Goal: Task Accomplishment & Management: Use online tool/utility

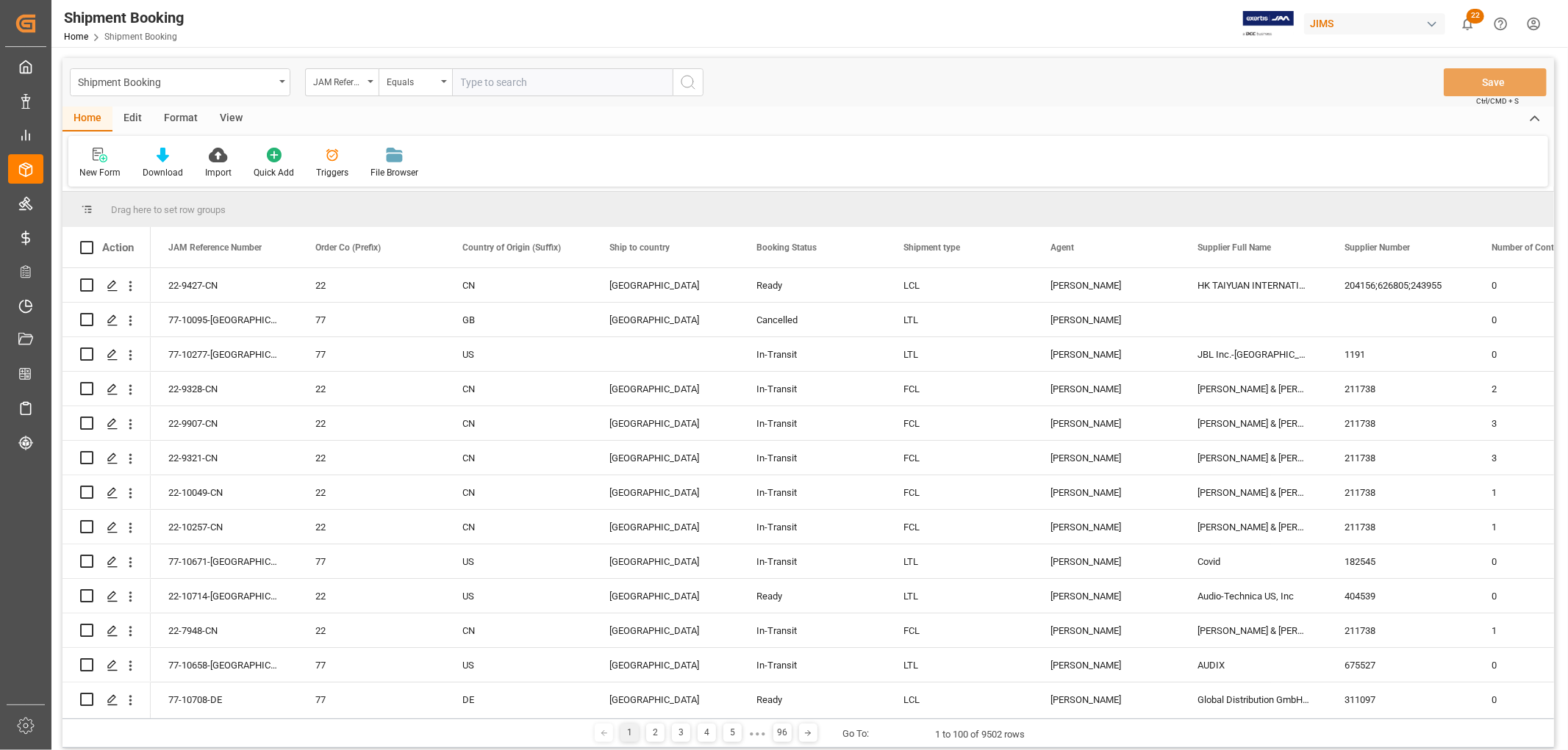
click at [229, 117] on div "View" at bounding box center [231, 119] width 45 height 25
click at [98, 163] on div "Default" at bounding box center [93, 163] width 51 height 32
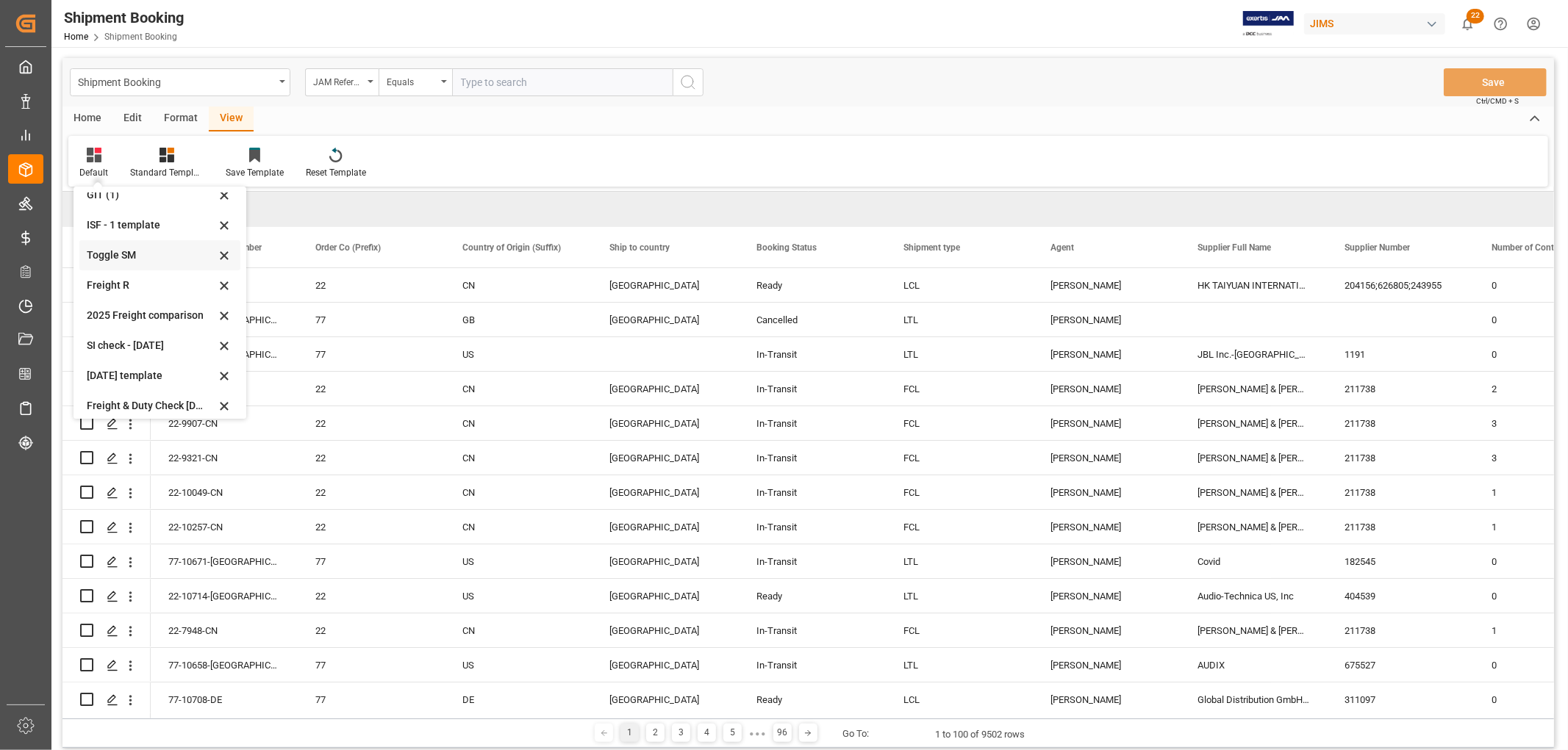
scroll to position [81, 0]
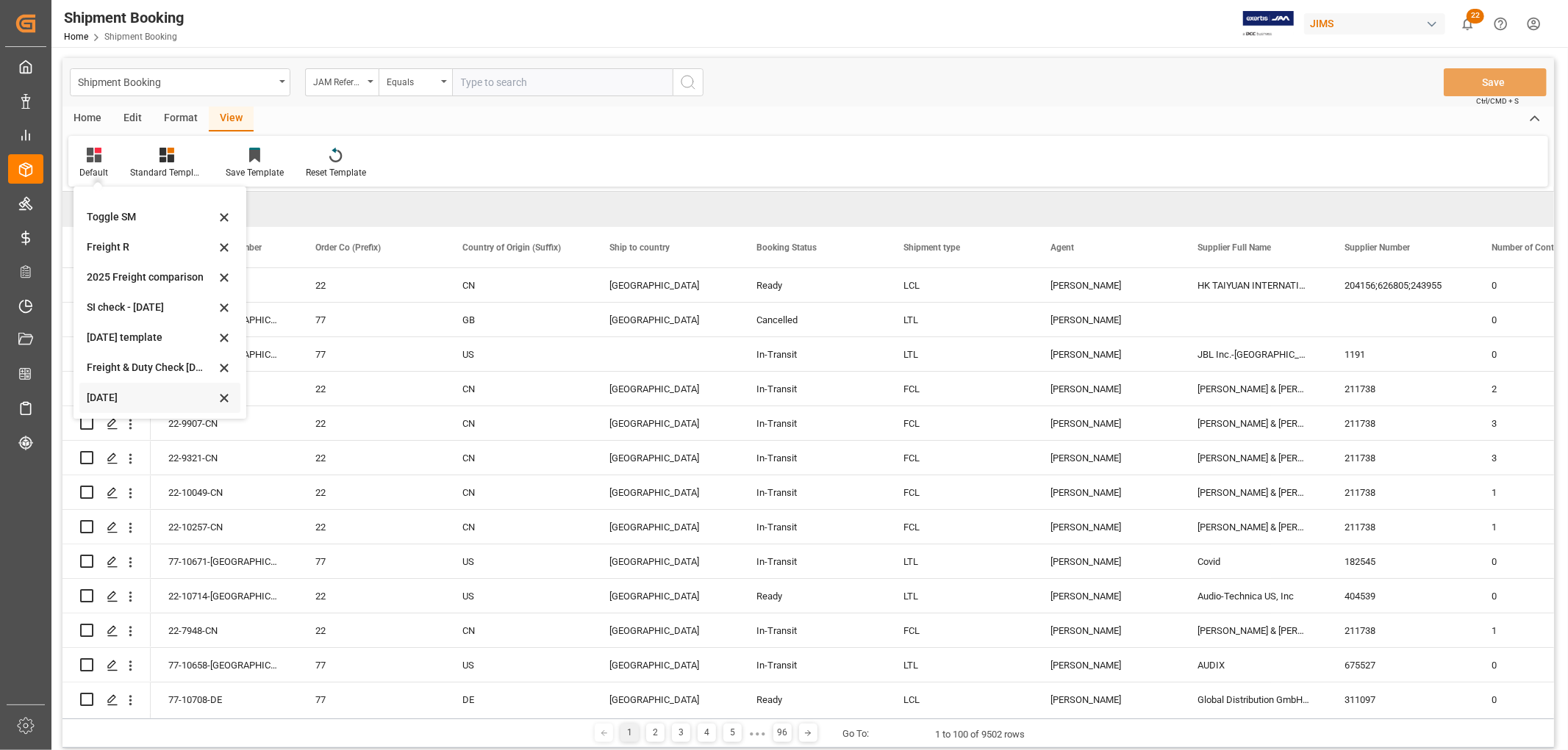
click at [92, 399] on div "Aug 2025" at bounding box center [151, 398] width 129 height 16
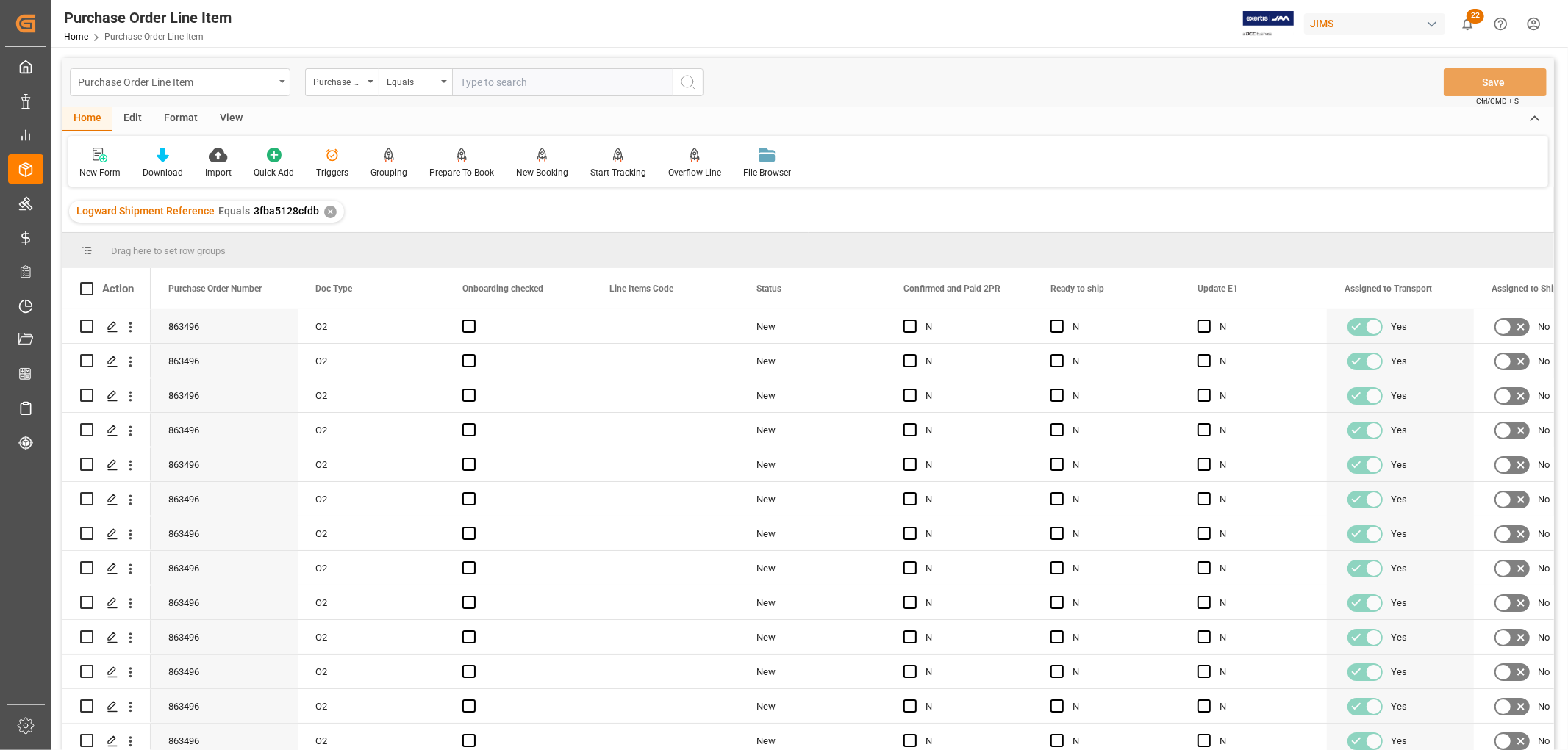
click at [287, 77] on div "Purchase Order Line Item" at bounding box center [180, 82] width 221 height 28
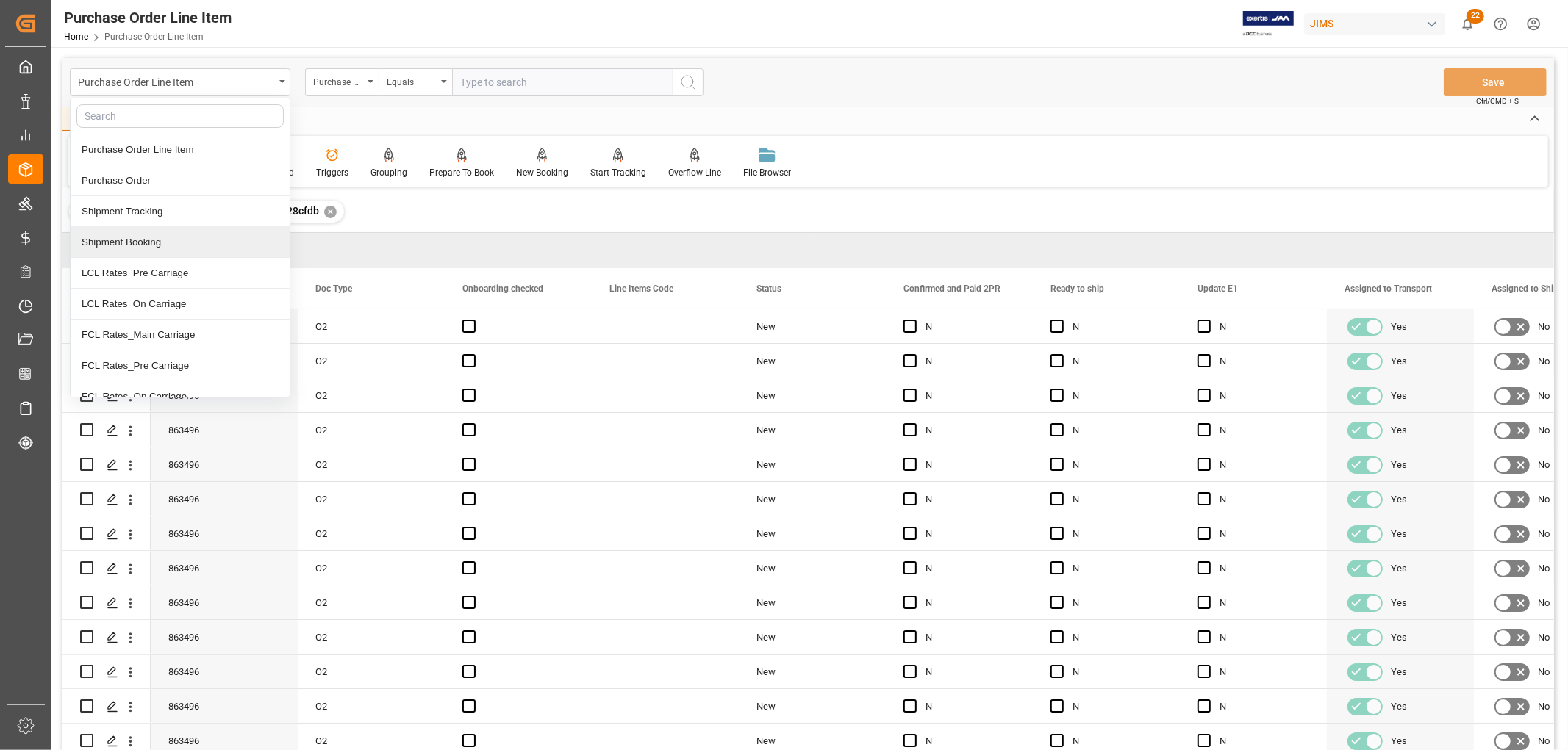
click at [158, 243] on div "Shipment Booking" at bounding box center [180, 242] width 219 height 31
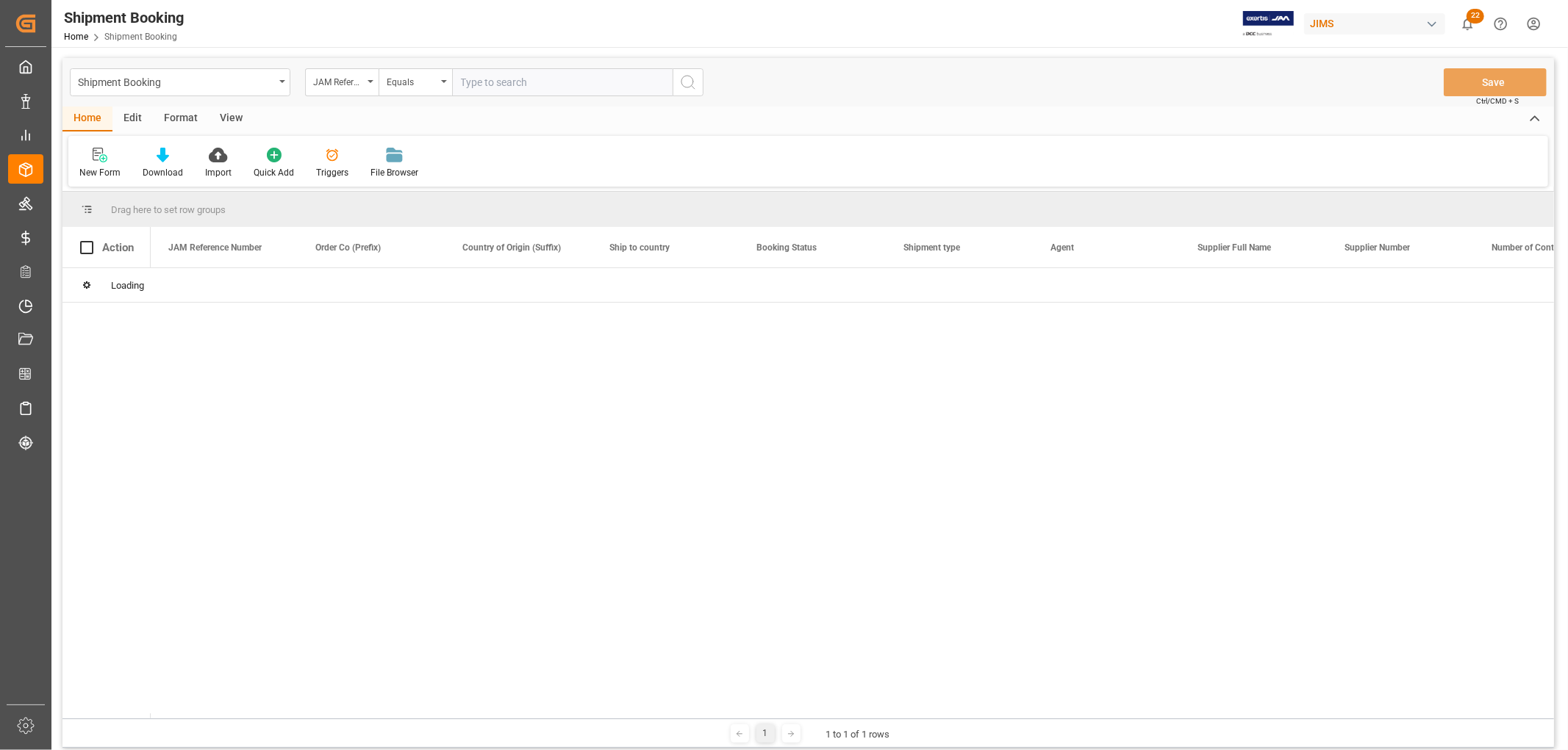
click at [483, 85] on input "text" at bounding box center [562, 82] width 221 height 28
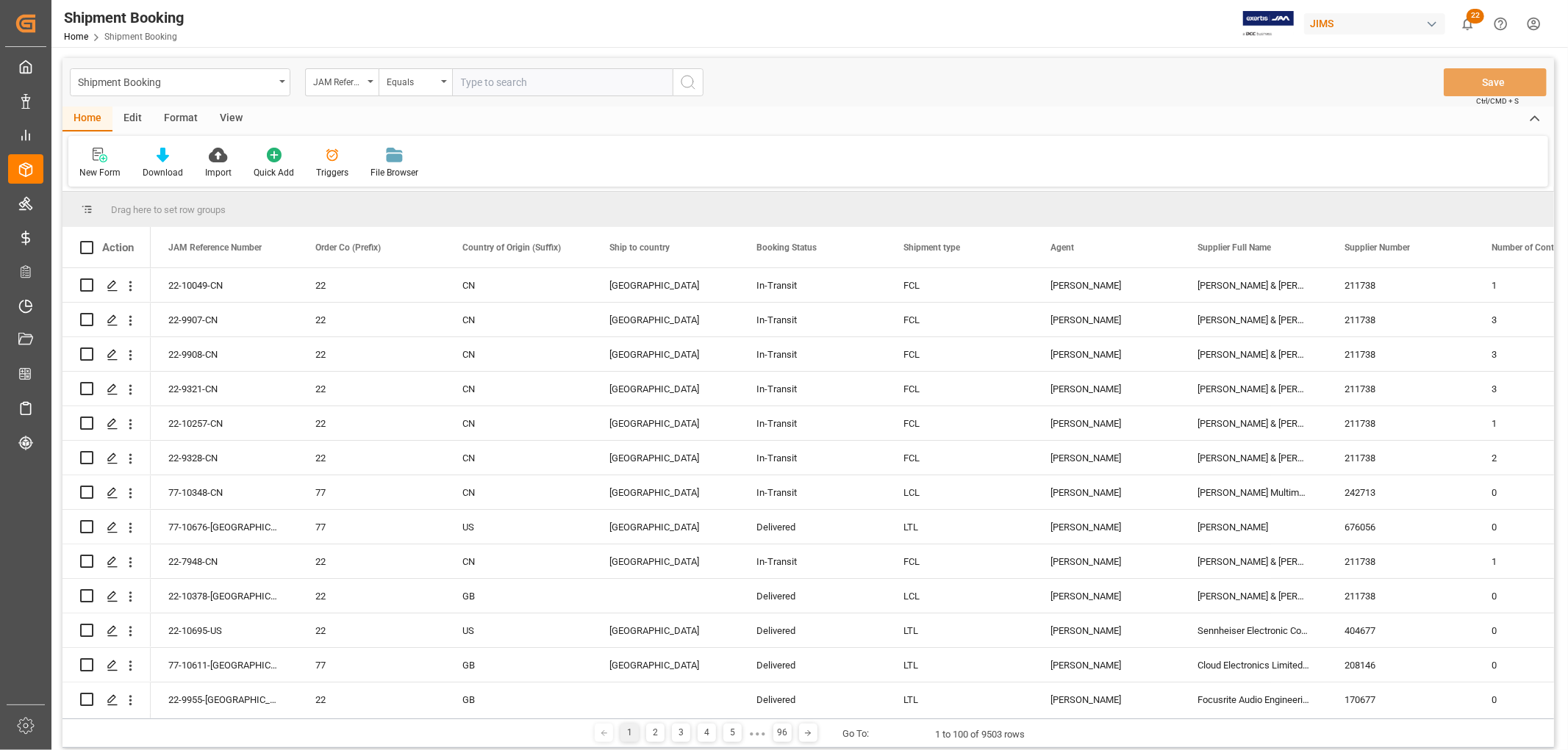
paste input "77-10564-[GEOGRAPHIC_DATA]"
type input "77-10564-[GEOGRAPHIC_DATA]"
click at [689, 88] on icon "search button" at bounding box center [688, 82] width 17 height 17
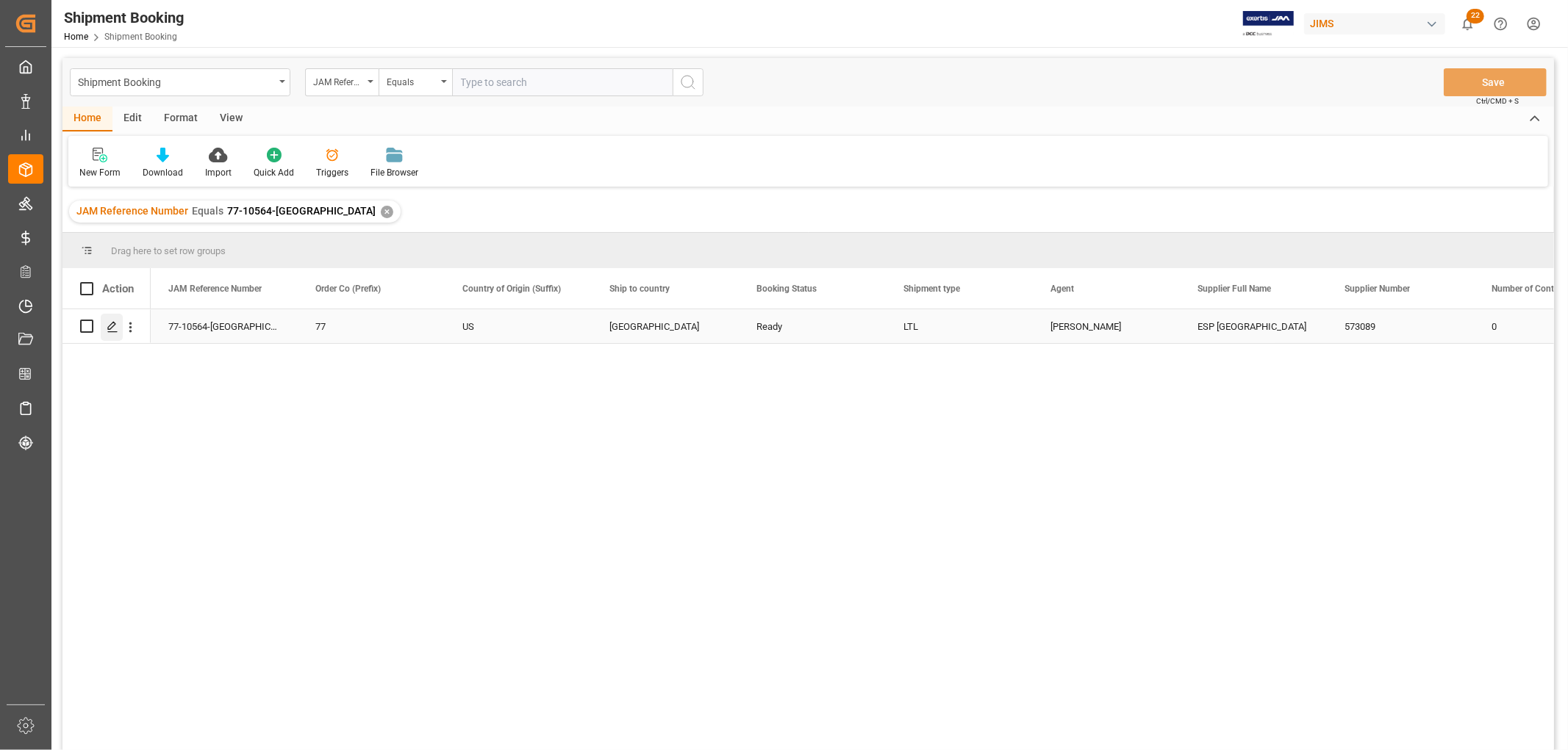
click at [103, 330] on div "Press SPACE to select this row." at bounding box center [112, 327] width 22 height 27
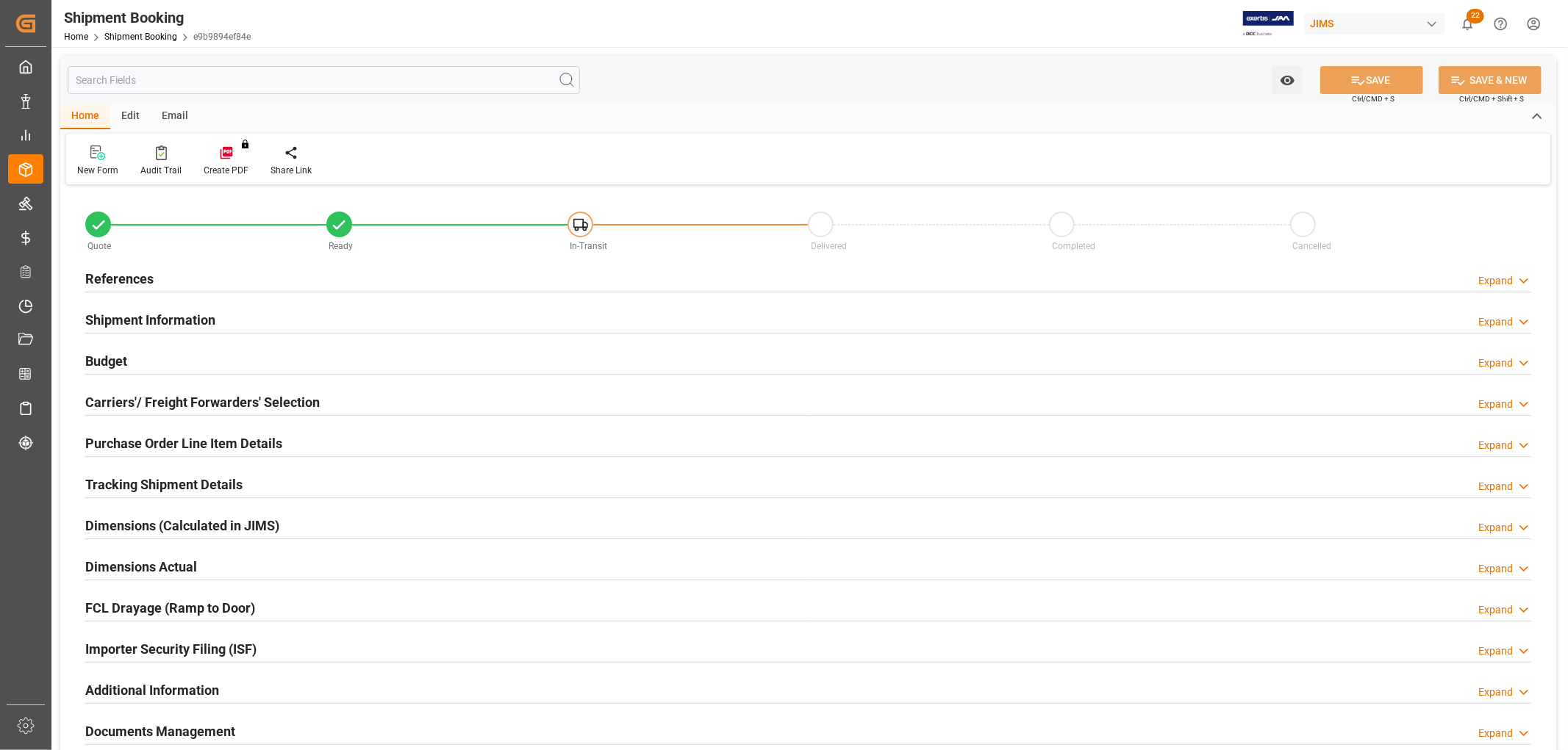
type input "664.2044"
type input "647.582"
type input "14093.7"
type input "15"
click at [105, 360] on h2 "Budget" at bounding box center [106, 361] width 42 height 20
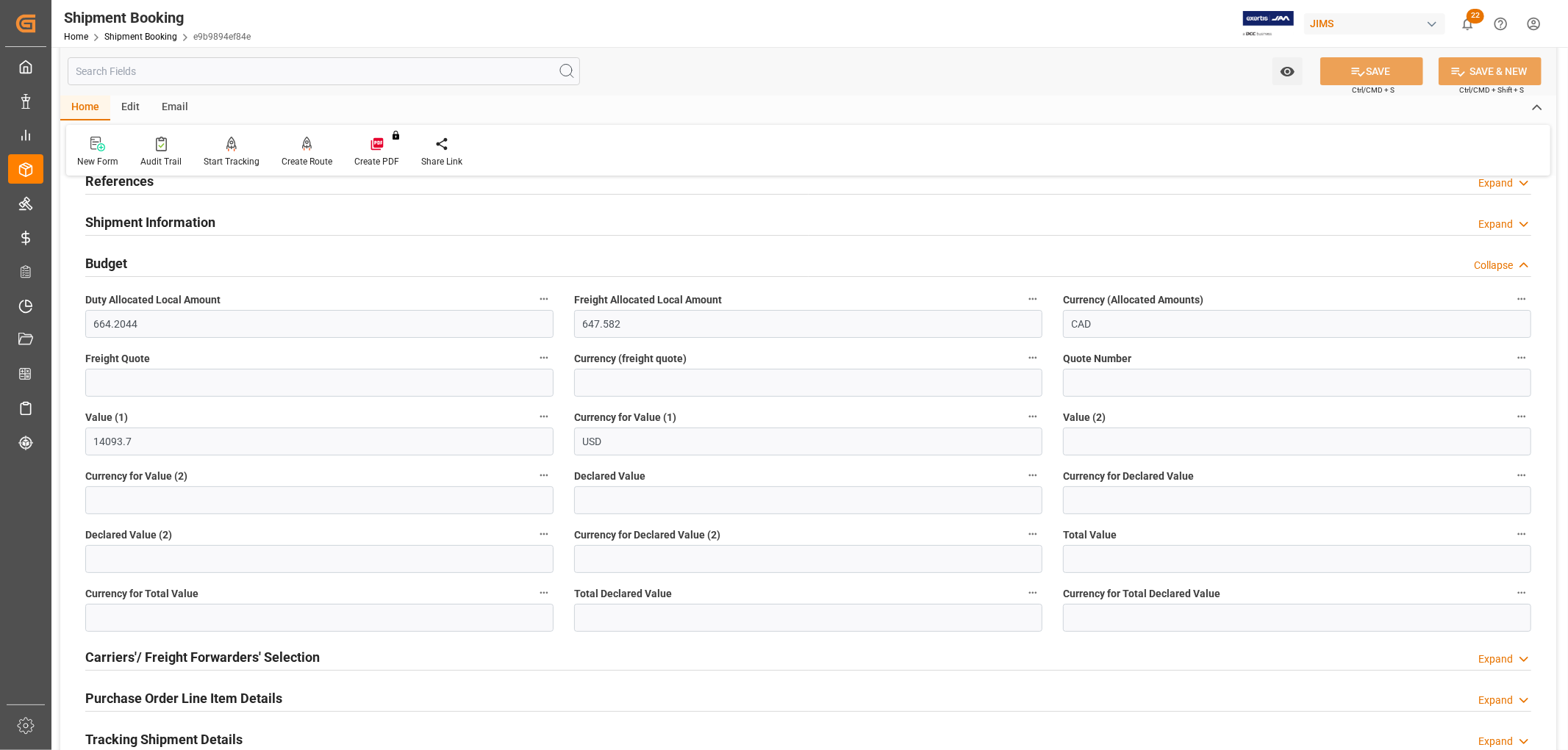
scroll to position [245, 0]
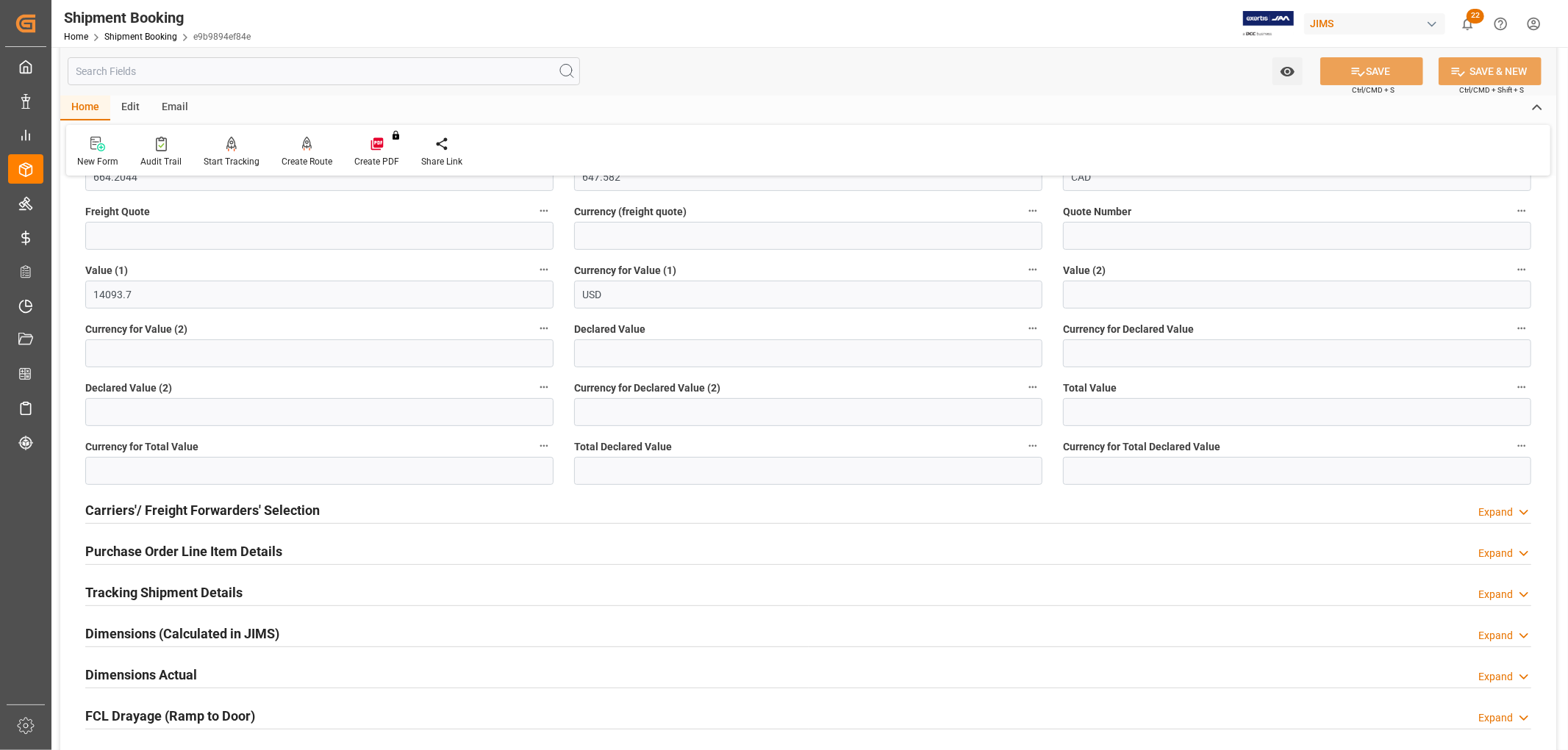
click at [149, 546] on h2 "Purchase Order Line Item Details" at bounding box center [183, 552] width 197 height 20
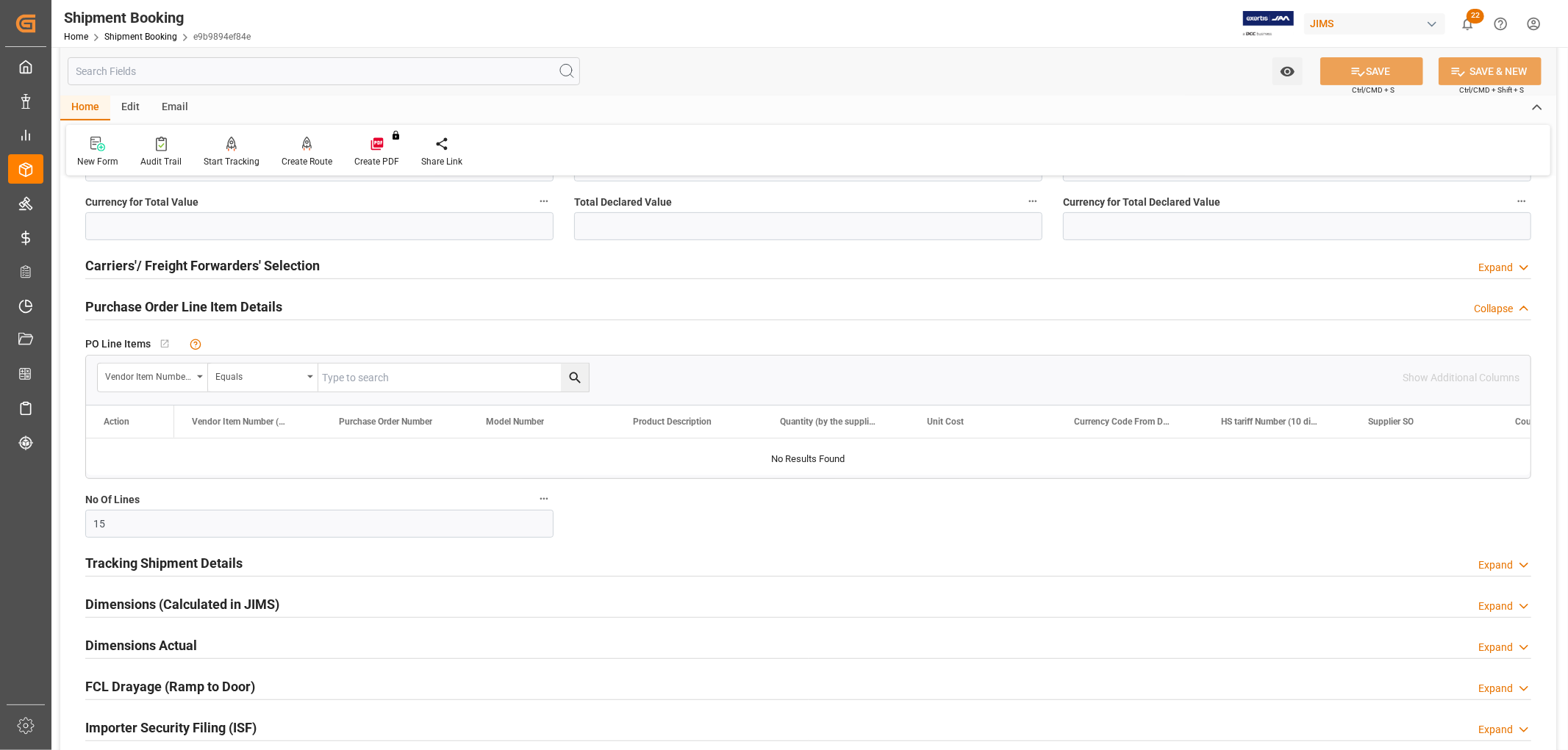
scroll to position [571, 0]
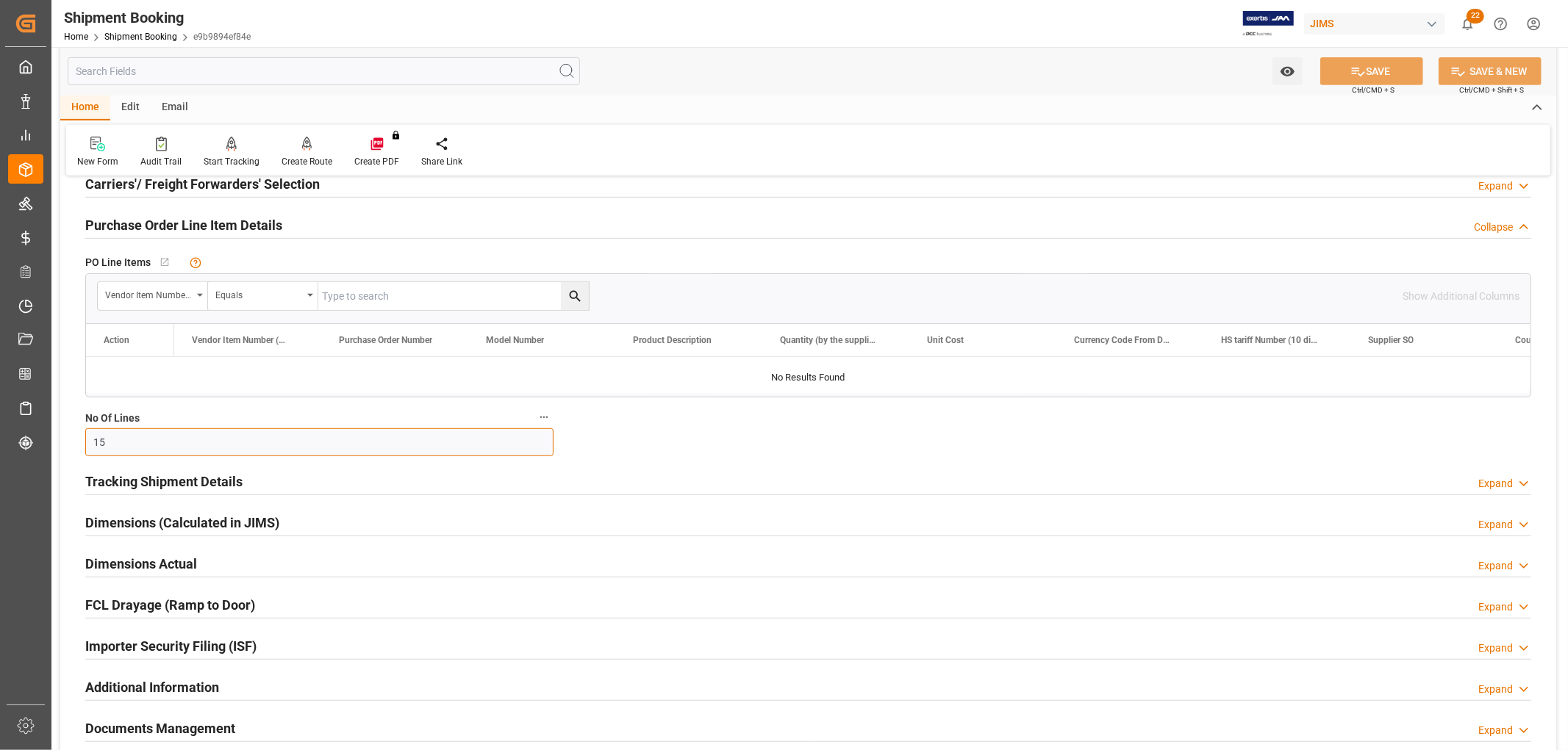
click at [152, 450] on input "15" at bounding box center [319, 443] width 468 height 28
click at [156, 486] on h2 "Tracking Shipment Details" at bounding box center [163, 482] width 157 height 20
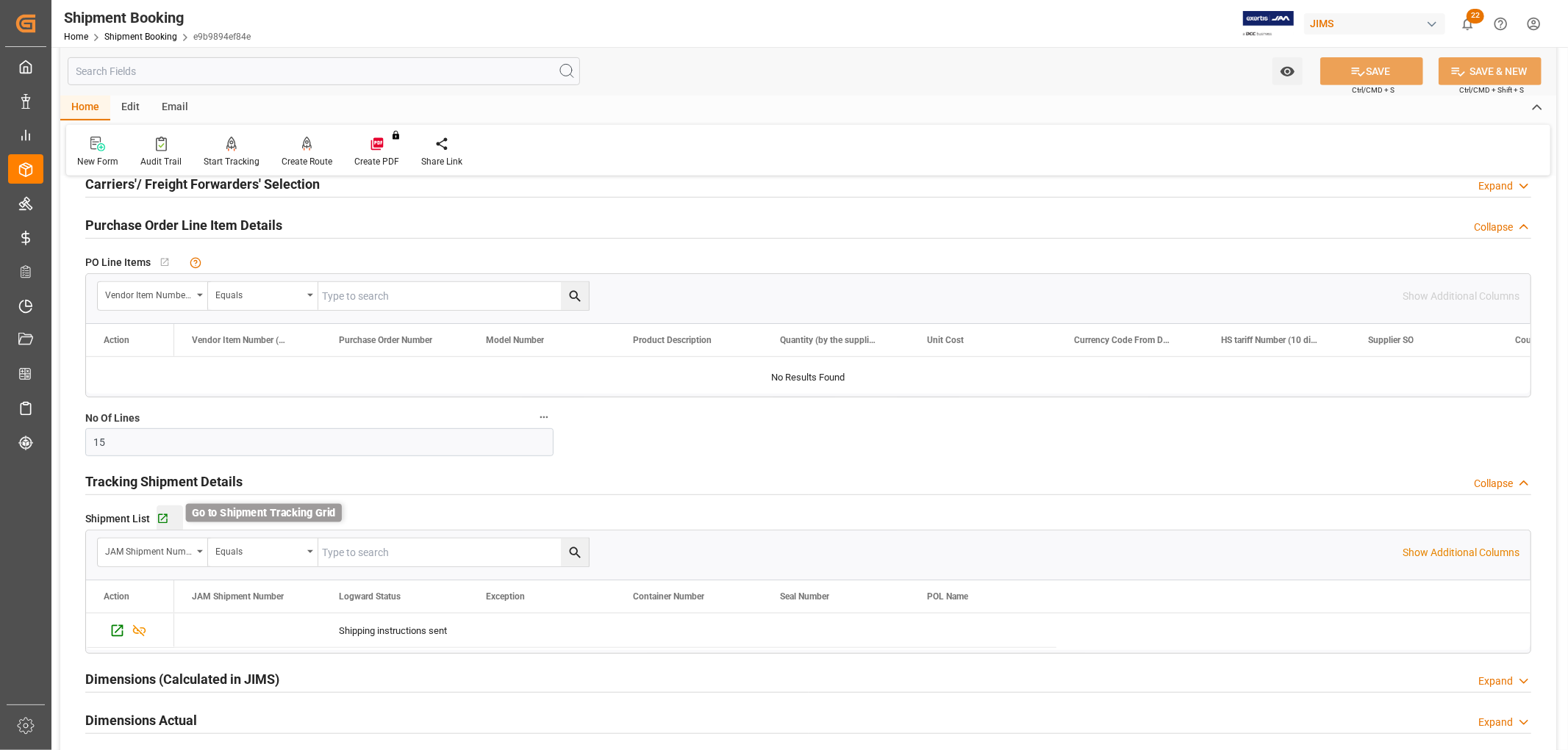
click at [162, 517] on icon "button" at bounding box center [162, 519] width 12 height 12
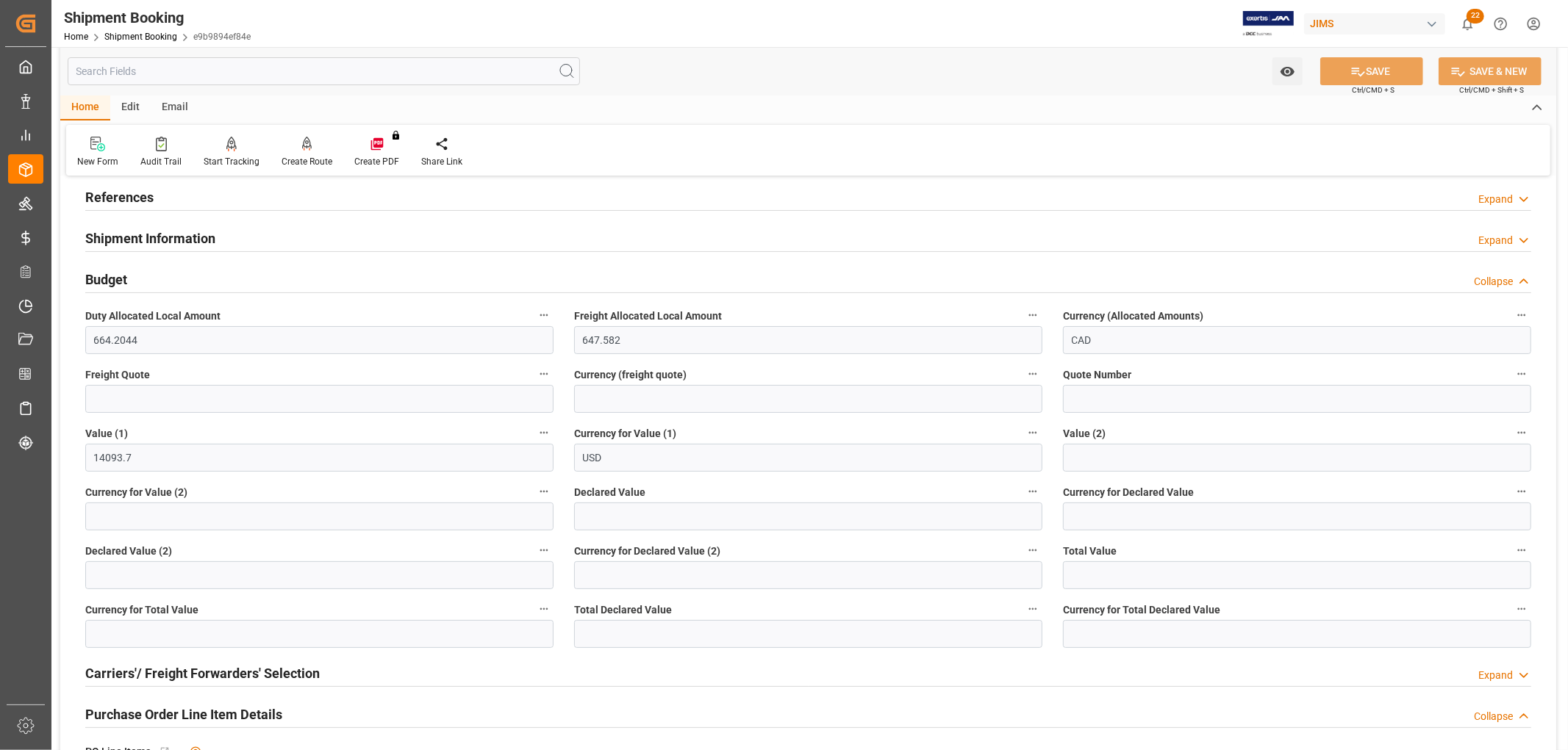
scroll to position [0, 0]
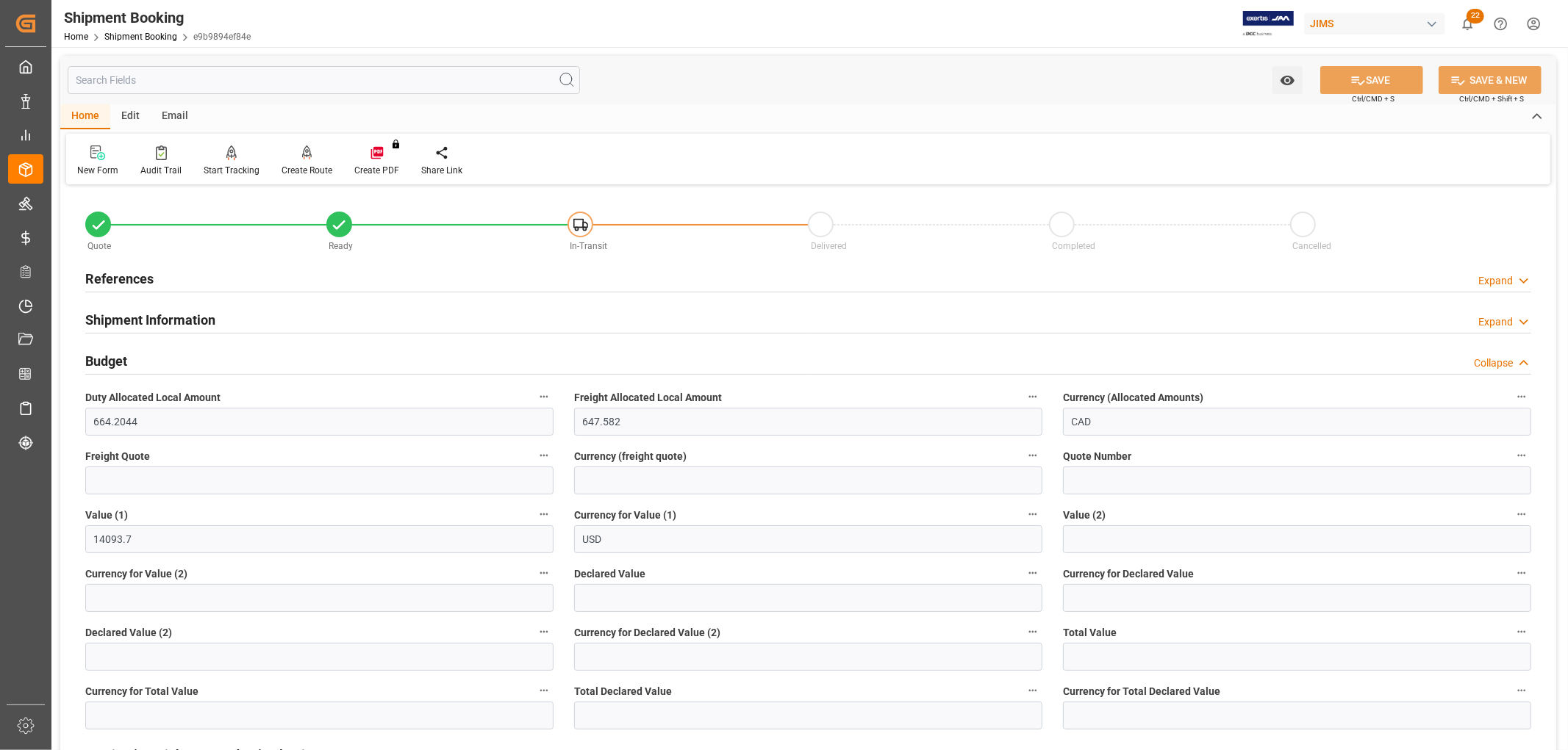
click at [123, 281] on h2 "References" at bounding box center [119, 279] width 68 height 20
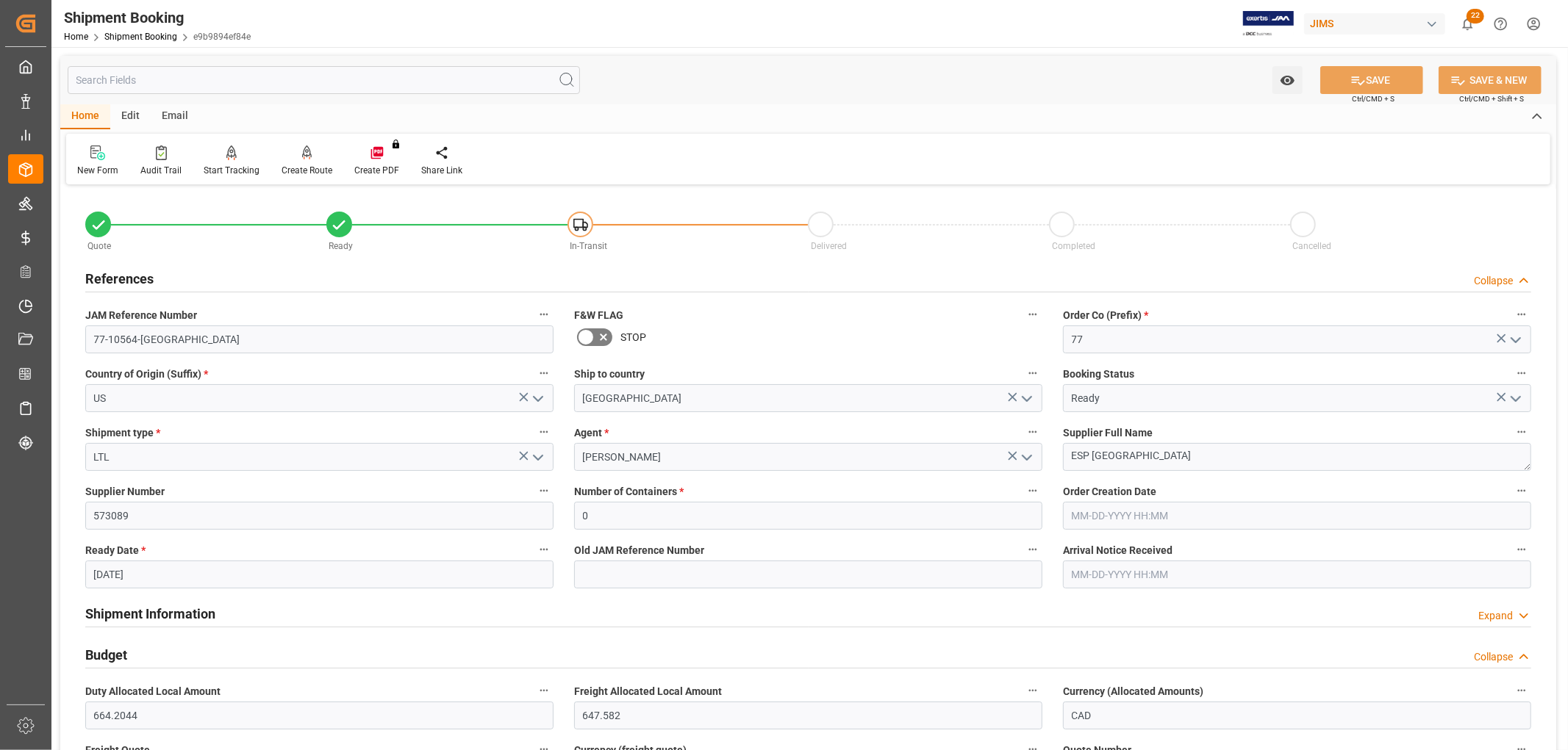
click at [195, 575] on input "09-15-2025" at bounding box center [319, 575] width 468 height 28
click at [101, 355] on button "Previous Month" at bounding box center [97, 359] width 9 height 9
click at [213, 492] on div "22" at bounding box center [220, 500] width 18 height 17
type input "[DATE]"
click at [311, 484] on label "Supplier Number" at bounding box center [319, 491] width 468 height 21
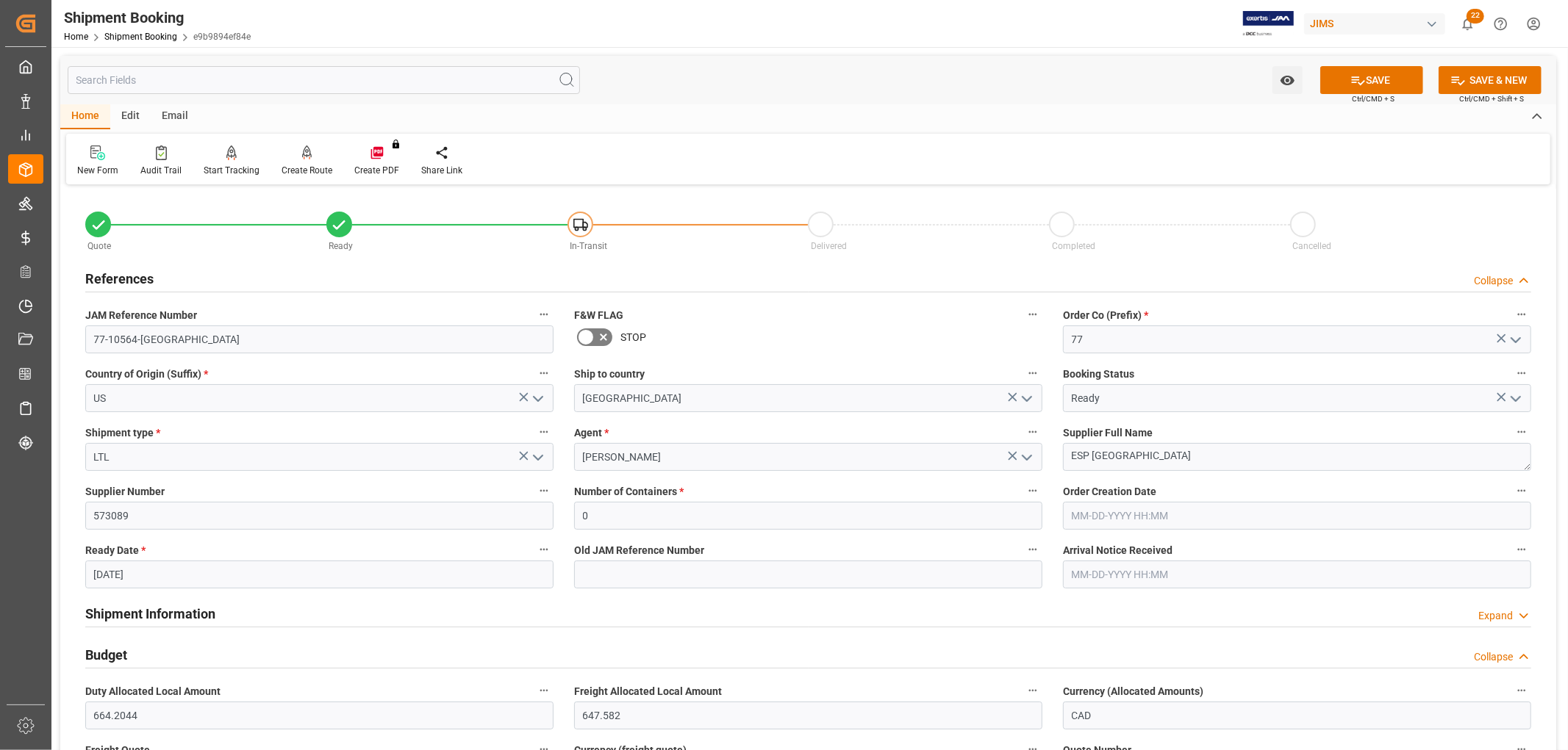
click at [535, 484] on button "Supplier Number" at bounding box center [544, 490] width 19 height 19
click at [1361, 83] on div at bounding box center [784, 375] width 1568 height 750
click at [1361, 83] on icon at bounding box center [1358, 80] width 16 height 16
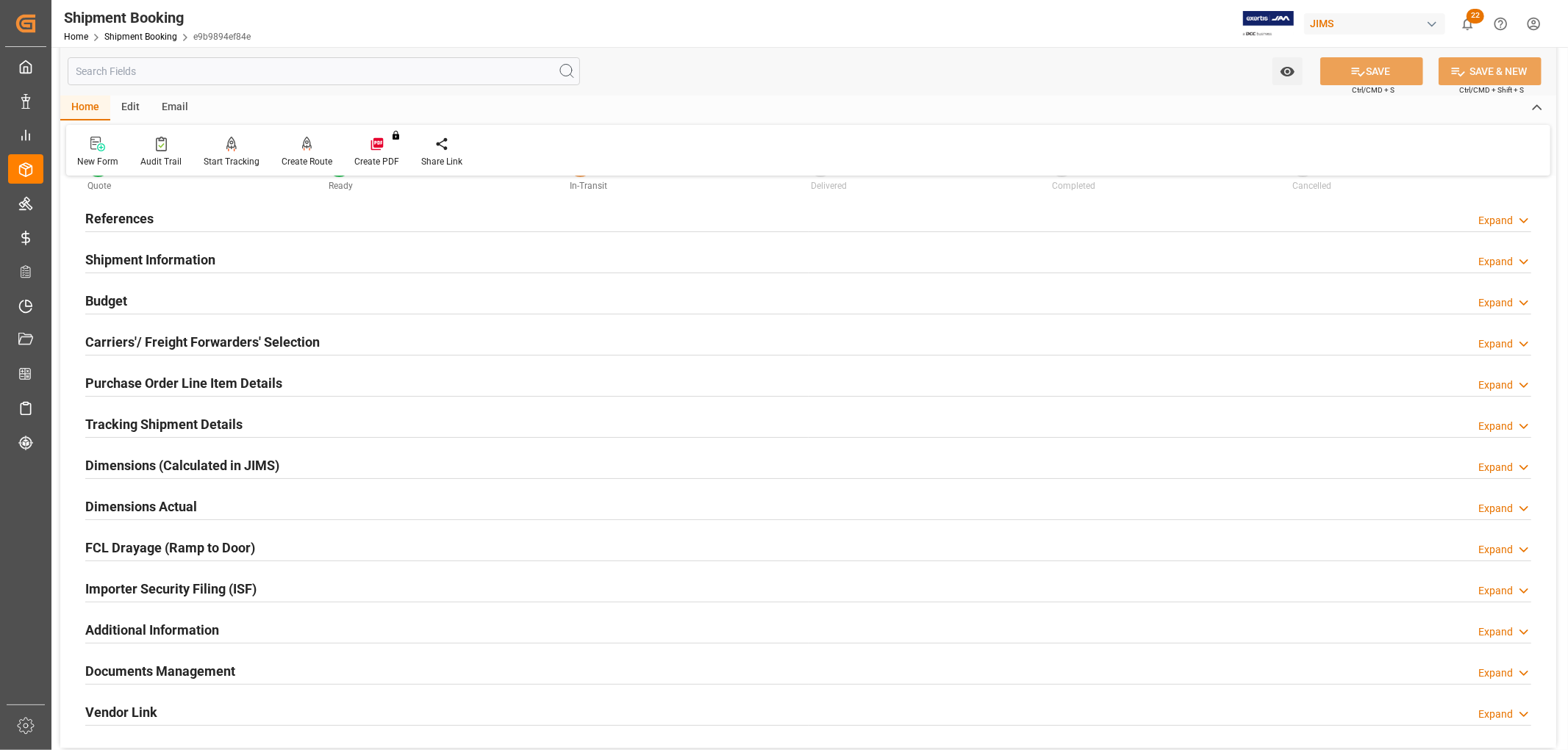
scroll to position [163, 0]
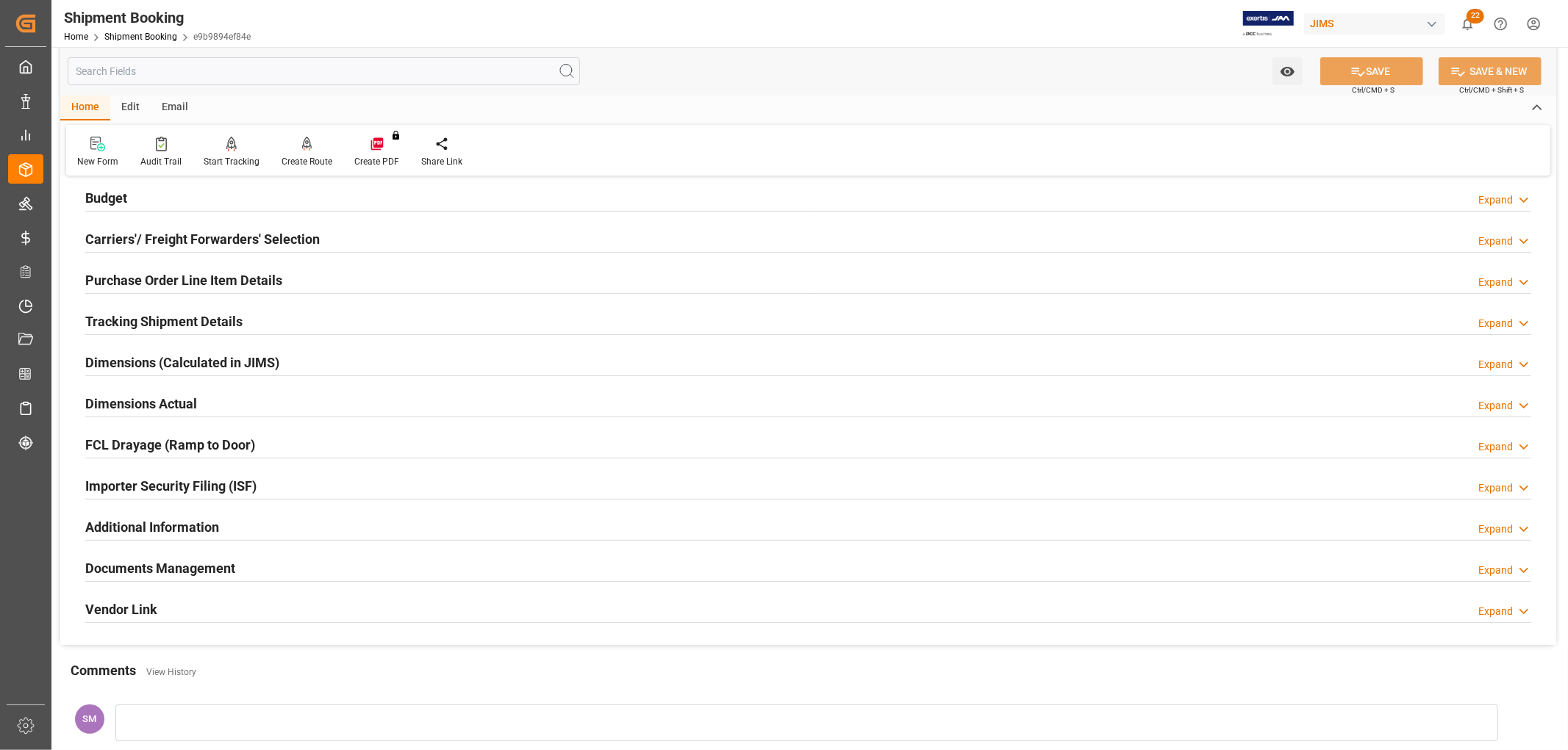
click at [111, 316] on h2 "Tracking Shipment Details" at bounding box center [163, 321] width 157 height 20
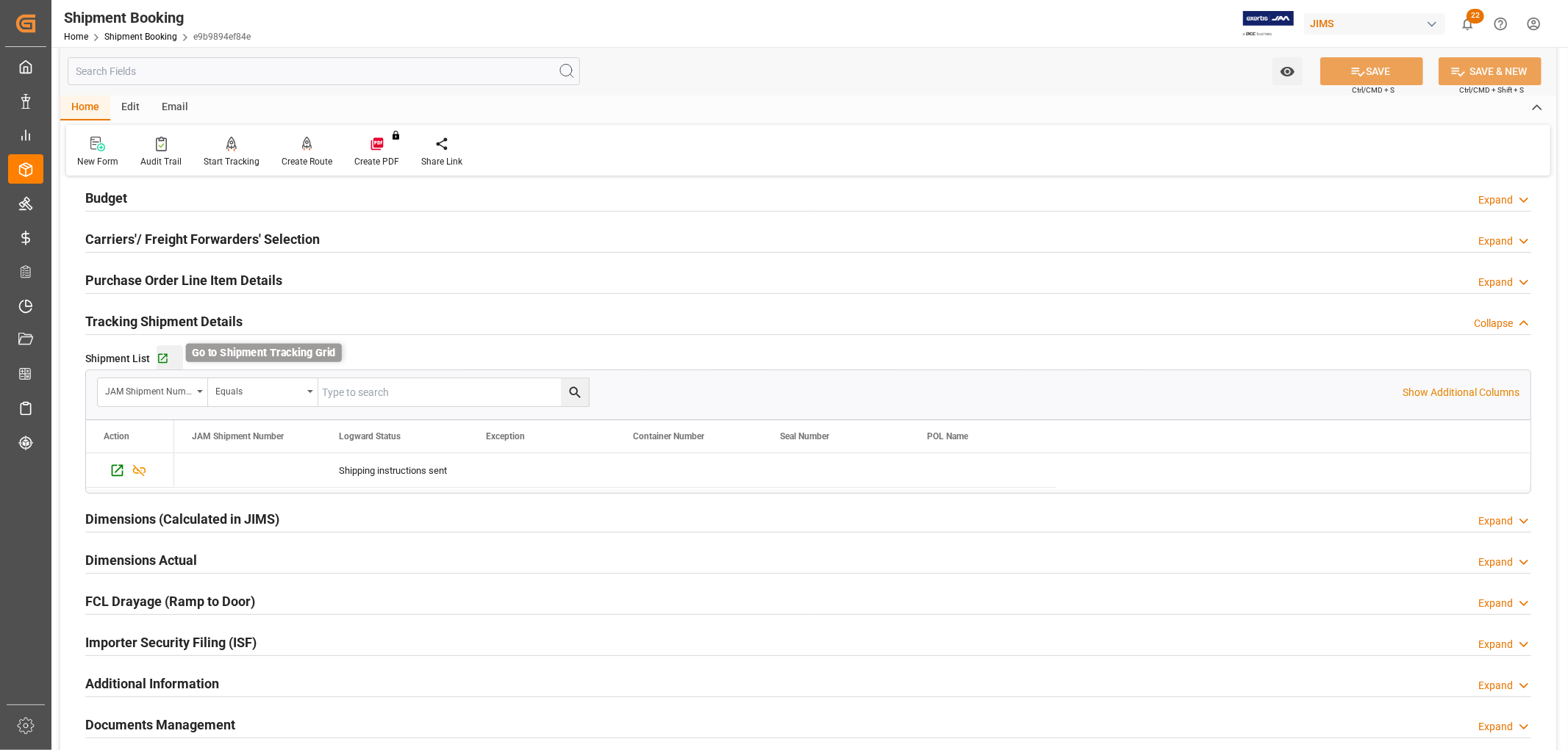
click at [163, 358] on icon "button" at bounding box center [162, 359] width 12 height 12
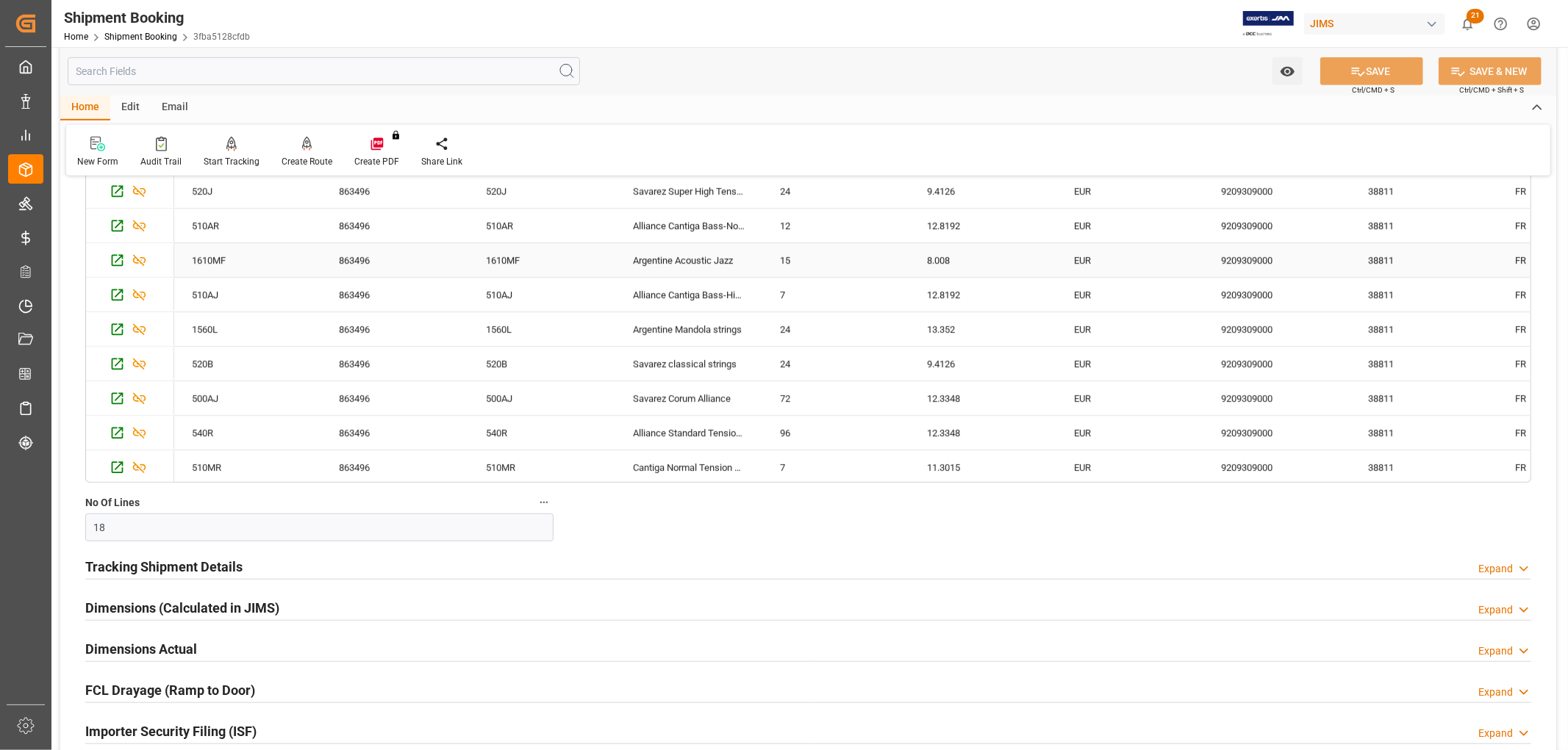
scroll to position [898, 0]
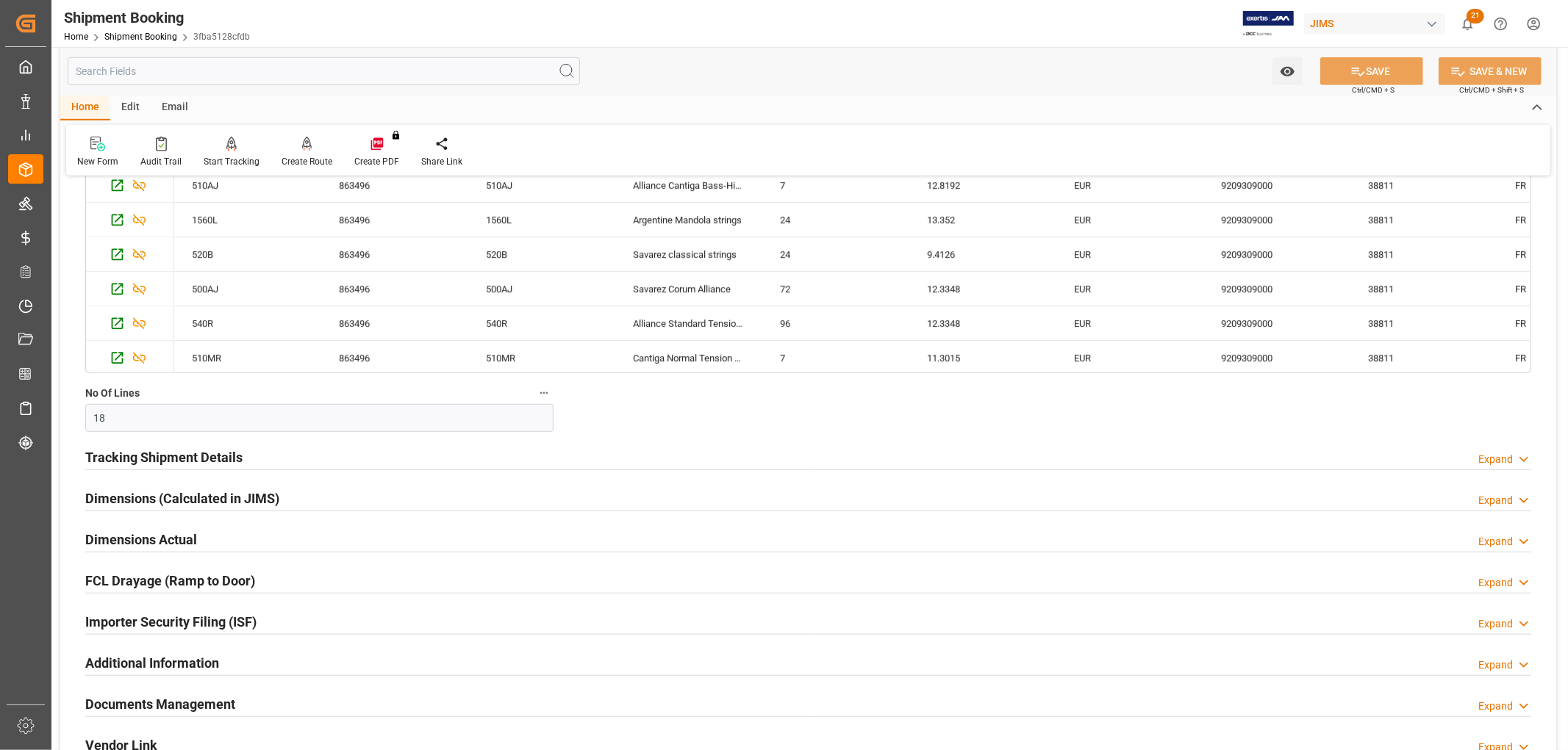
click at [136, 451] on h2 "Tracking Shipment Details" at bounding box center [163, 458] width 157 height 20
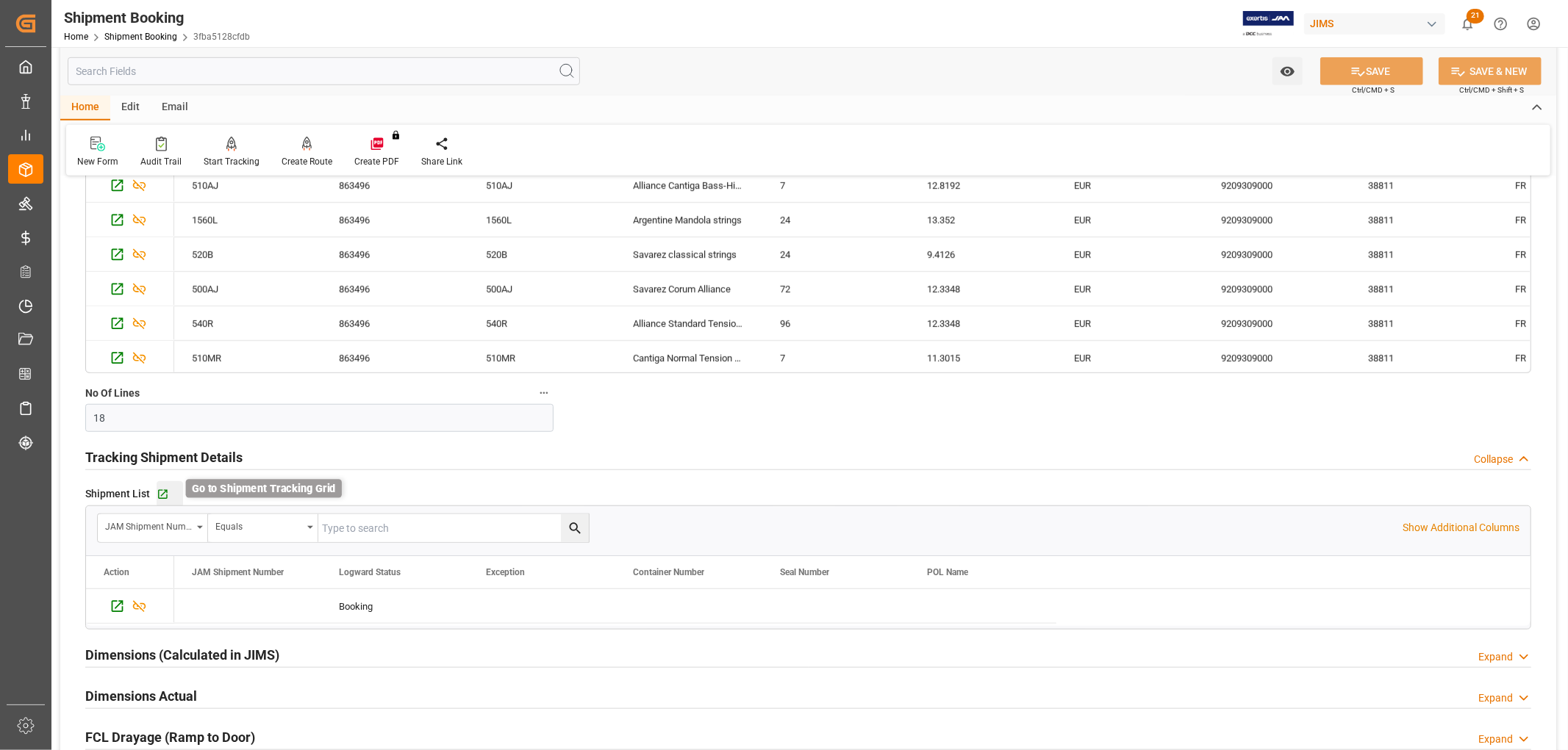
click at [163, 494] on icon "button" at bounding box center [162, 494] width 12 height 12
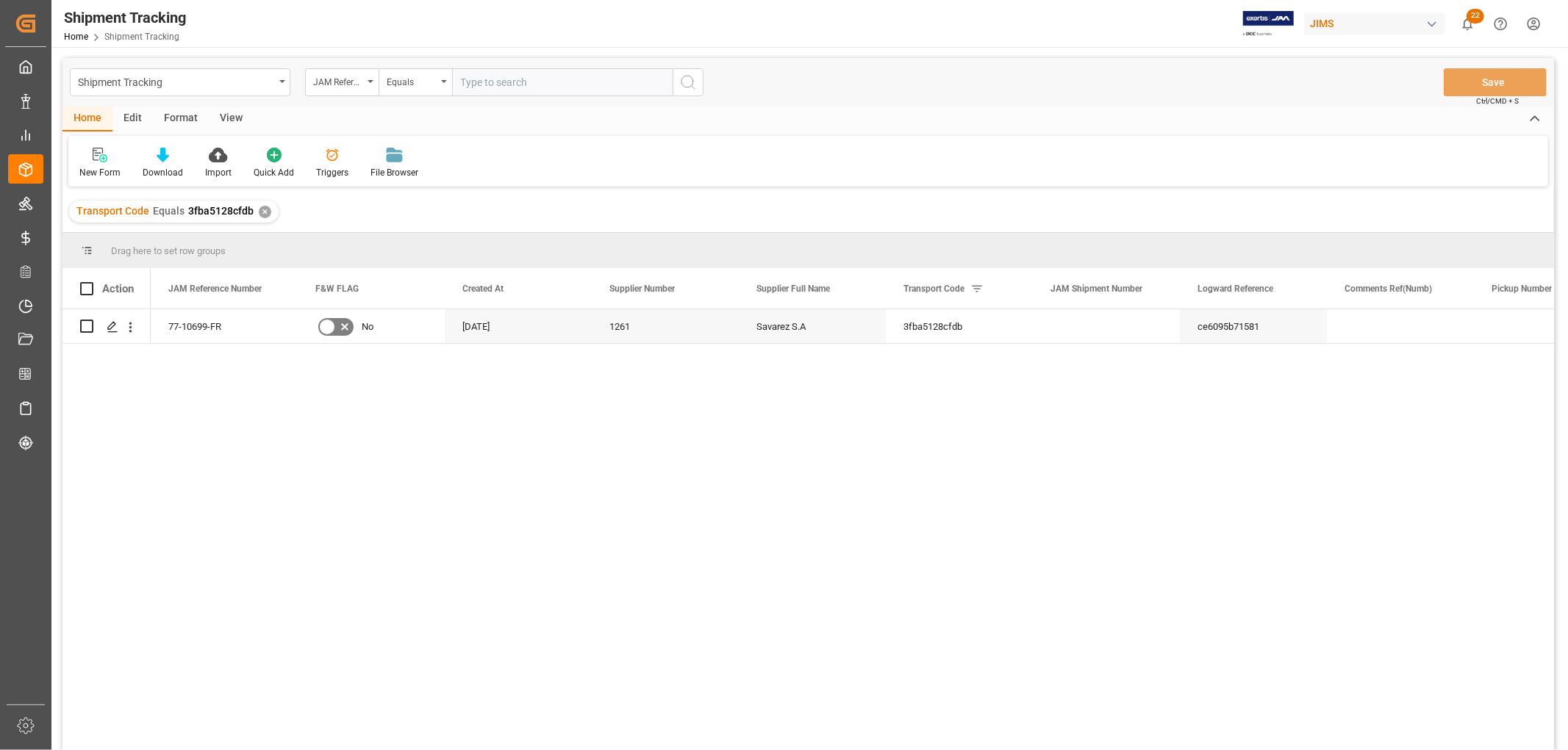
click at [225, 113] on div "View" at bounding box center [231, 119] width 45 height 25
click at [97, 170] on div "Default" at bounding box center [93, 173] width 28 height 13
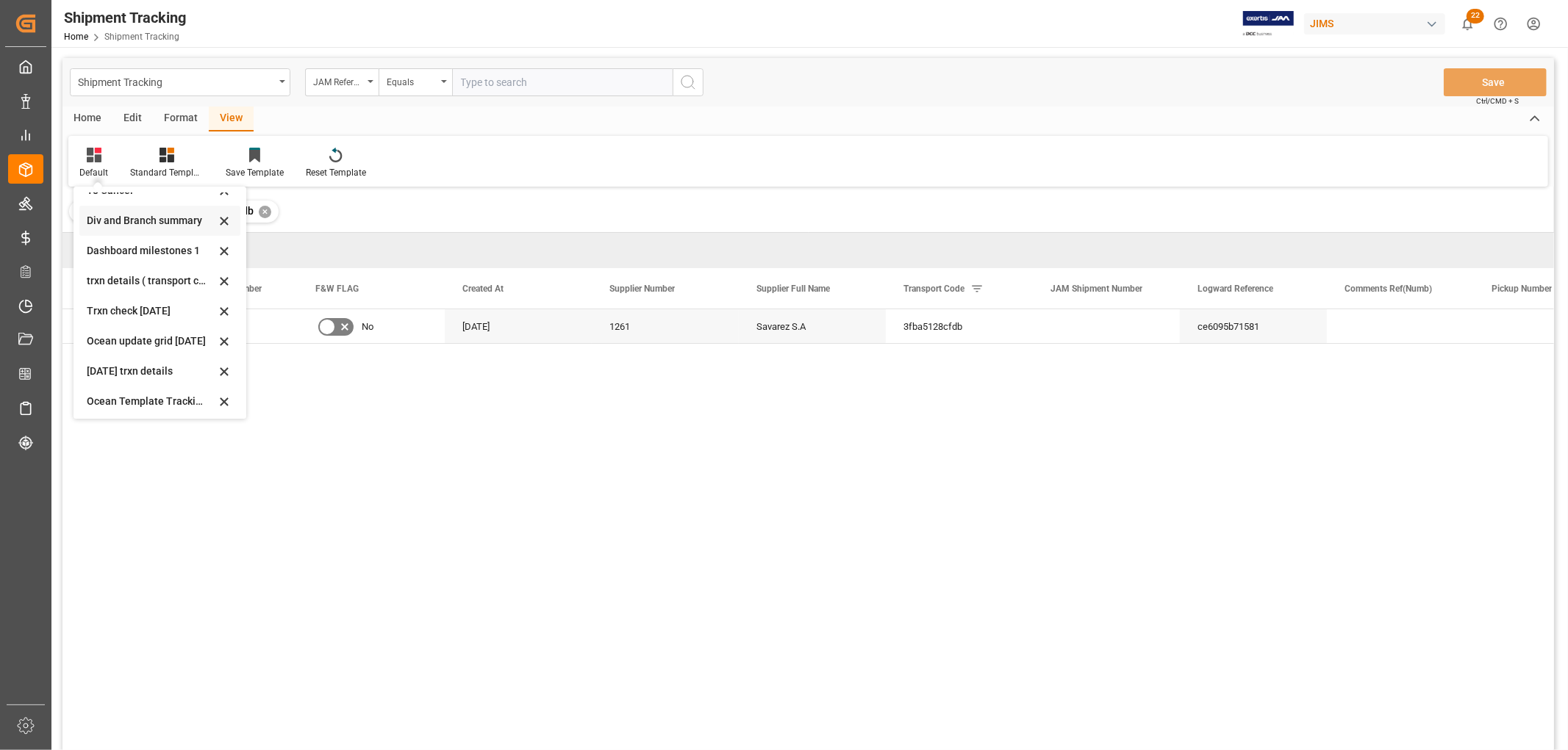
scroll to position [141, 0]
click at [93, 399] on div "Ocean Template Tracking Details- Container split" at bounding box center [151, 399] width 129 height 16
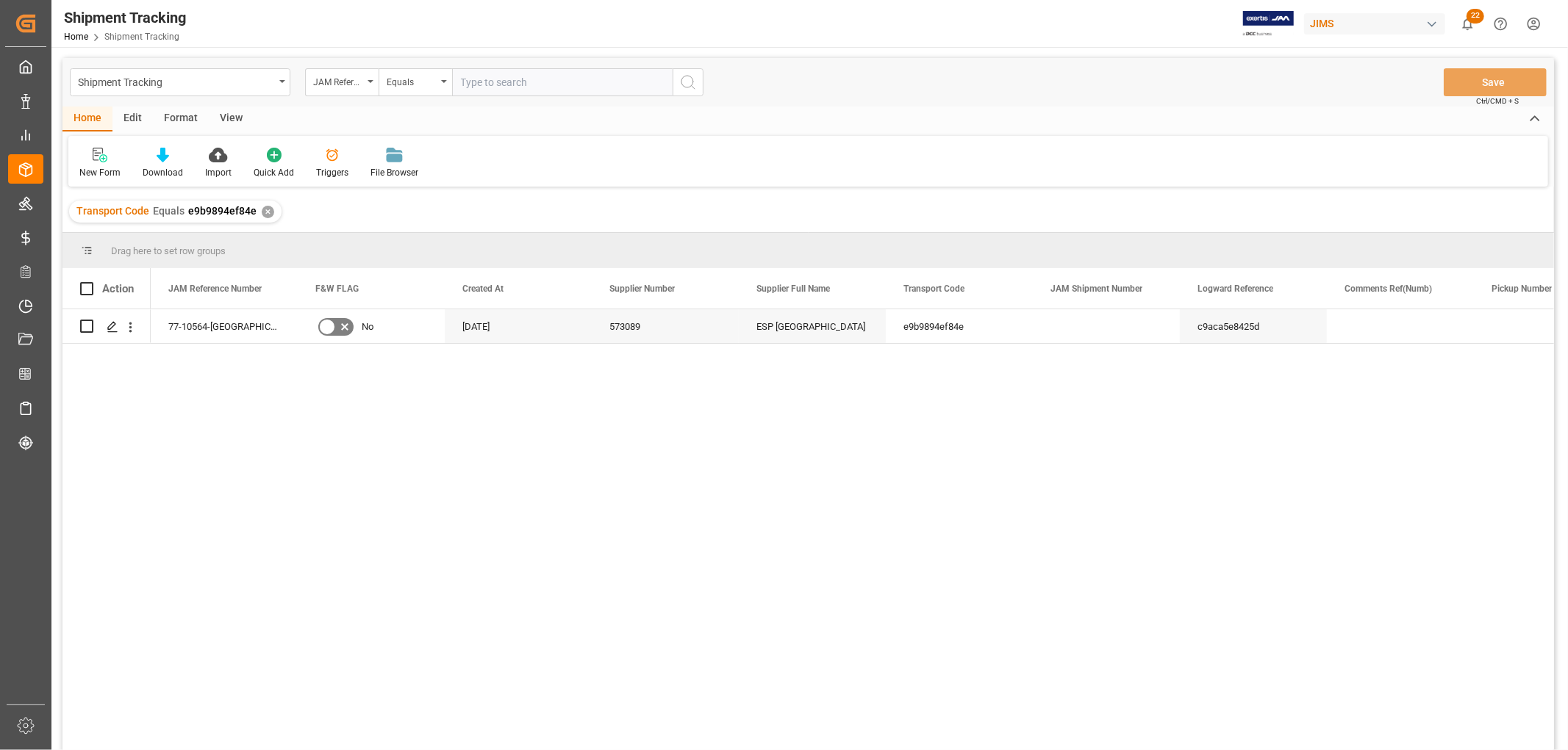
click at [228, 116] on div "View" at bounding box center [231, 119] width 45 height 25
click at [79, 166] on div "Default" at bounding box center [93, 173] width 28 height 13
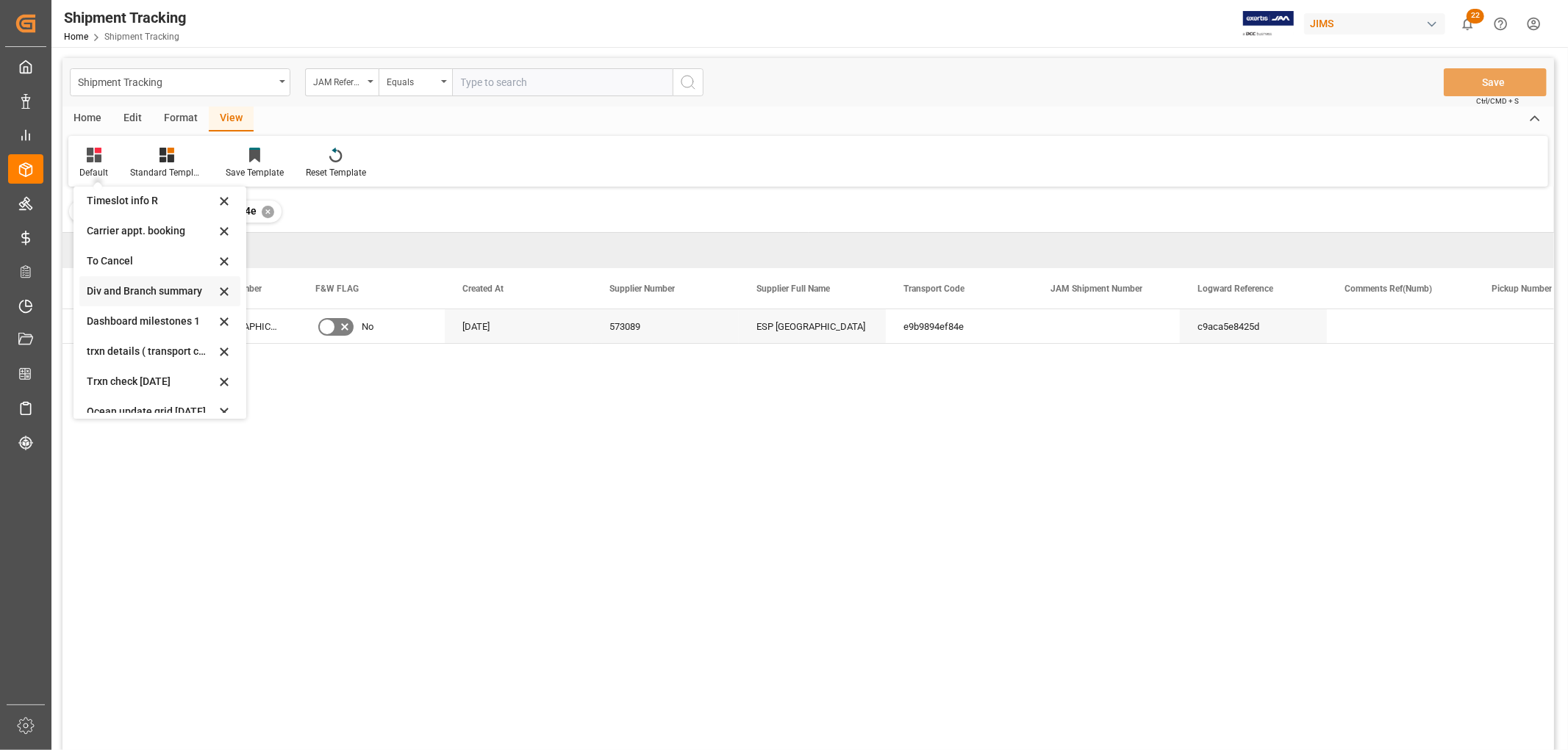
scroll to position [141, 0]
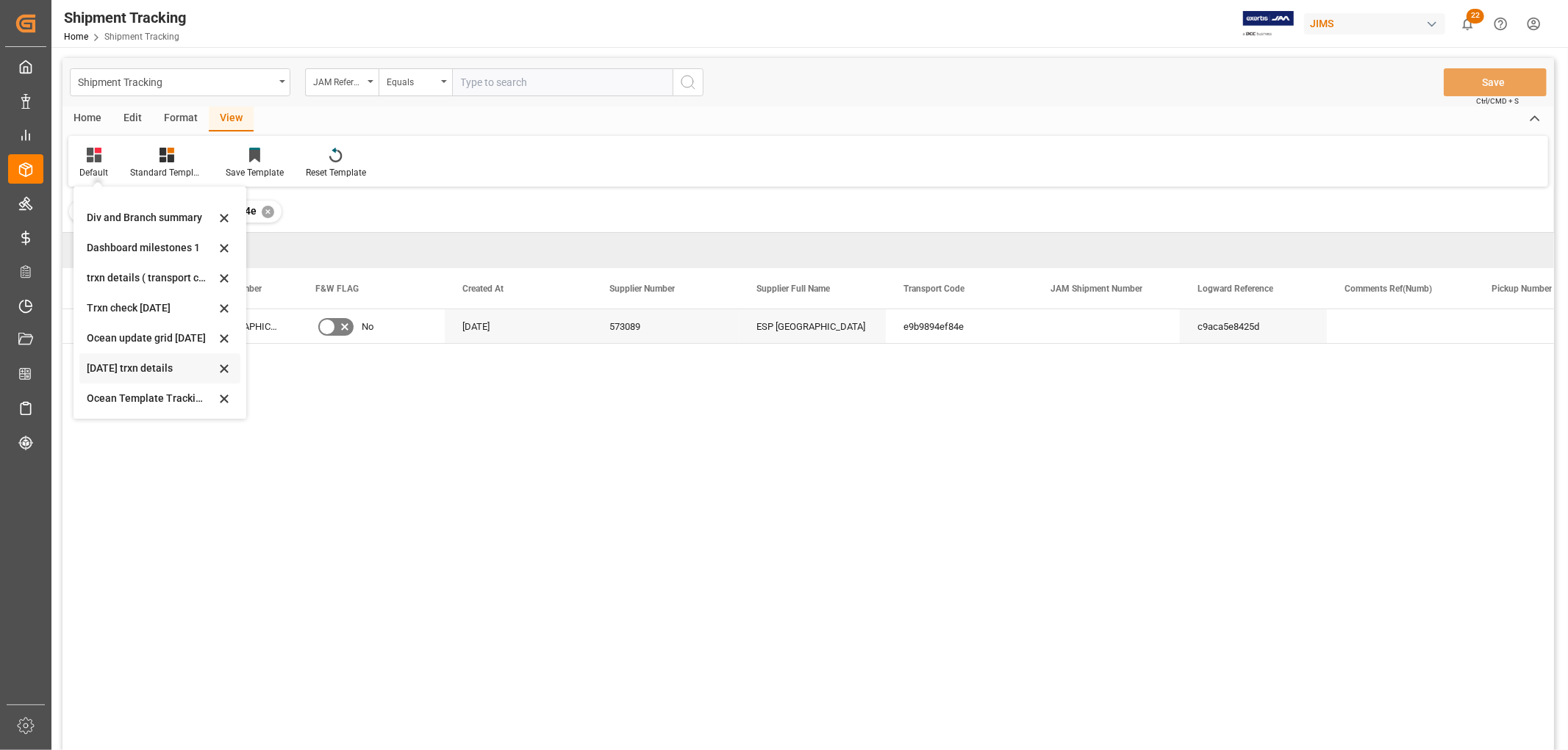
click at [103, 368] on div "[DATE] trxn details" at bounding box center [151, 369] width 129 height 16
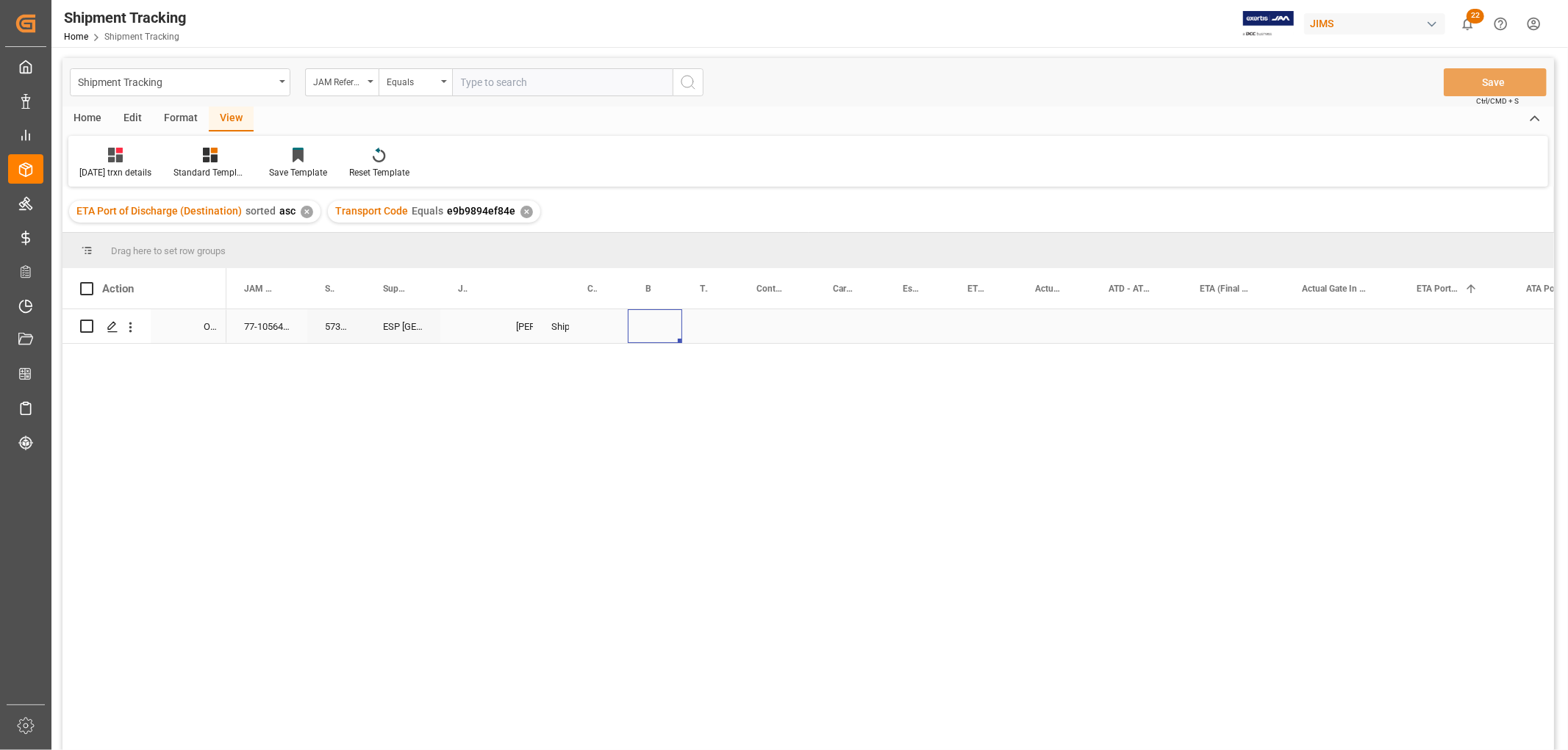
click at [634, 329] on div "Press SPACE to select this row." at bounding box center [655, 326] width 54 height 34
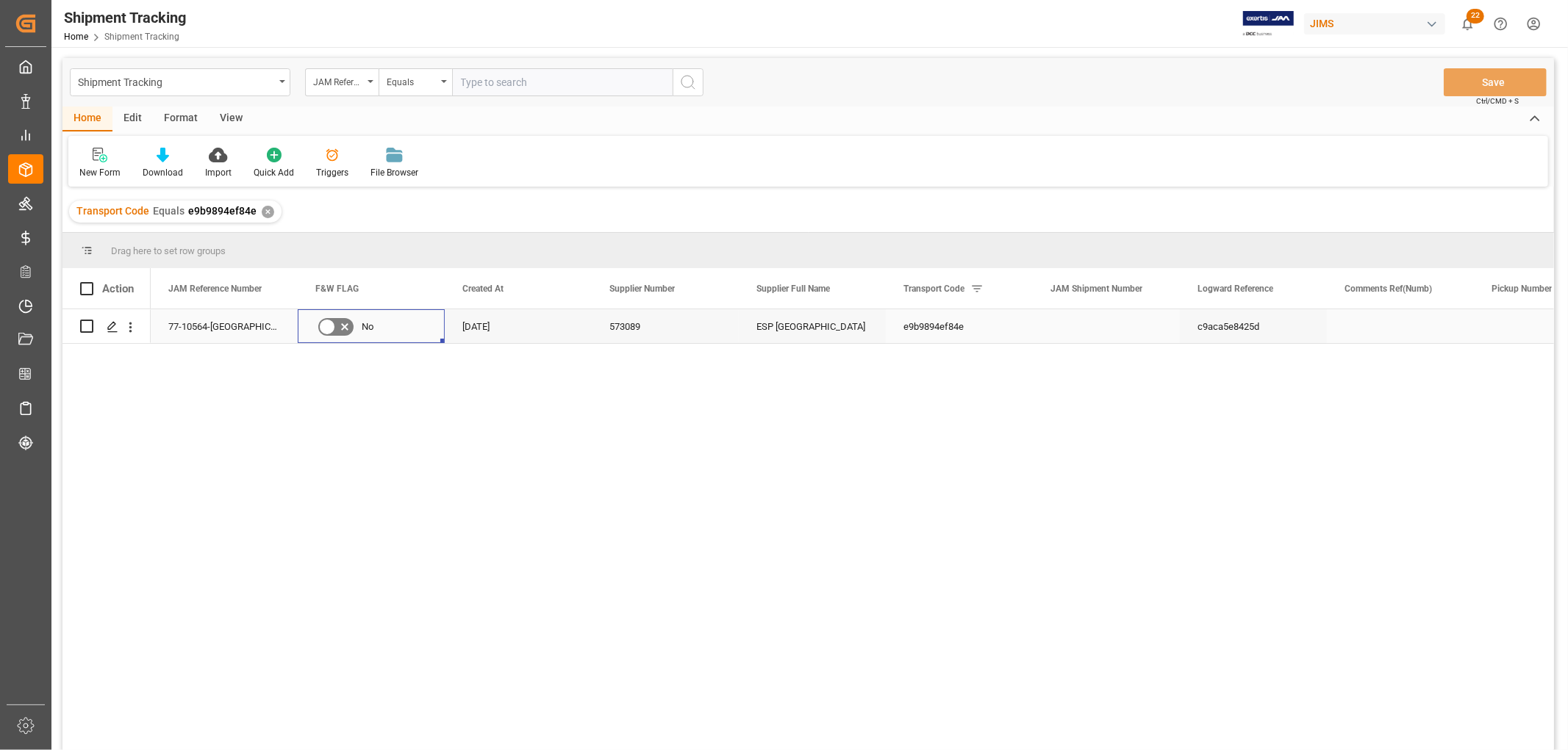
click at [320, 324] on icon "Press SPACE to select this row." at bounding box center [326, 326] width 17 height 17
click at [0, 0] on input "Press SPACE to select this row." at bounding box center [0, 0] width 0 height 0
click at [240, 117] on div "View" at bounding box center [231, 119] width 45 height 25
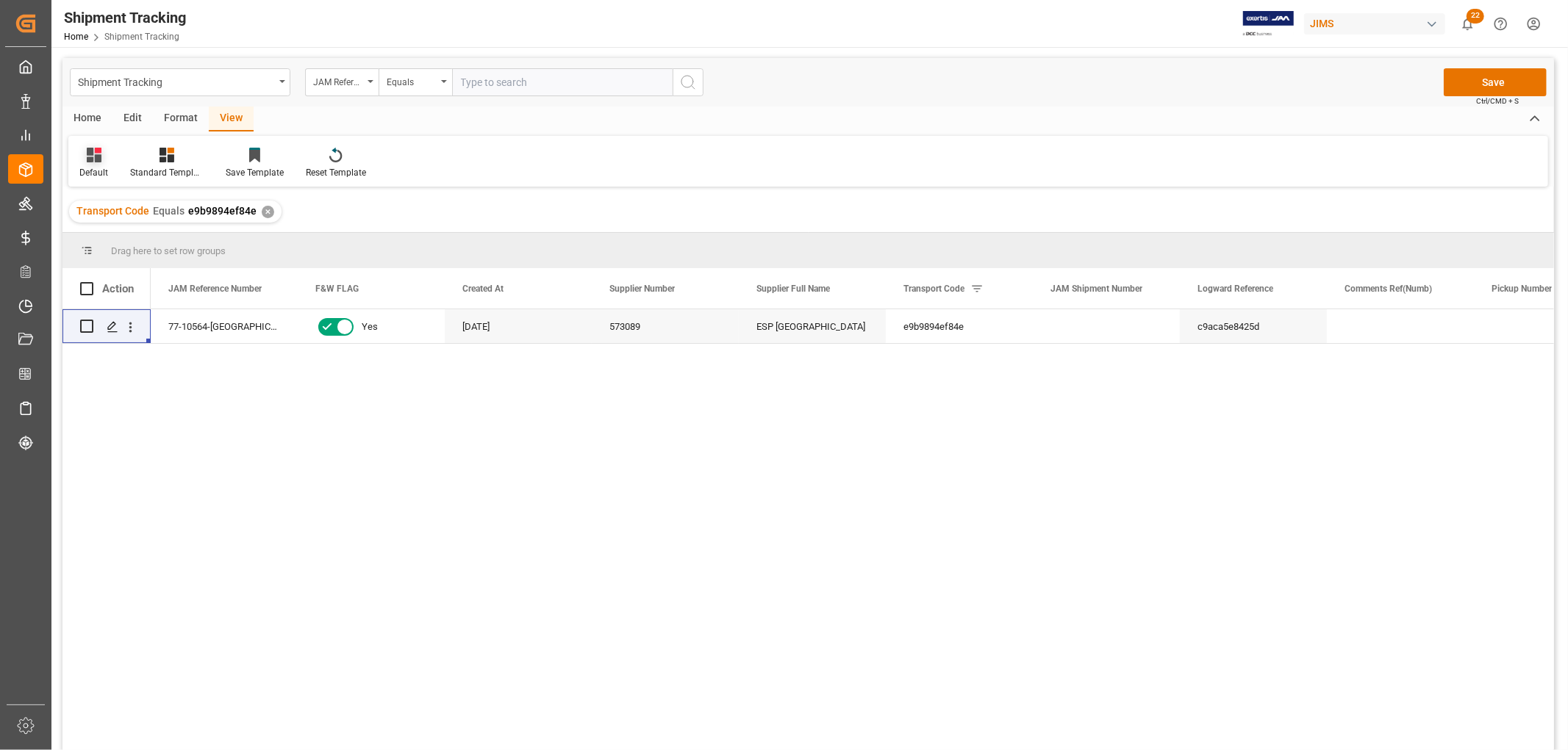
click at [98, 171] on div "Default" at bounding box center [93, 173] width 28 height 13
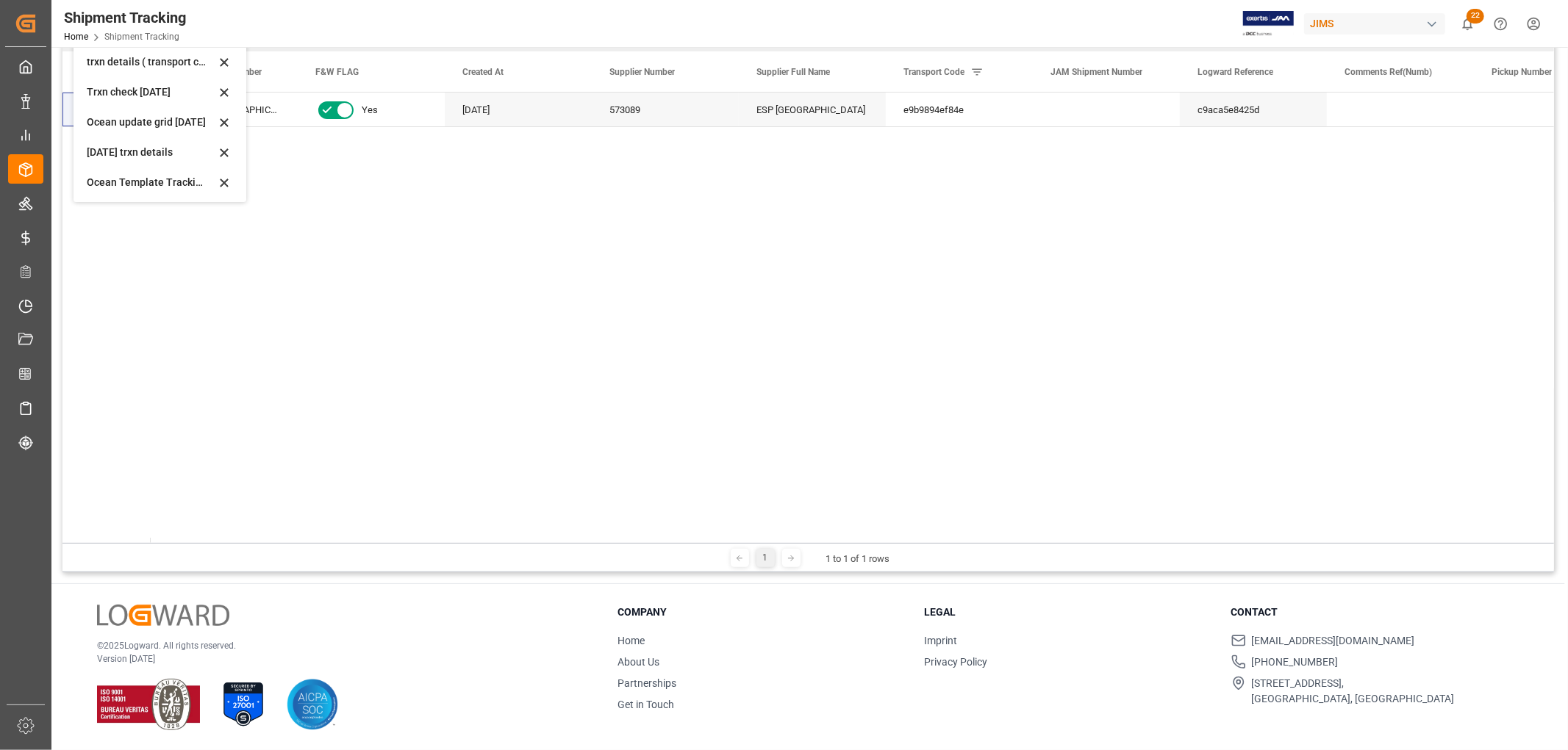
scroll to position [141, 0]
click at [113, 151] on div "[DATE] trxn details" at bounding box center [151, 151] width 129 height 16
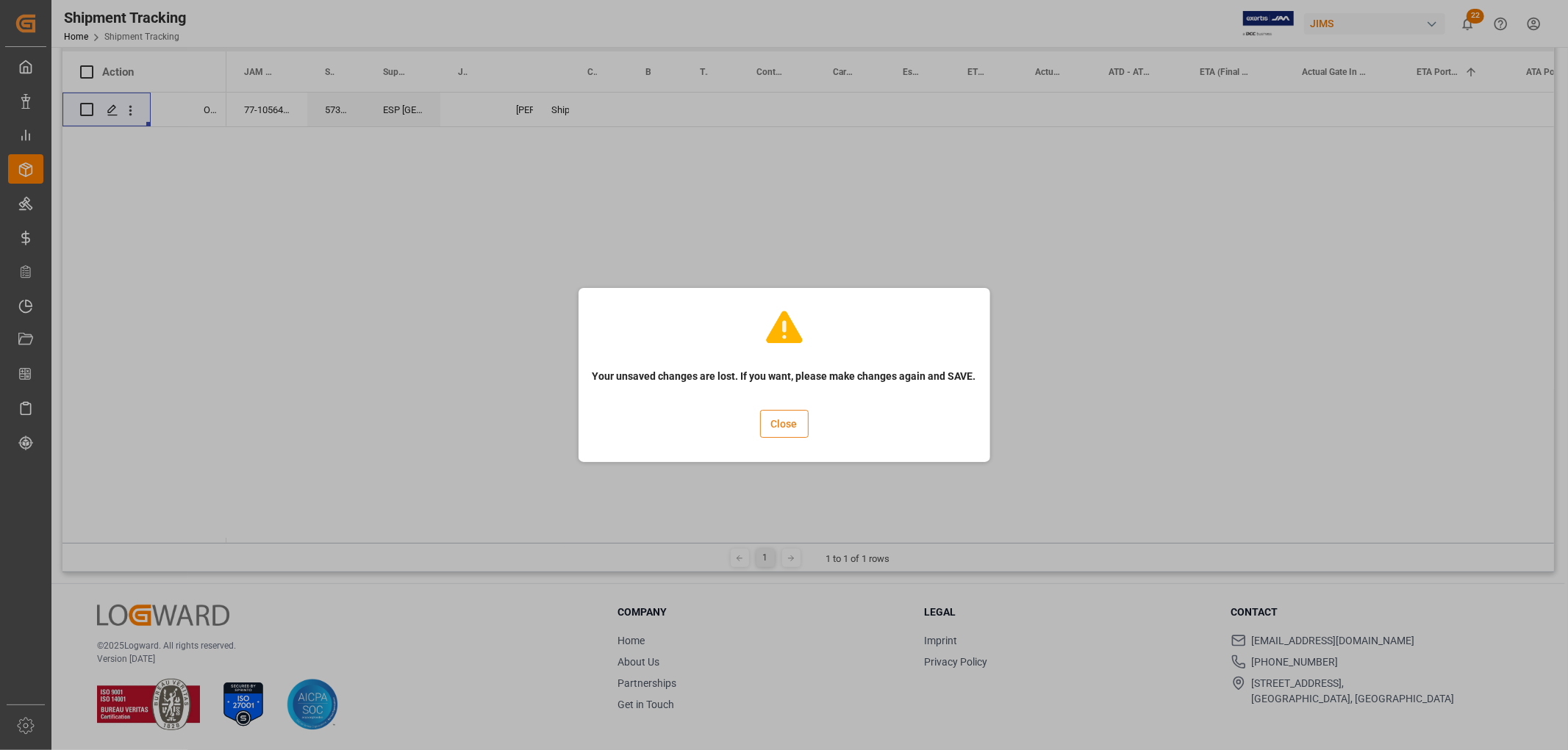
click at [776, 420] on button "Close" at bounding box center [784, 425] width 48 height 28
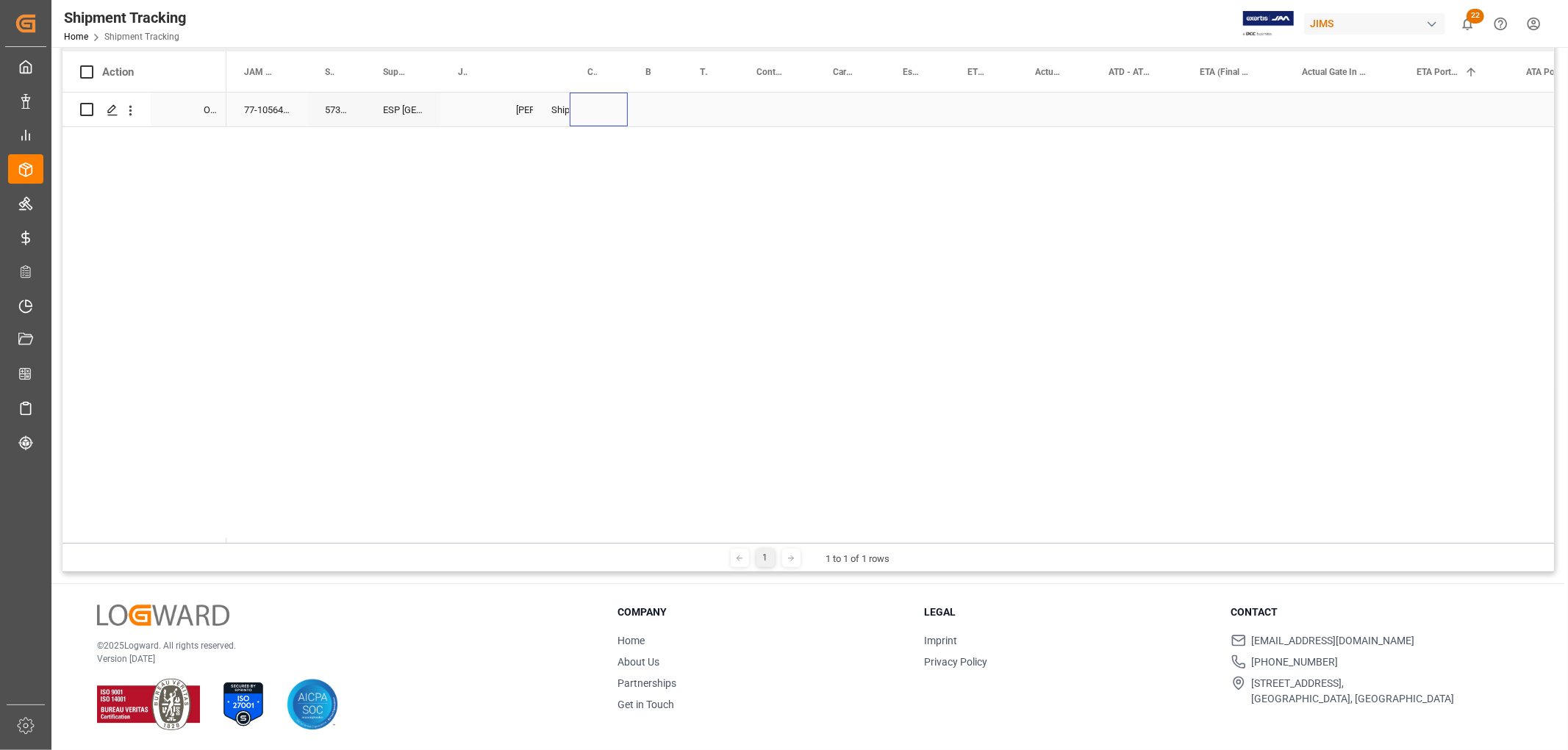
click at [613, 112] on div "Press SPACE to select this row." at bounding box center [599, 109] width 58 height 34
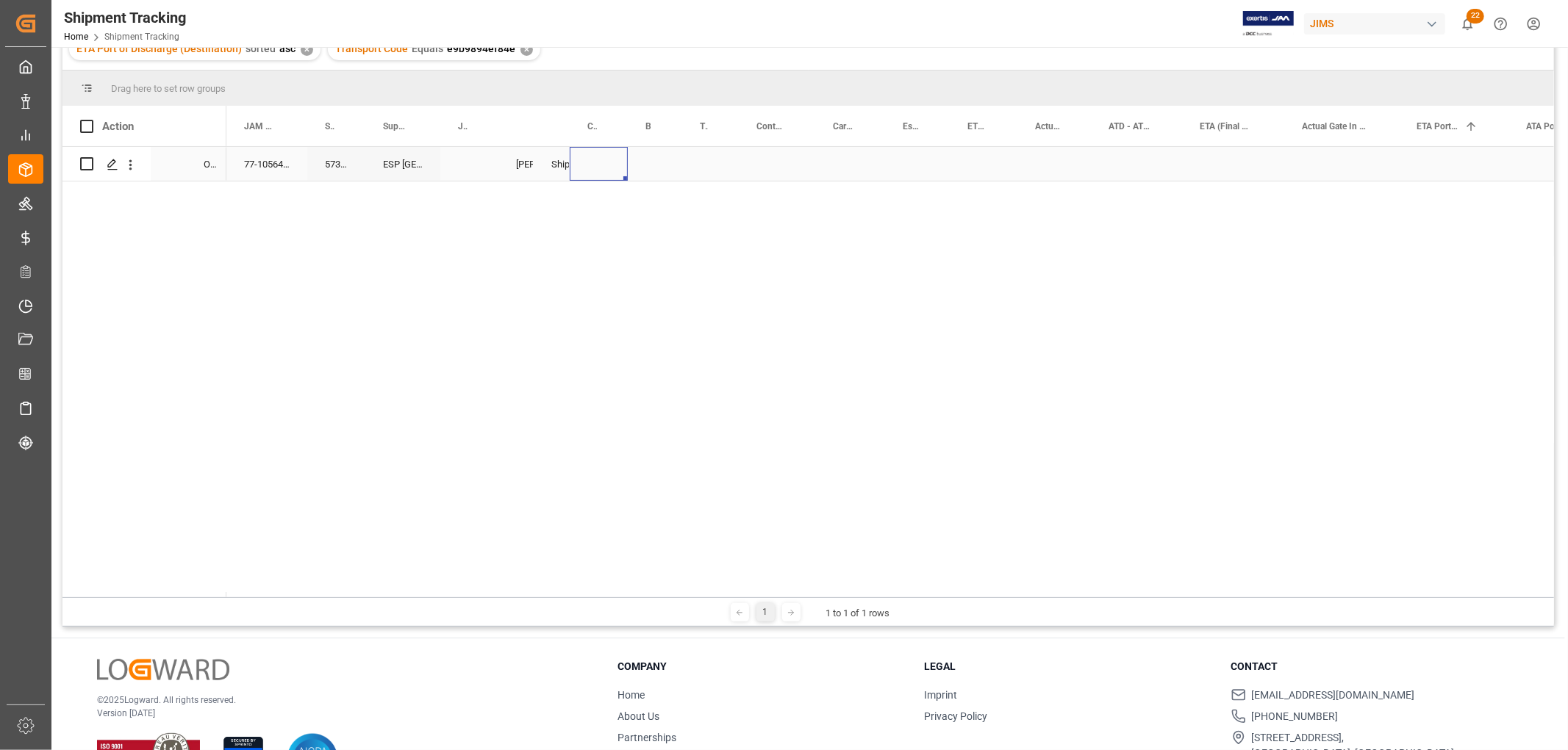
scroll to position [135, 0]
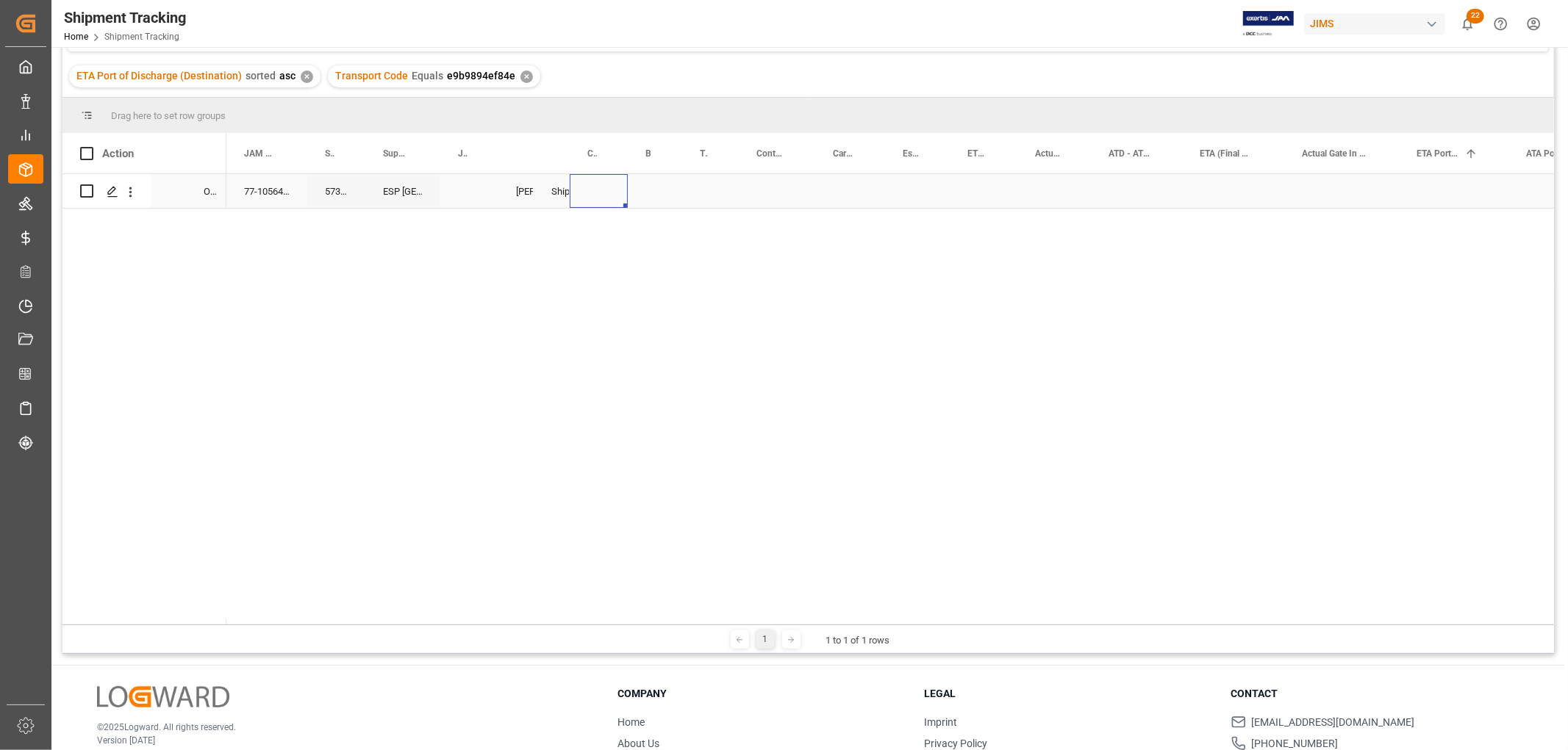
click at [600, 185] on div "Press SPACE to select this row." at bounding box center [599, 191] width 58 height 34
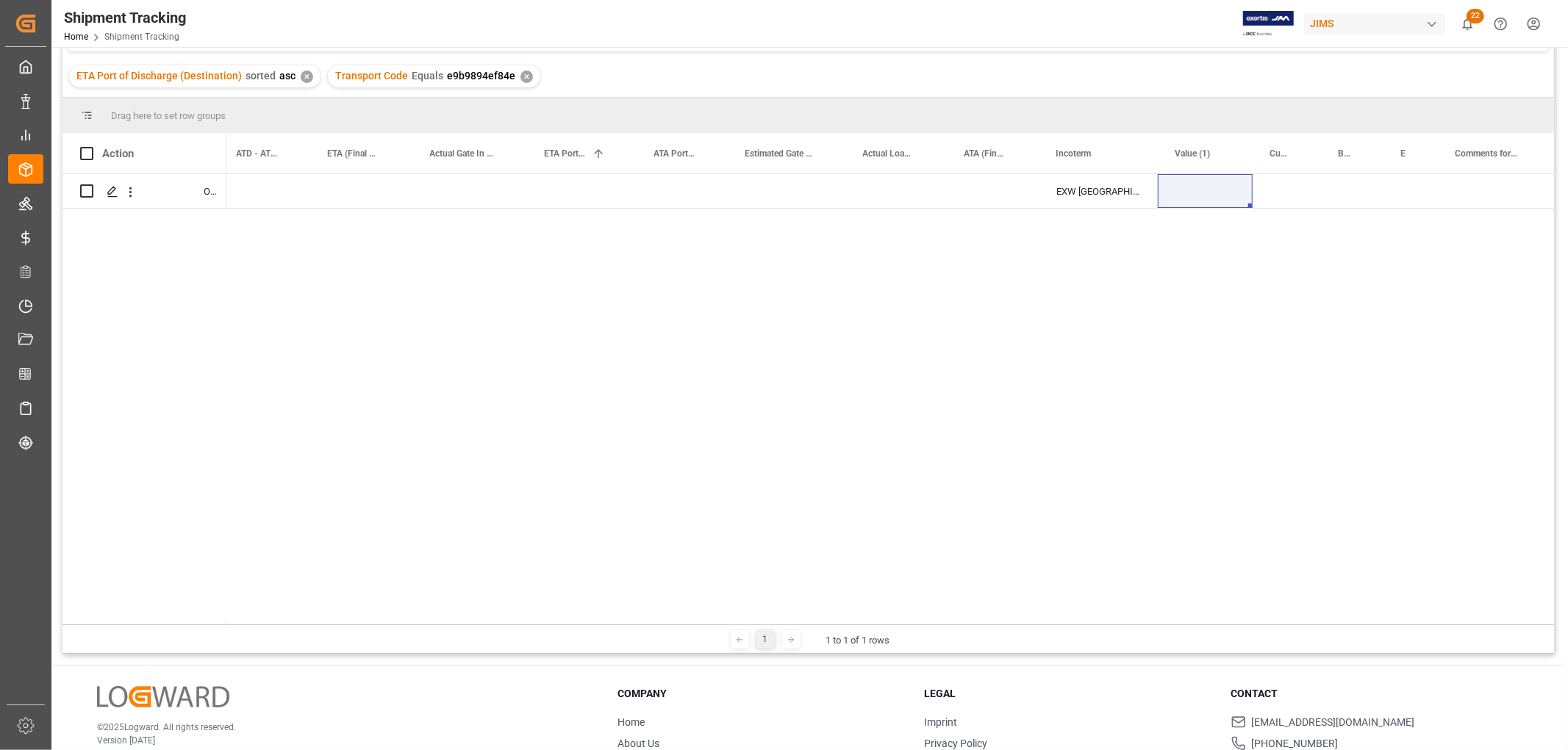
drag, startPoint x: 1177, startPoint y: 276, endPoint x: 1206, endPoint y: 197, distance: 84.2
click at [1177, 271] on div "EXW North Hollywood, e9b9894ef84e c9aca5e8425d" at bounding box center [890, 399] width 1328 height 450
click at [1199, 185] on div "Press SPACE to select this row." at bounding box center [1206, 191] width 95 height 34
click at [1198, 198] on input "Press SPACE to select this row." at bounding box center [1206, 200] width 72 height 28
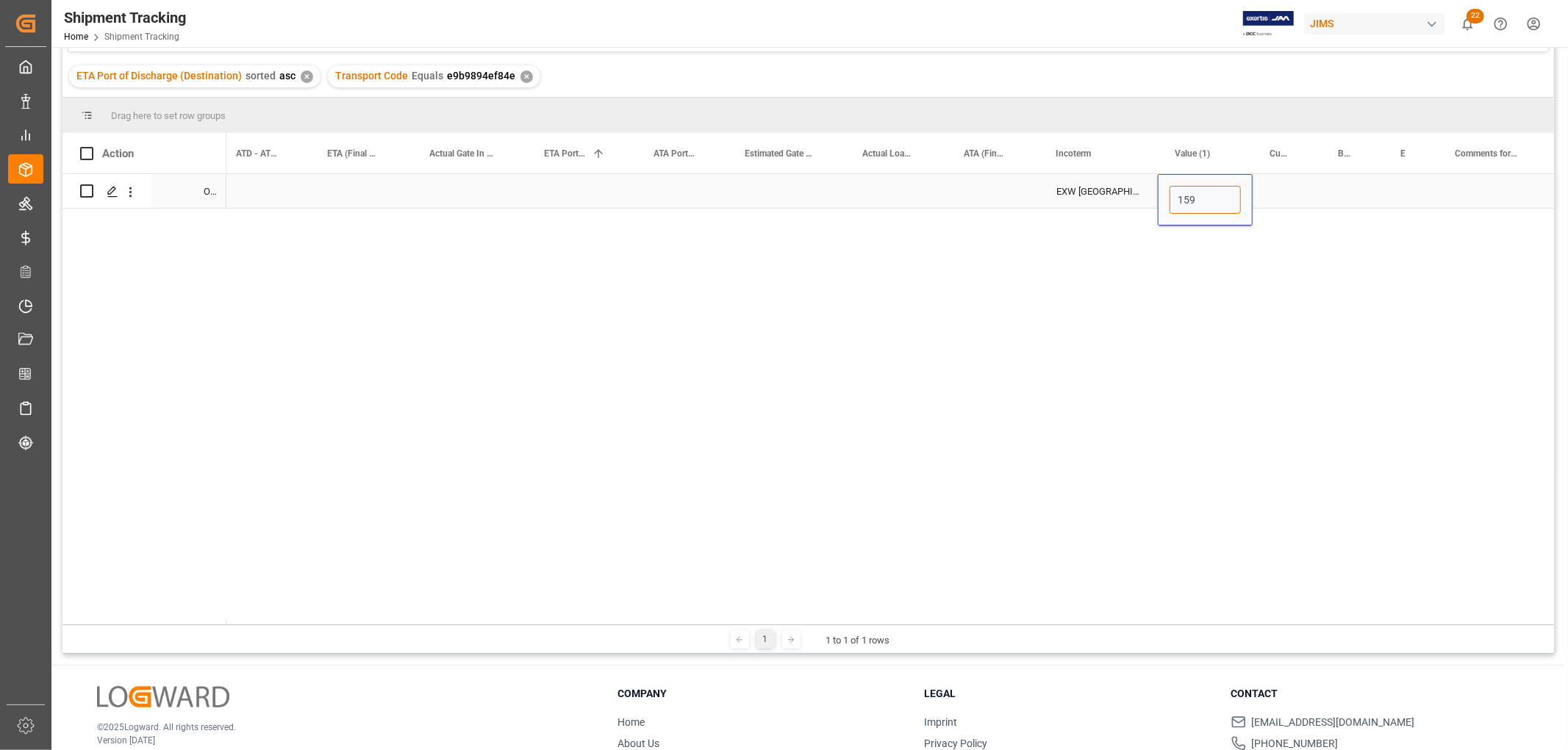
type input "1592"
click at [1284, 193] on div "Press SPACE to select this row." at bounding box center [1287, 191] width 68 height 34
click at [1282, 193] on div "Press SPACE to select this row." at bounding box center [1287, 191] width 68 height 34
click at [1281, 200] on input "Press SPACE to select this row." at bounding box center [1287, 200] width 45 height 28
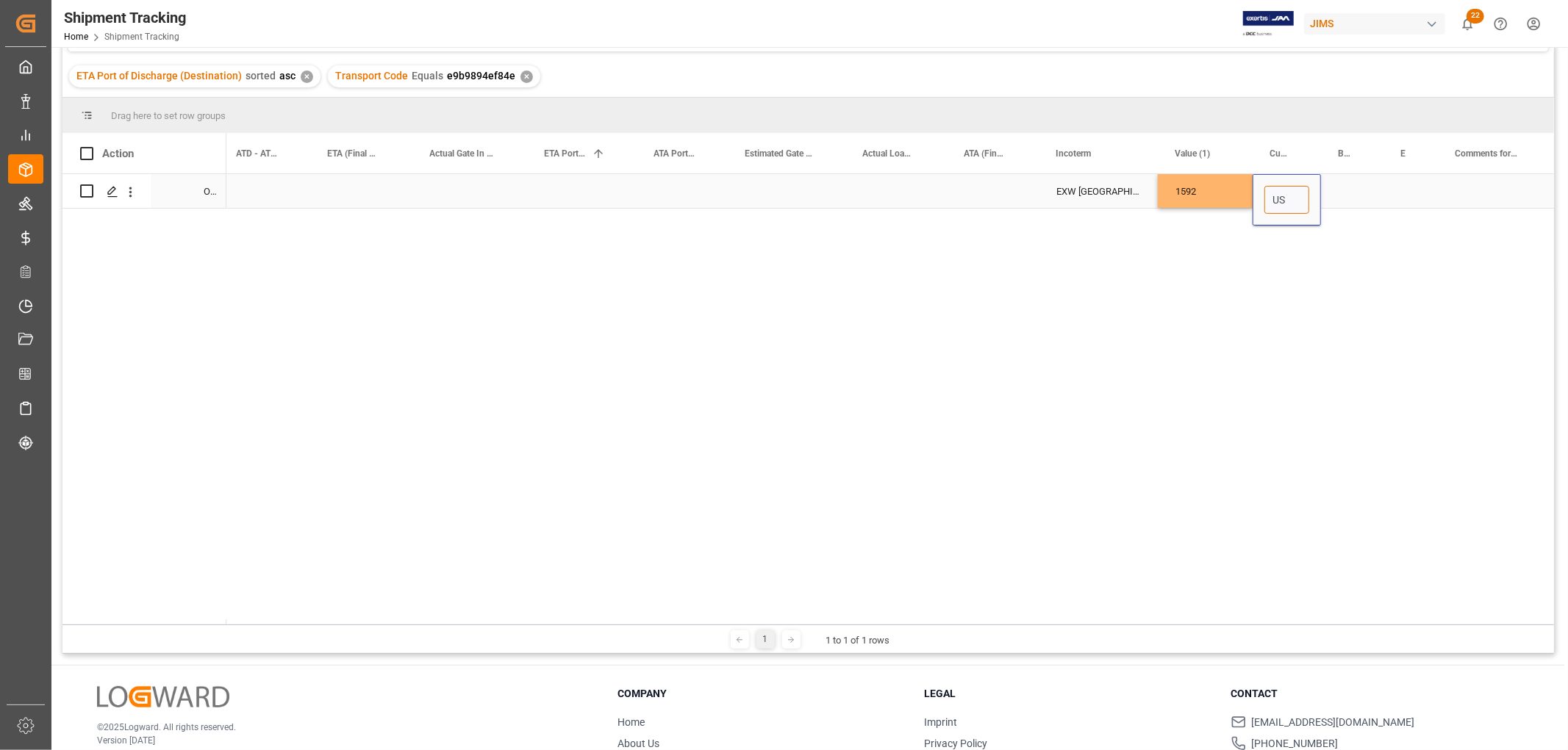
type input "USD"
click at [1335, 185] on div "Press SPACE to select this row." at bounding box center [1352, 191] width 62 height 34
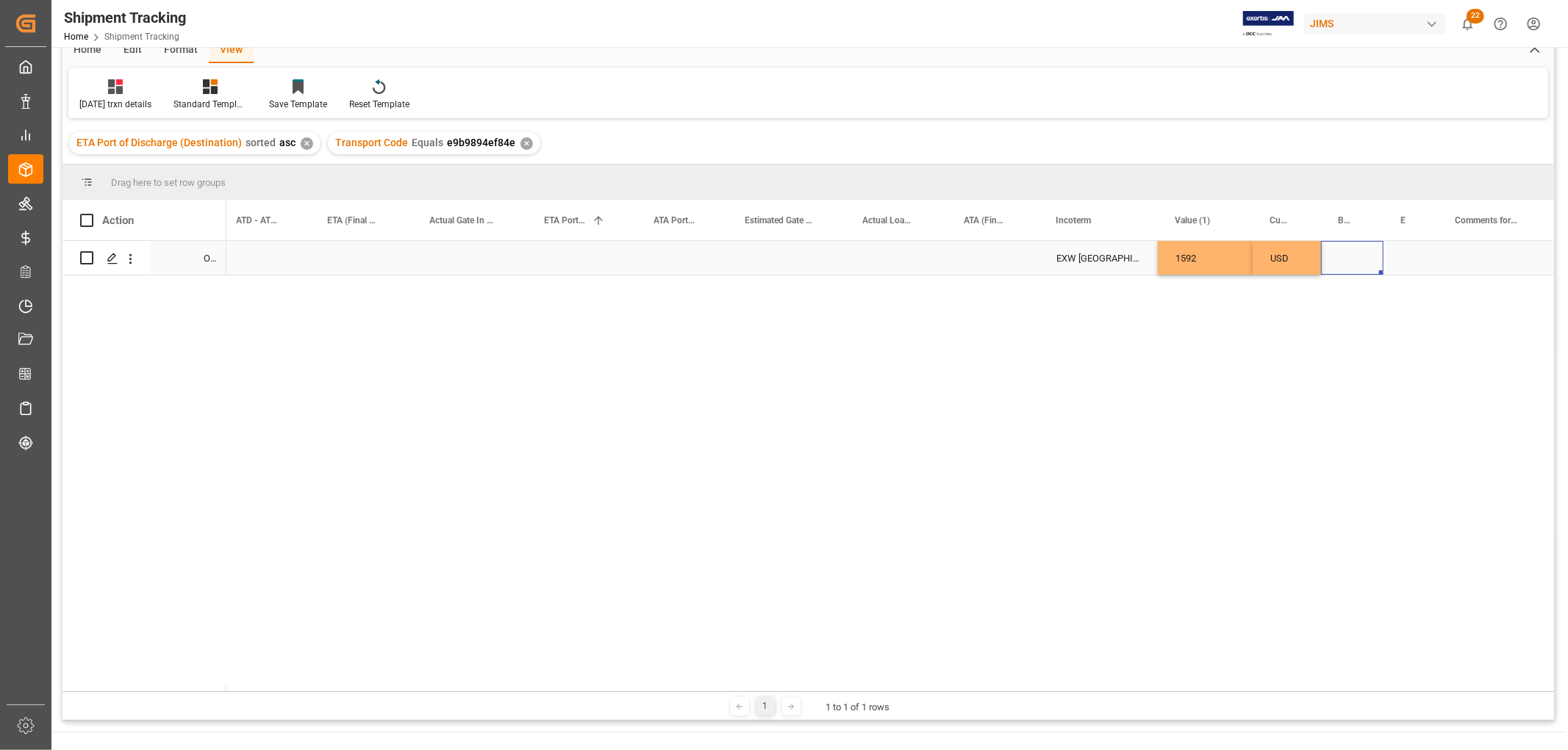
scroll to position [0, 0]
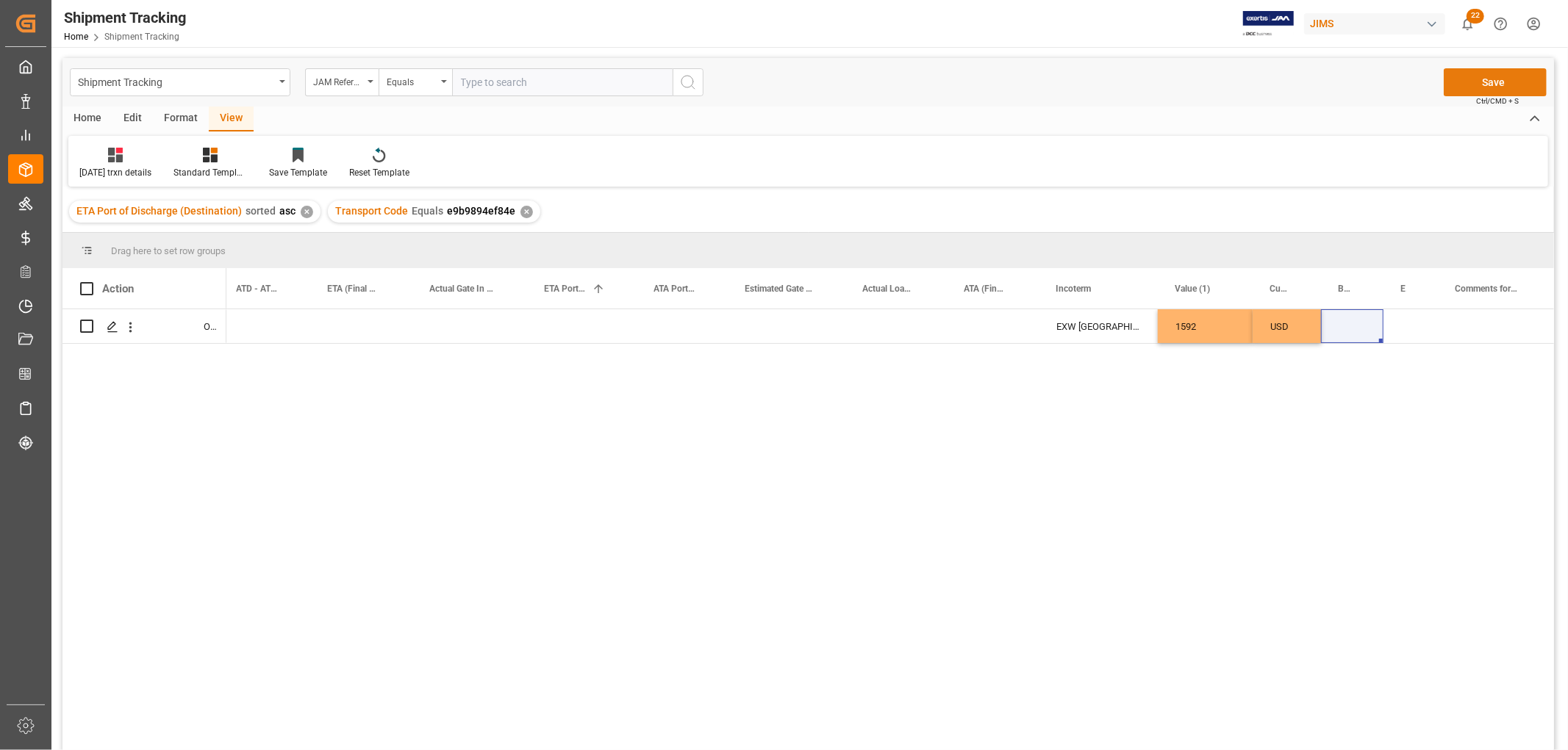
click at [1492, 73] on button "Save" at bounding box center [1496, 82] width 103 height 28
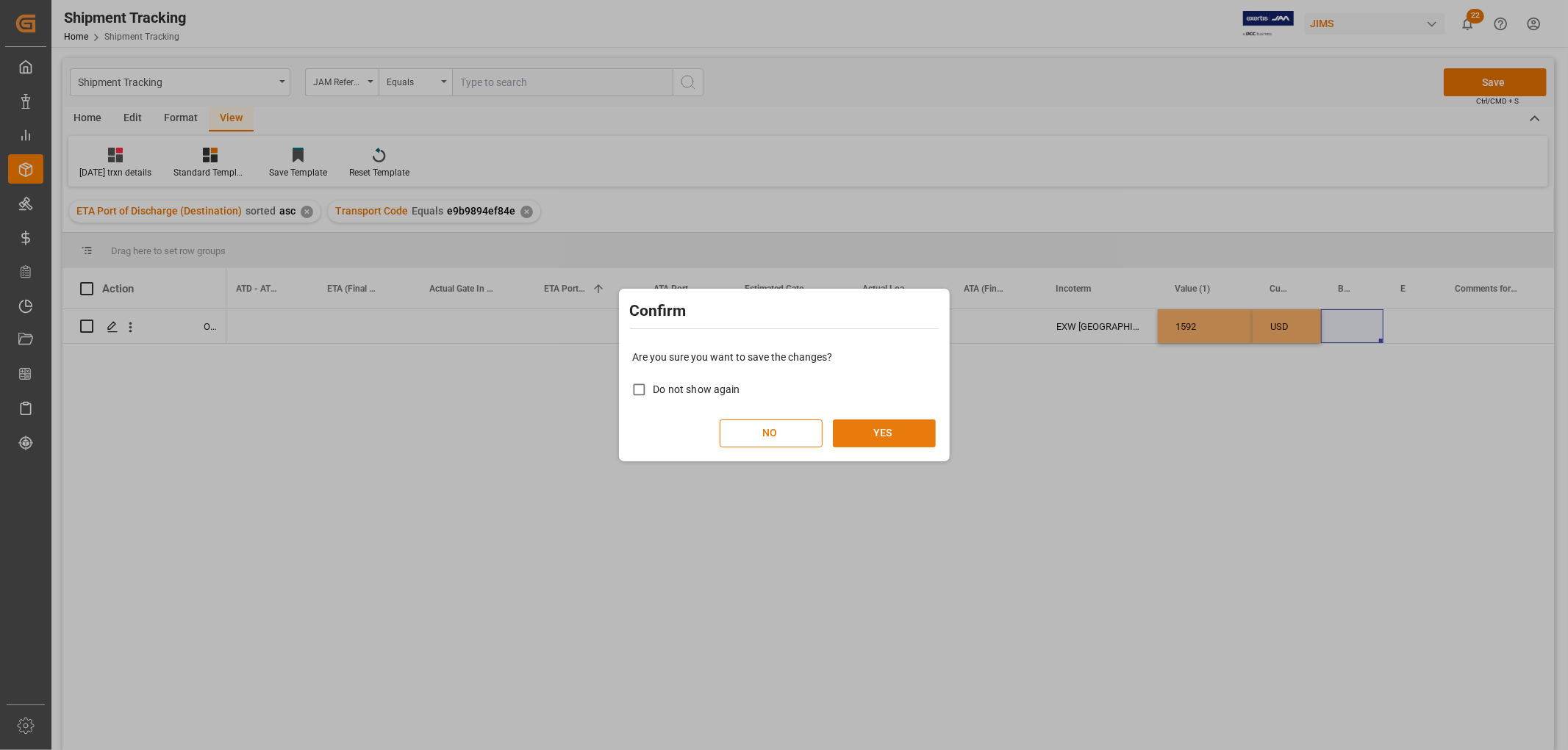
click at [910, 436] on button "YES" at bounding box center [884, 434] width 103 height 28
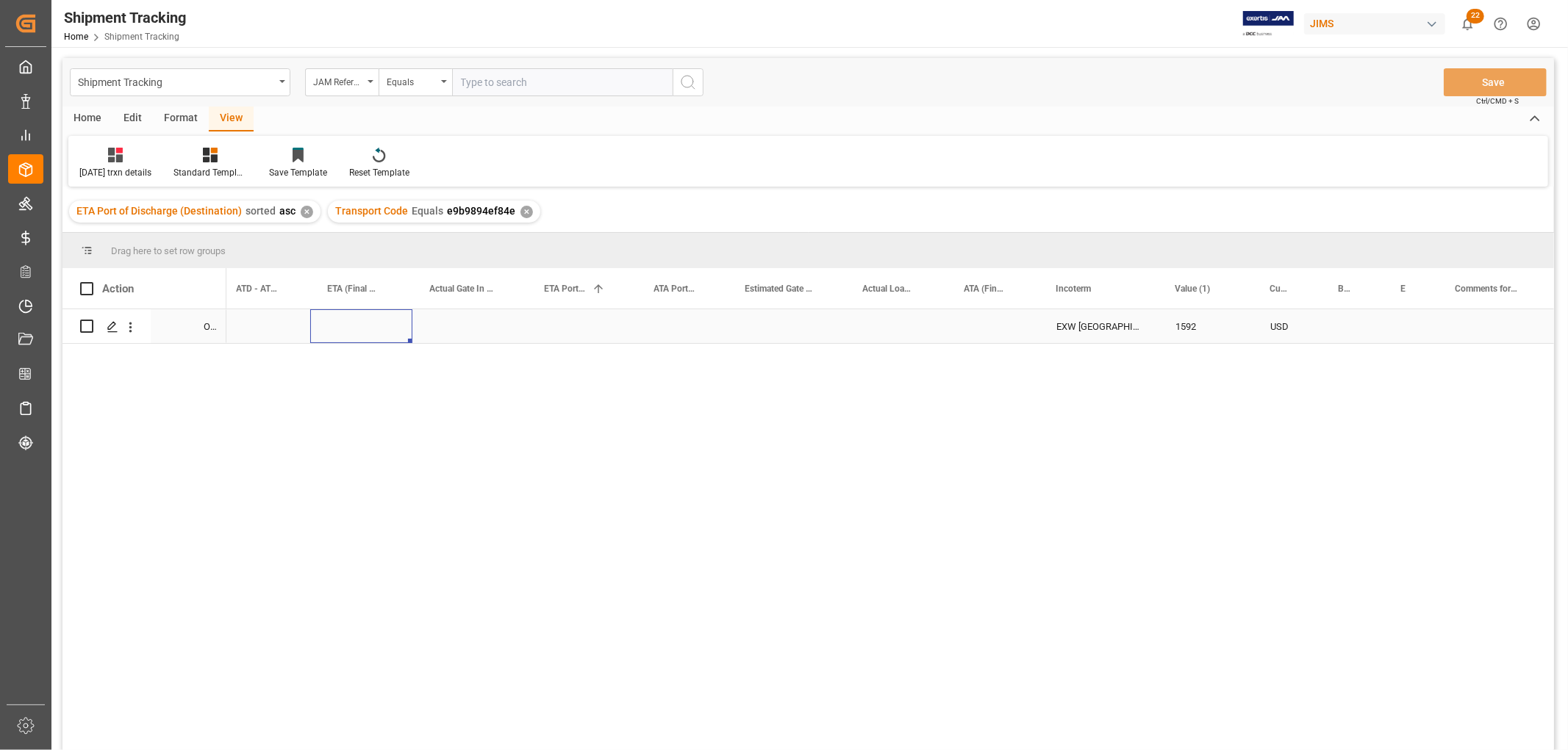
click at [346, 329] on div "Press SPACE to select this row." at bounding box center [361, 326] width 102 height 34
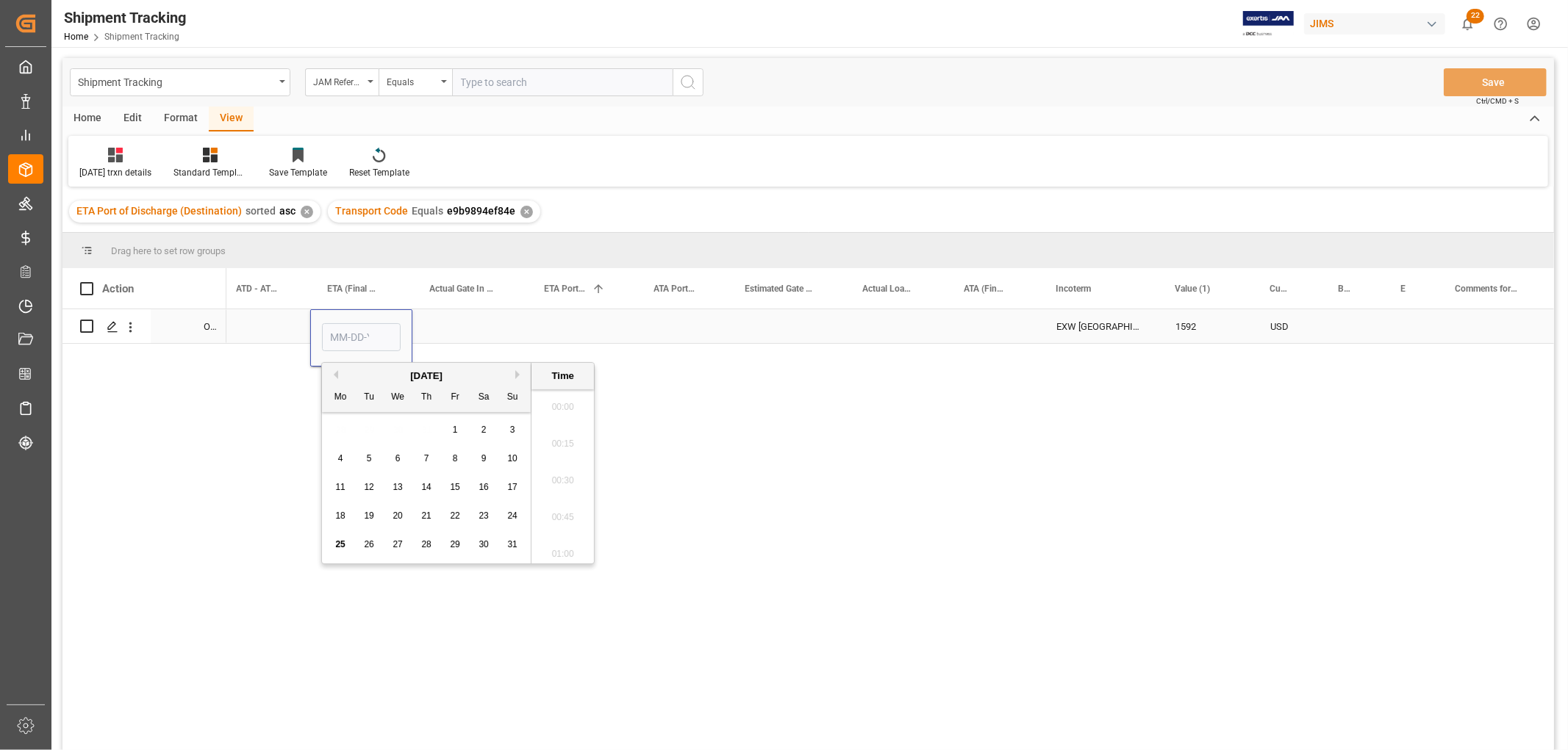
scroll to position [1768, 0]
click at [517, 377] on button "Next Month" at bounding box center [520, 375] width 9 height 9
click at [453, 430] on span "5" at bounding box center [455, 430] width 5 height 10
type input "09-05-2025 00:00"
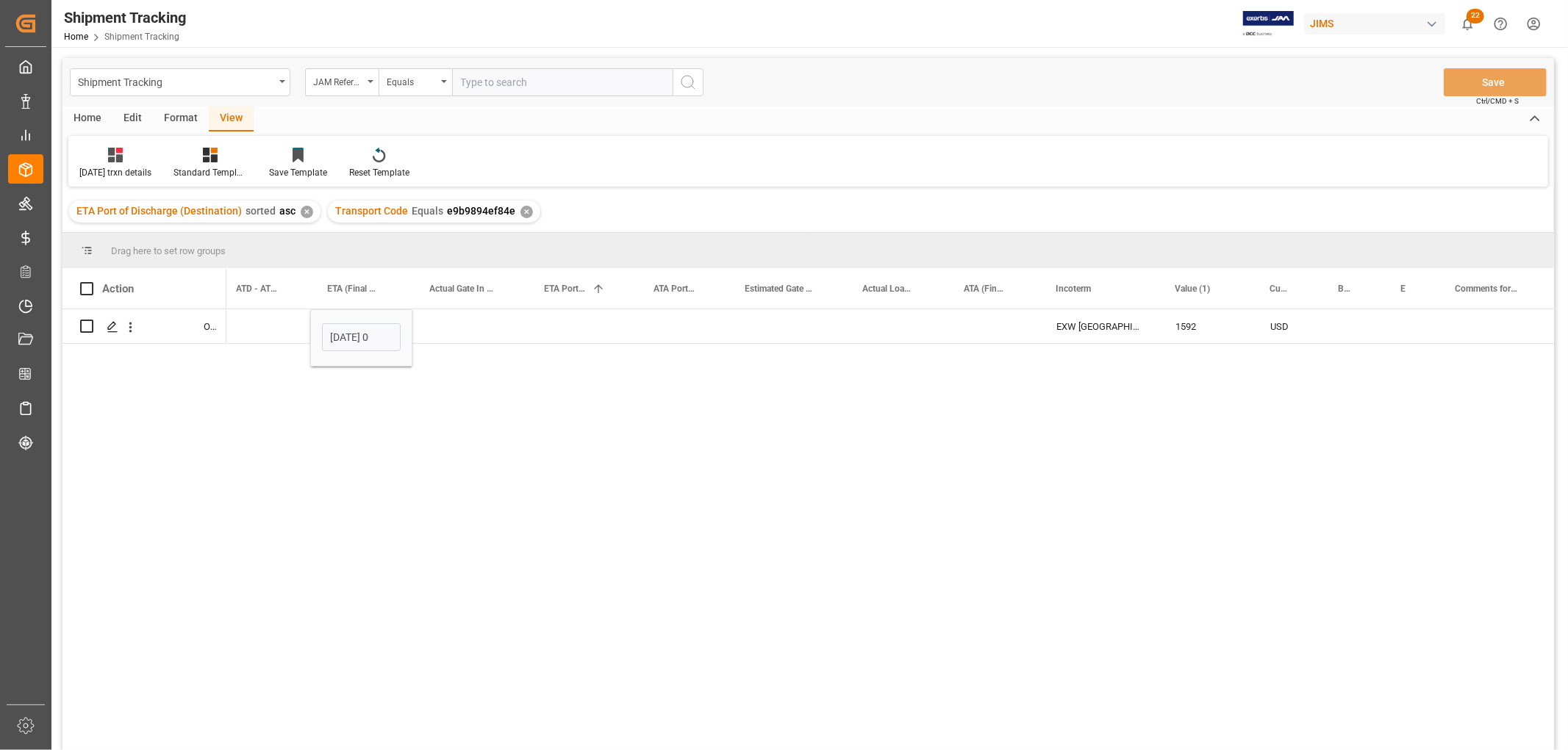
click at [703, 422] on div "09-05-2025 00:00 EXW North Hollywood, 1592 USD e9b9894ef84e c9aca5e8425d" at bounding box center [890, 534] width 1328 height 450
drag, startPoint x: 1002, startPoint y: 479, endPoint x: 952, endPoint y: 408, distance: 86.8
click at [998, 469] on div "09-05-2025 00:00 EXW North Hollywood, 1592 USD e9b9894ef84e c9aca5e8425d" at bounding box center [890, 534] width 1328 height 450
click at [717, 325] on div "Press SPACE to select this row." at bounding box center [682, 326] width 91 height 34
click at [1458, 85] on button "Save" at bounding box center [1496, 82] width 103 height 28
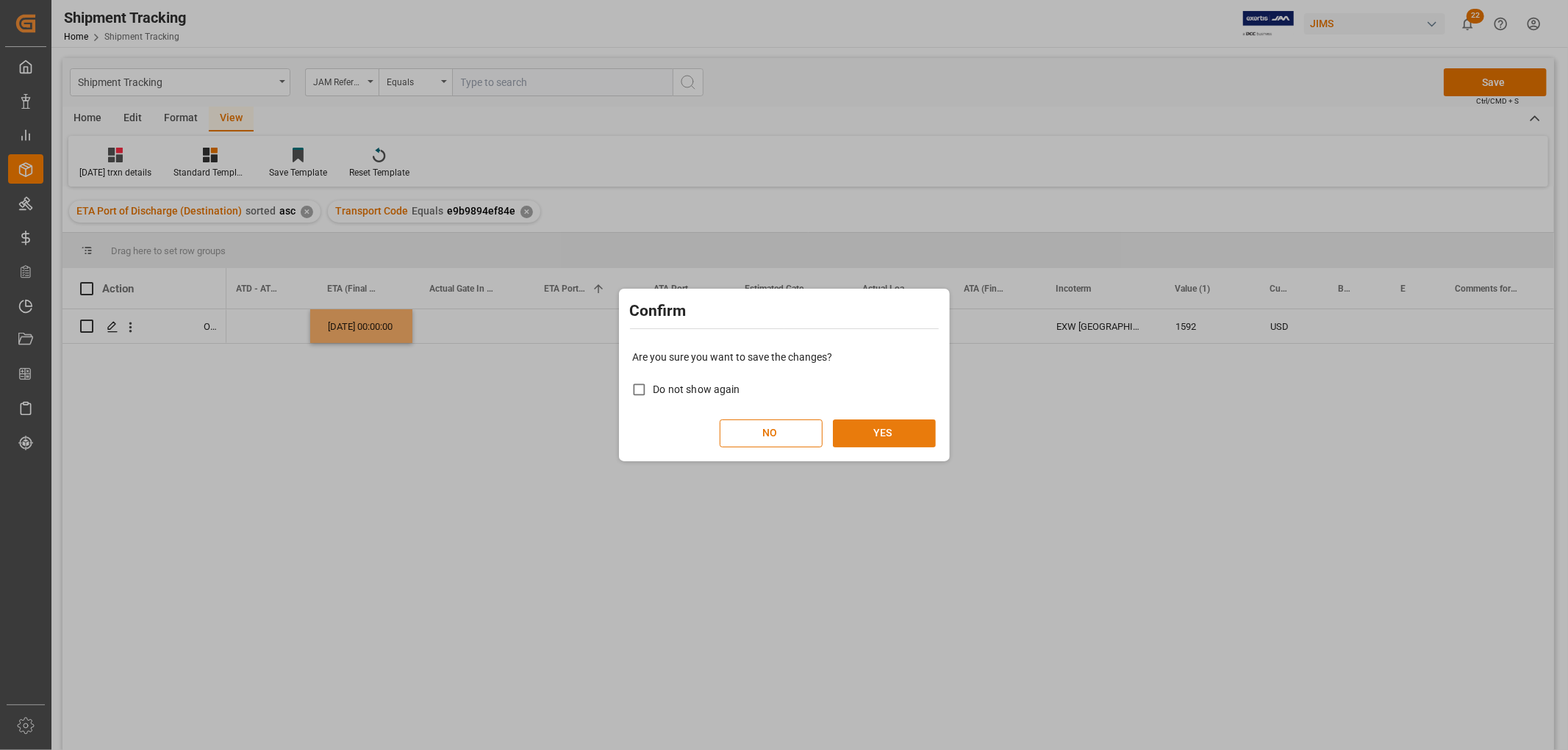
click at [907, 430] on button "YES" at bounding box center [884, 434] width 103 height 28
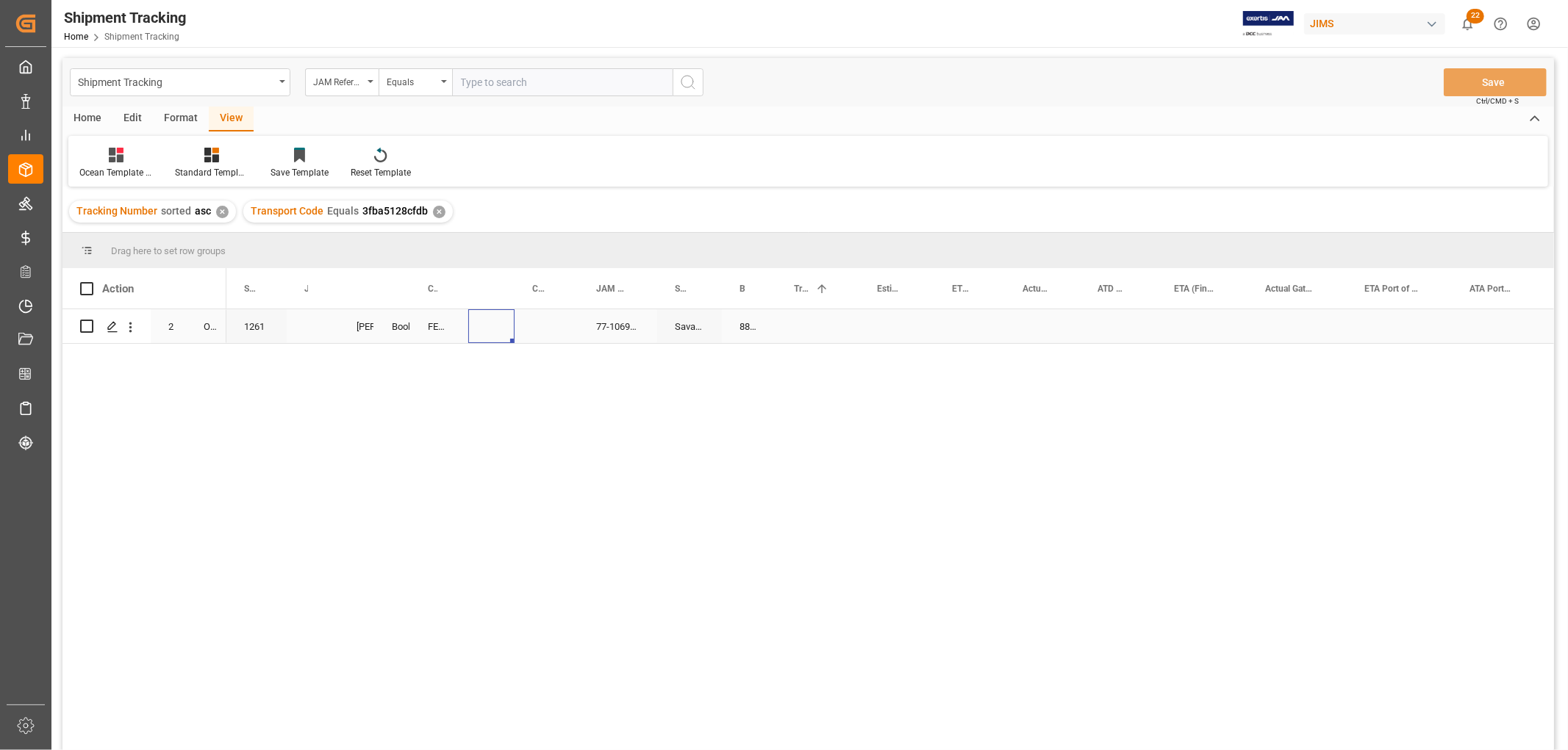
click at [487, 326] on div "Press SPACE to select this row." at bounding box center [491, 326] width 47 height 34
drag, startPoint x: 577, startPoint y: 281, endPoint x: 601, endPoint y: 305, distance: 33.9
click at [601, 305] on div at bounding box center [602, 288] width 6 height 41
click at [537, 330] on div "Press SPACE to select this row." at bounding box center [559, 326] width 88 height 34
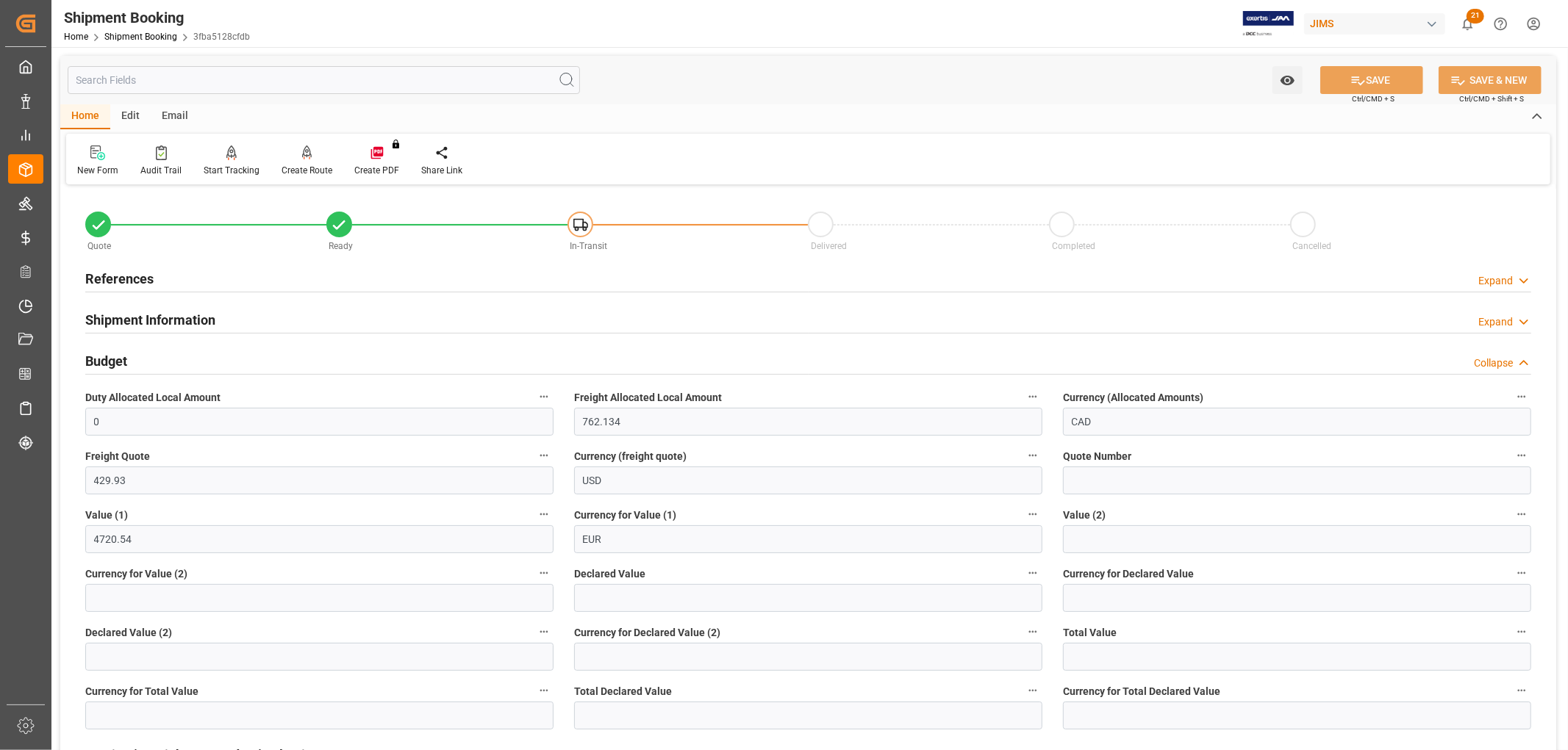
click at [116, 273] on h2 "References" at bounding box center [119, 279] width 68 height 20
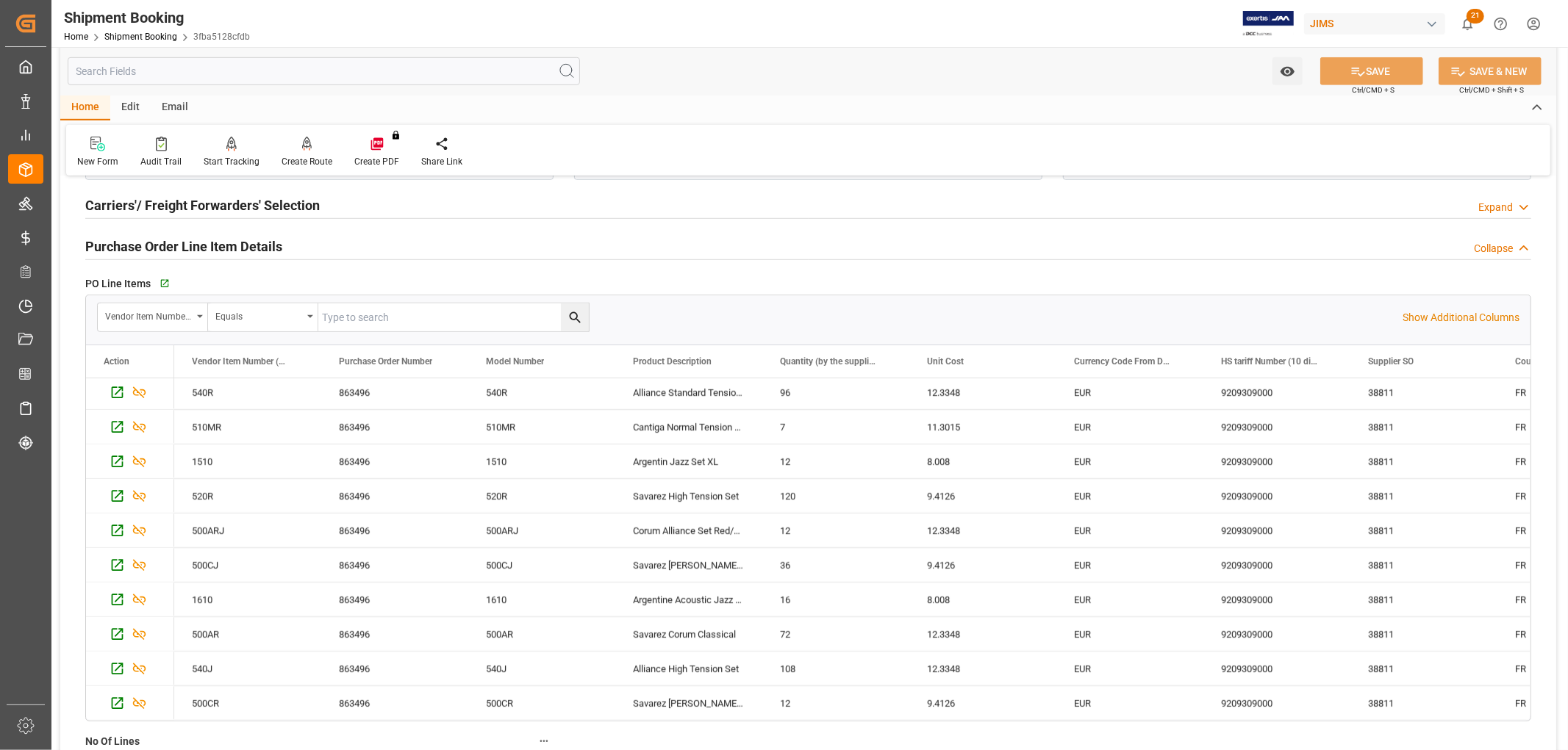
scroll to position [1061, 0]
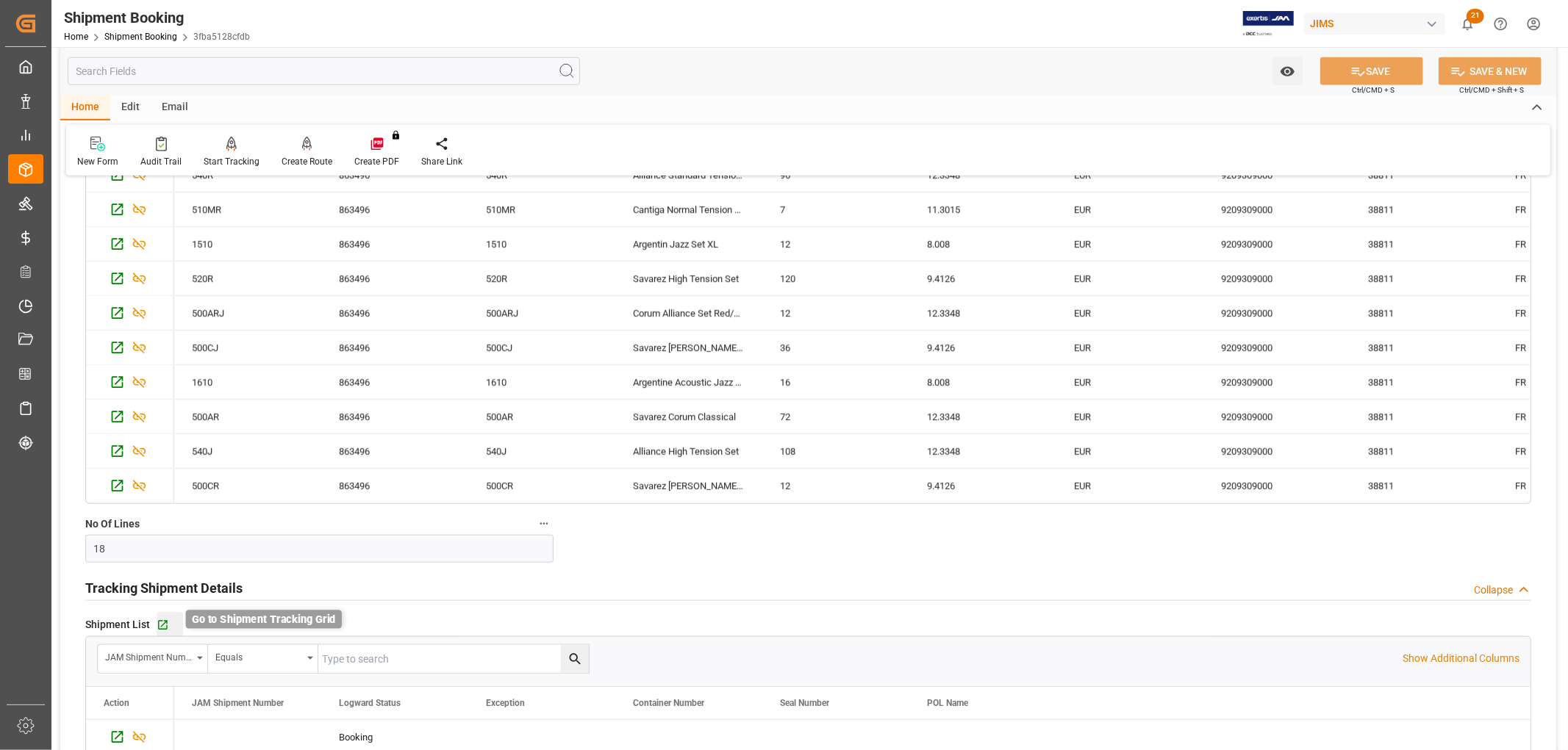
click at [160, 624] on icon "button" at bounding box center [162, 624] width 12 height 12
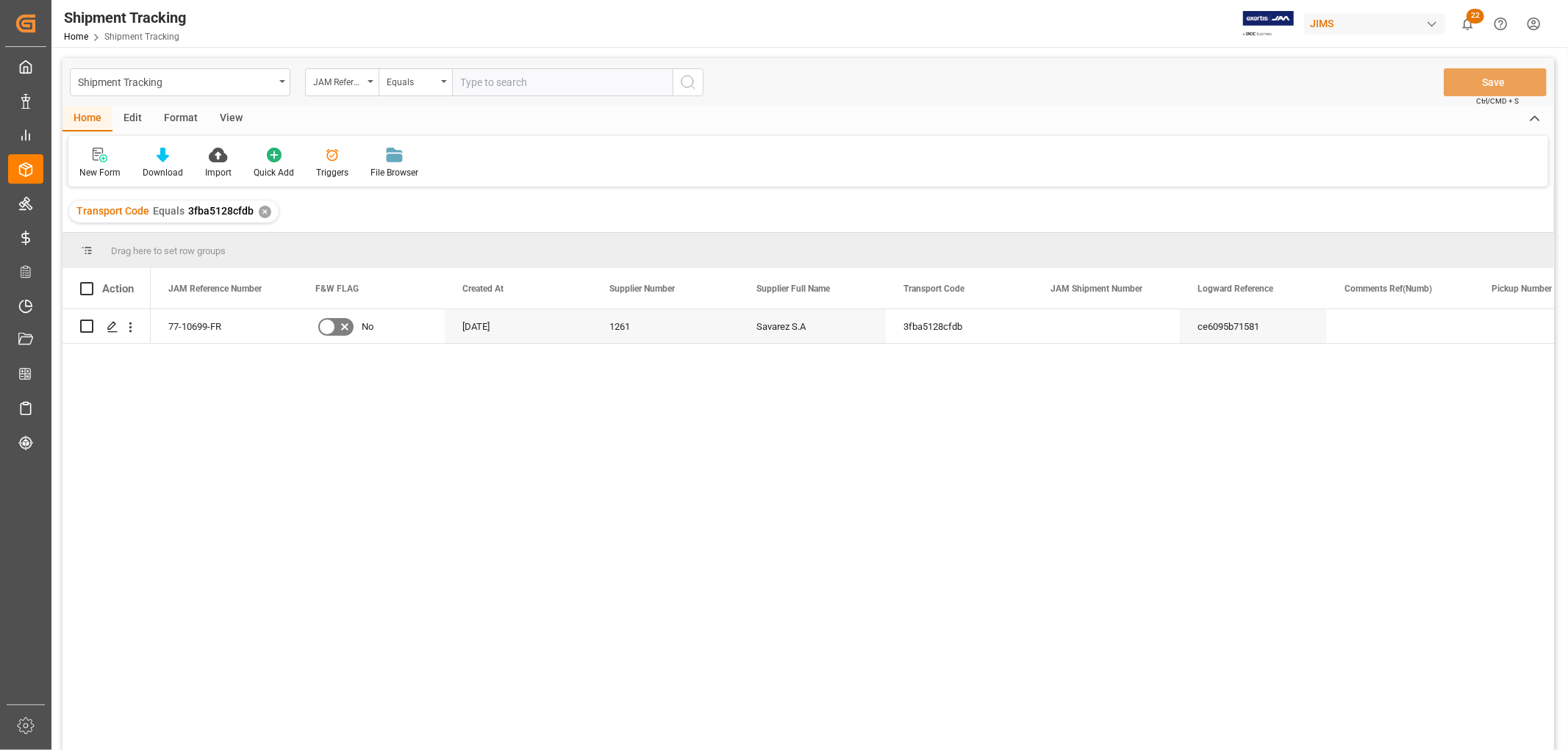
click at [229, 116] on div "View" at bounding box center [231, 119] width 45 height 25
click at [93, 172] on div "Default" at bounding box center [93, 173] width 28 height 13
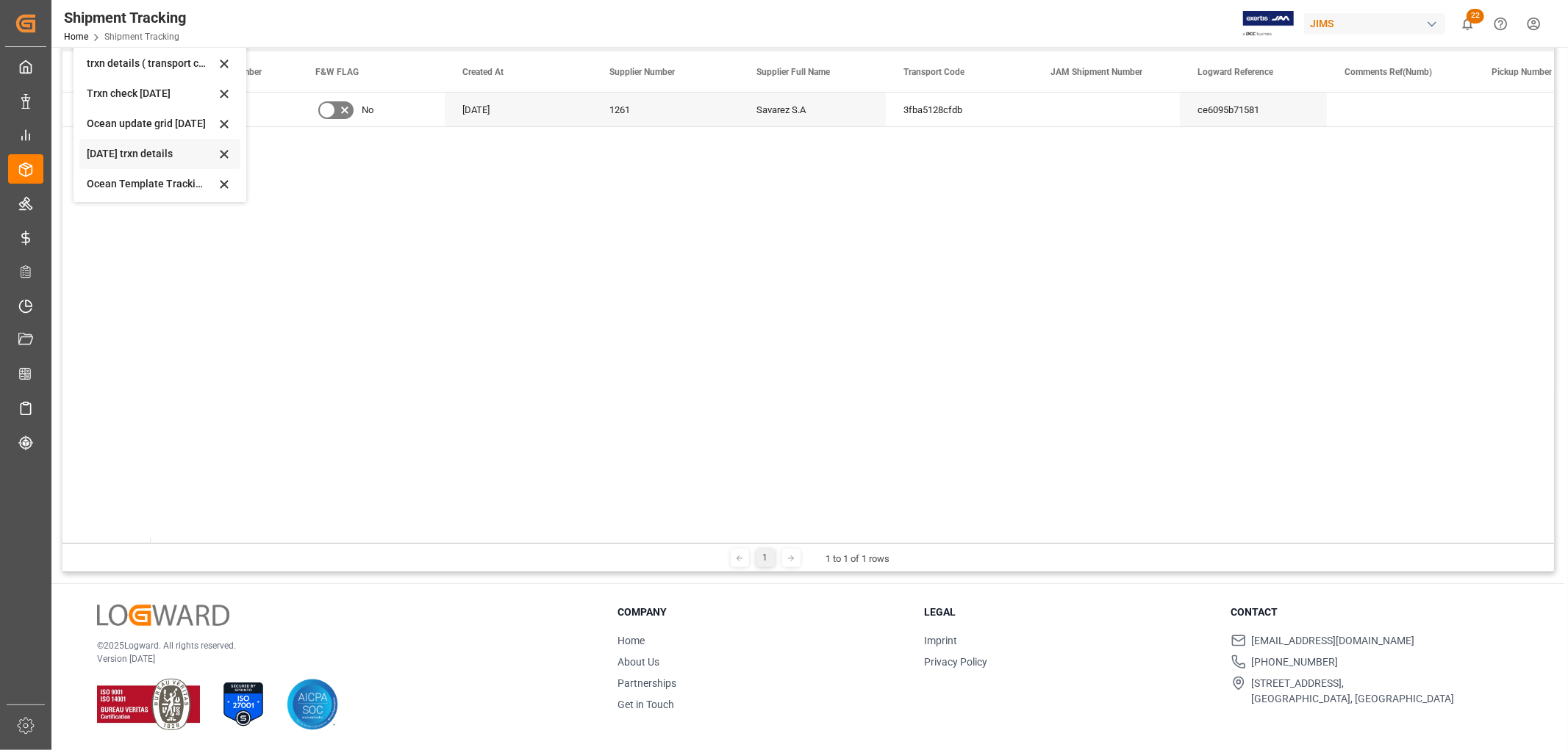
scroll to position [141, 0]
click at [91, 149] on div "[DATE] trxn details" at bounding box center [151, 151] width 129 height 16
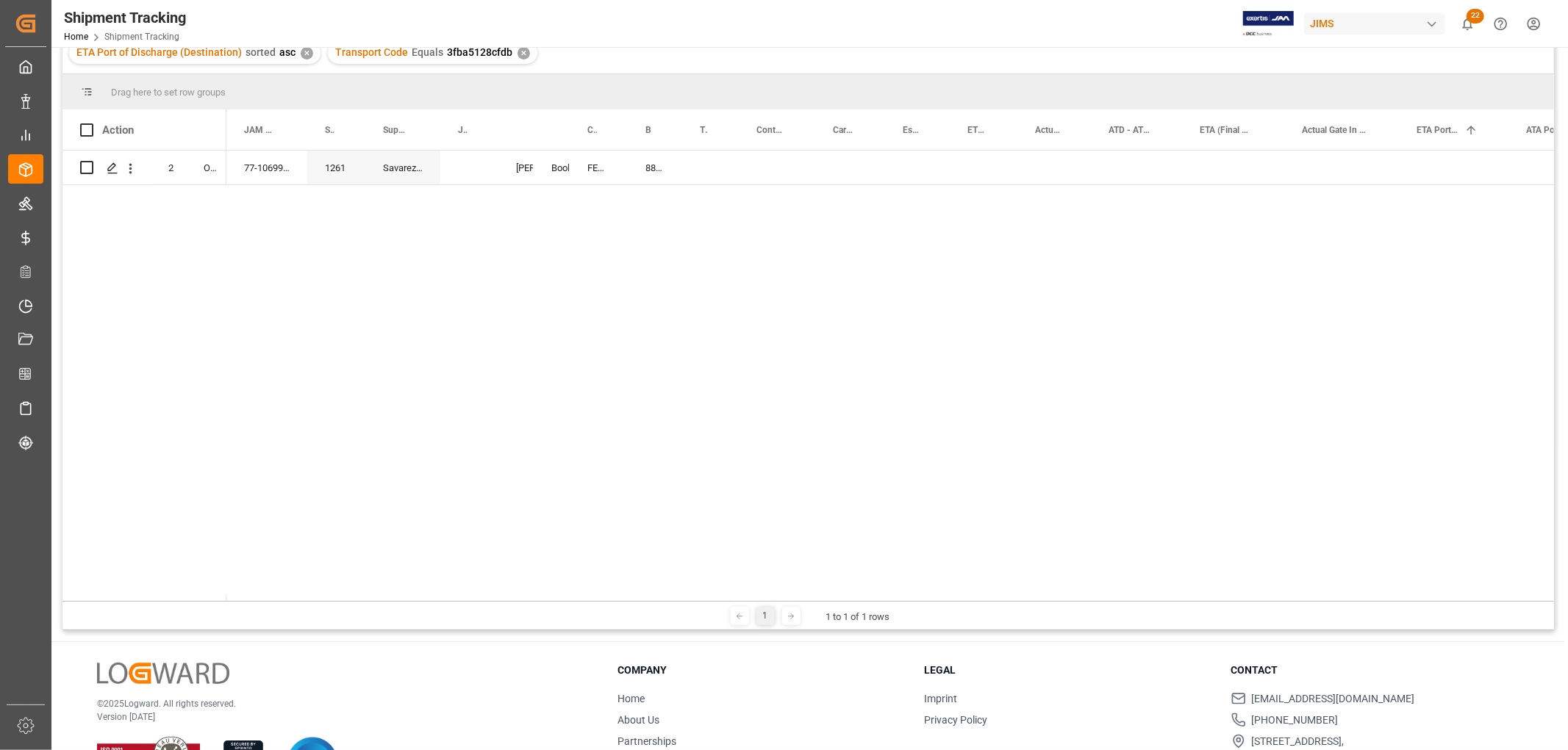
scroll to position [53, 0]
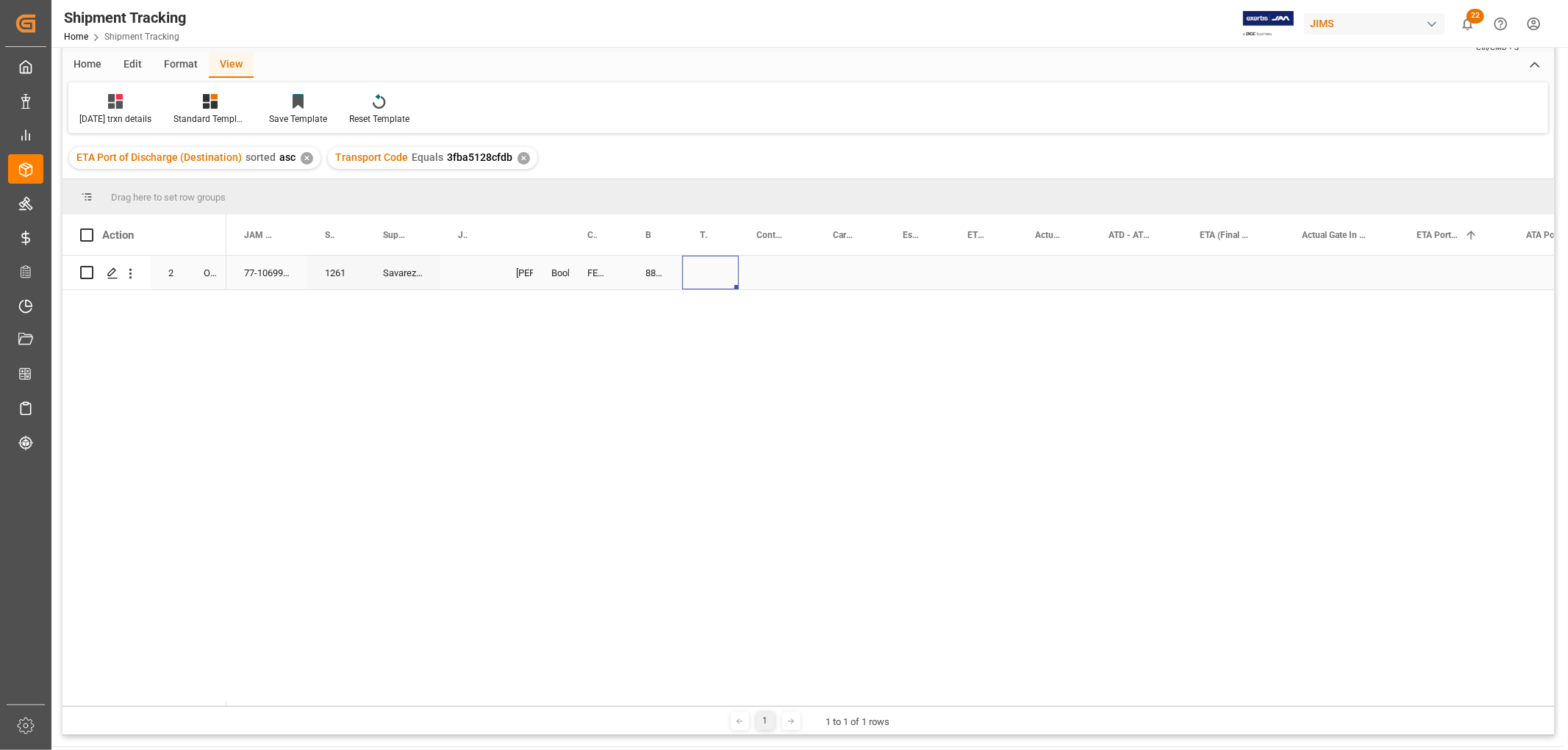
click at [693, 266] on div "Press SPACE to select this row." at bounding box center [710, 272] width 57 height 34
click at [657, 280] on div "883829509170" at bounding box center [655, 272] width 54 height 34
drag, startPoint x: 679, startPoint y: 288, endPoint x: 706, endPoint y: 276, distance: 29.5
click at [784, 261] on div "Press SPACE to select this row." at bounding box center [777, 272] width 77 height 34
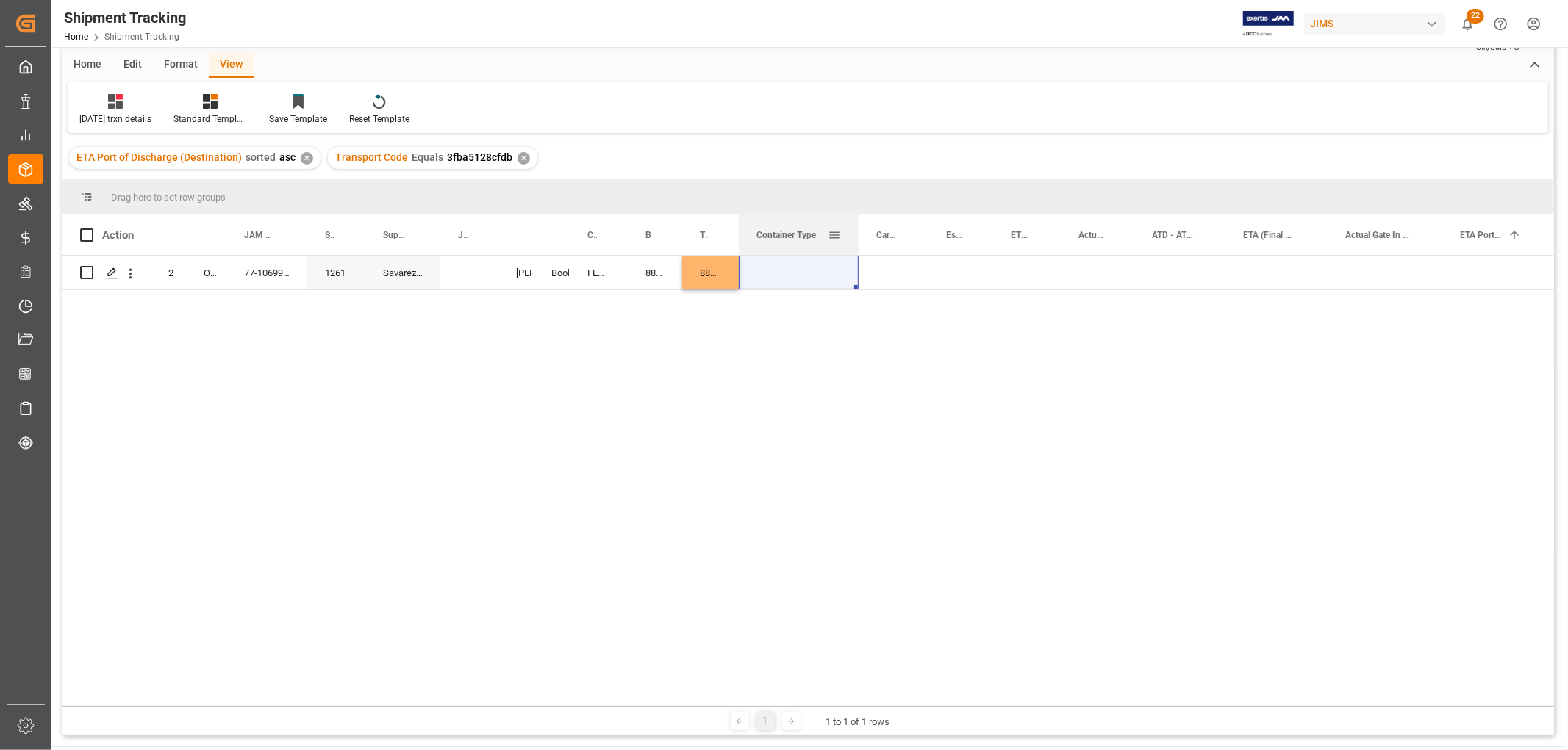
drag, startPoint x: 813, startPoint y: 223, endPoint x: 856, endPoint y: 242, distance: 47.0
click at [856, 242] on div at bounding box center [859, 235] width 6 height 41
click at [770, 273] on div "Press SPACE to select this row." at bounding box center [799, 272] width 120 height 34
click at [833, 280] on button "Select" at bounding box center [799, 281] width 97 height 28
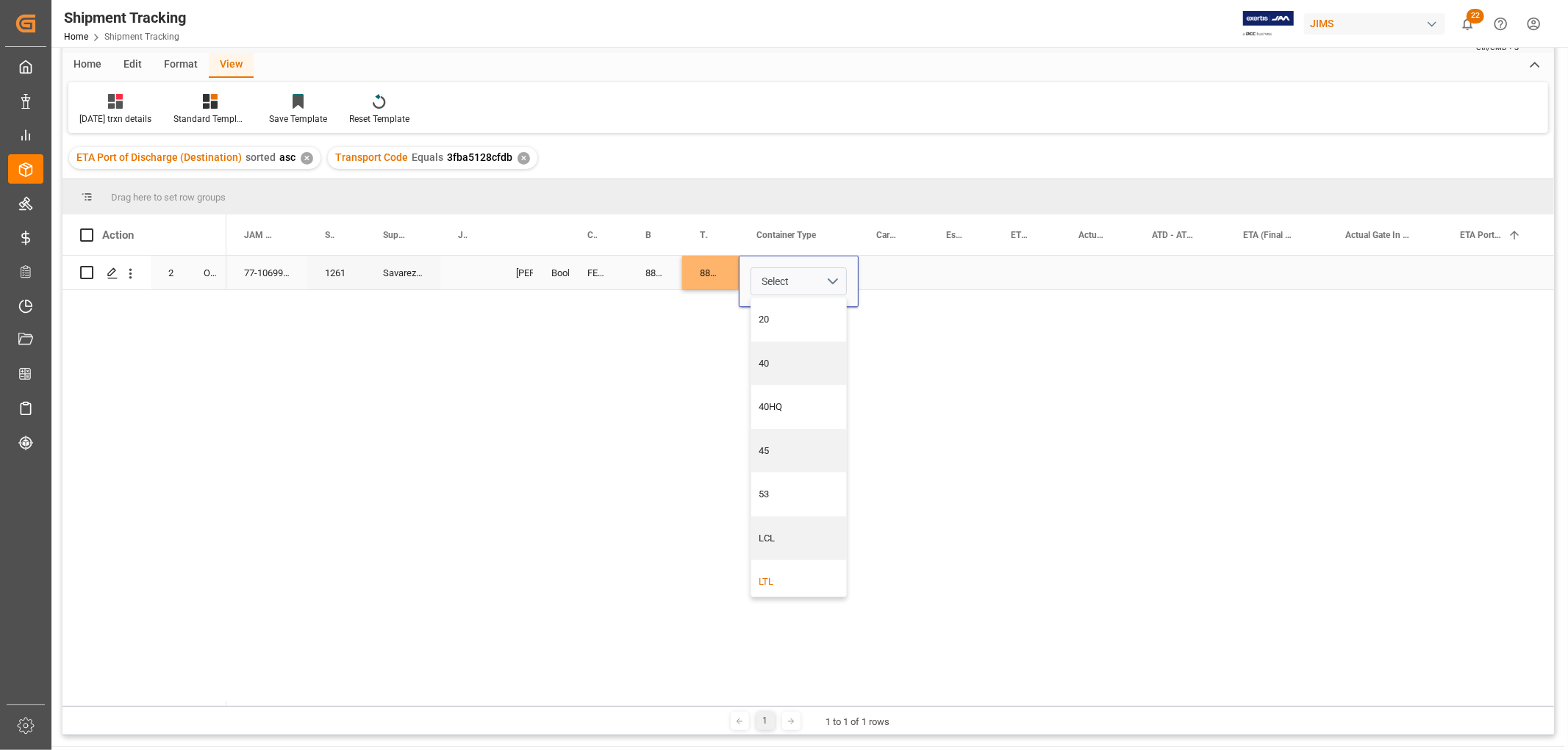
click at [774, 584] on div "LTL" at bounding box center [799, 582] width 79 height 15
click at [895, 267] on div "Press SPACE to select this row." at bounding box center [894, 272] width 70 height 34
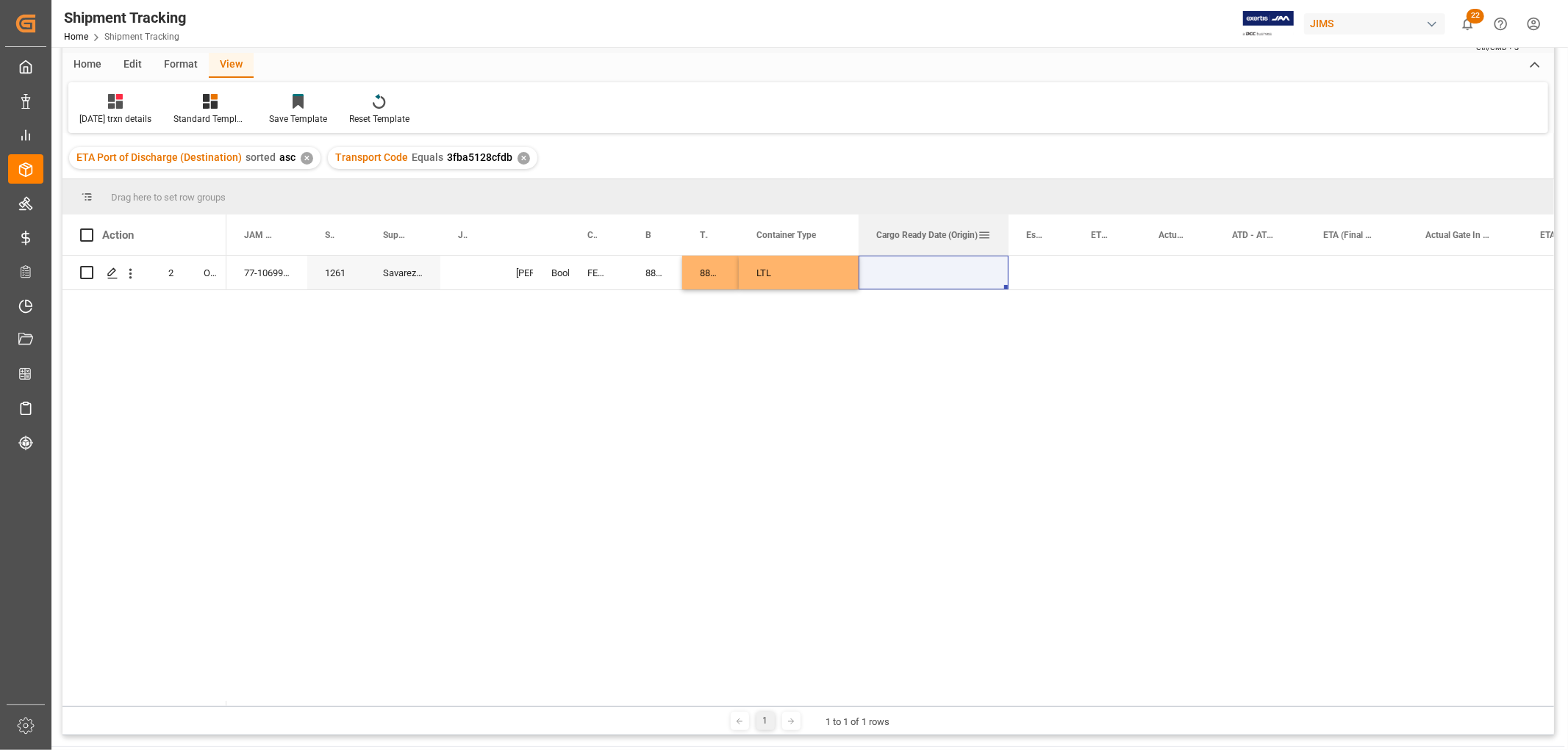
drag, startPoint x: 928, startPoint y: 222, endPoint x: 1008, endPoint y: 253, distance: 85.8
click at [1008, 253] on div at bounding box center [1008, 235] width 6 height 41
click at [929, 270] on div "Press SPACE to select this row." at bounding box center [933, 272] width 150 height 34
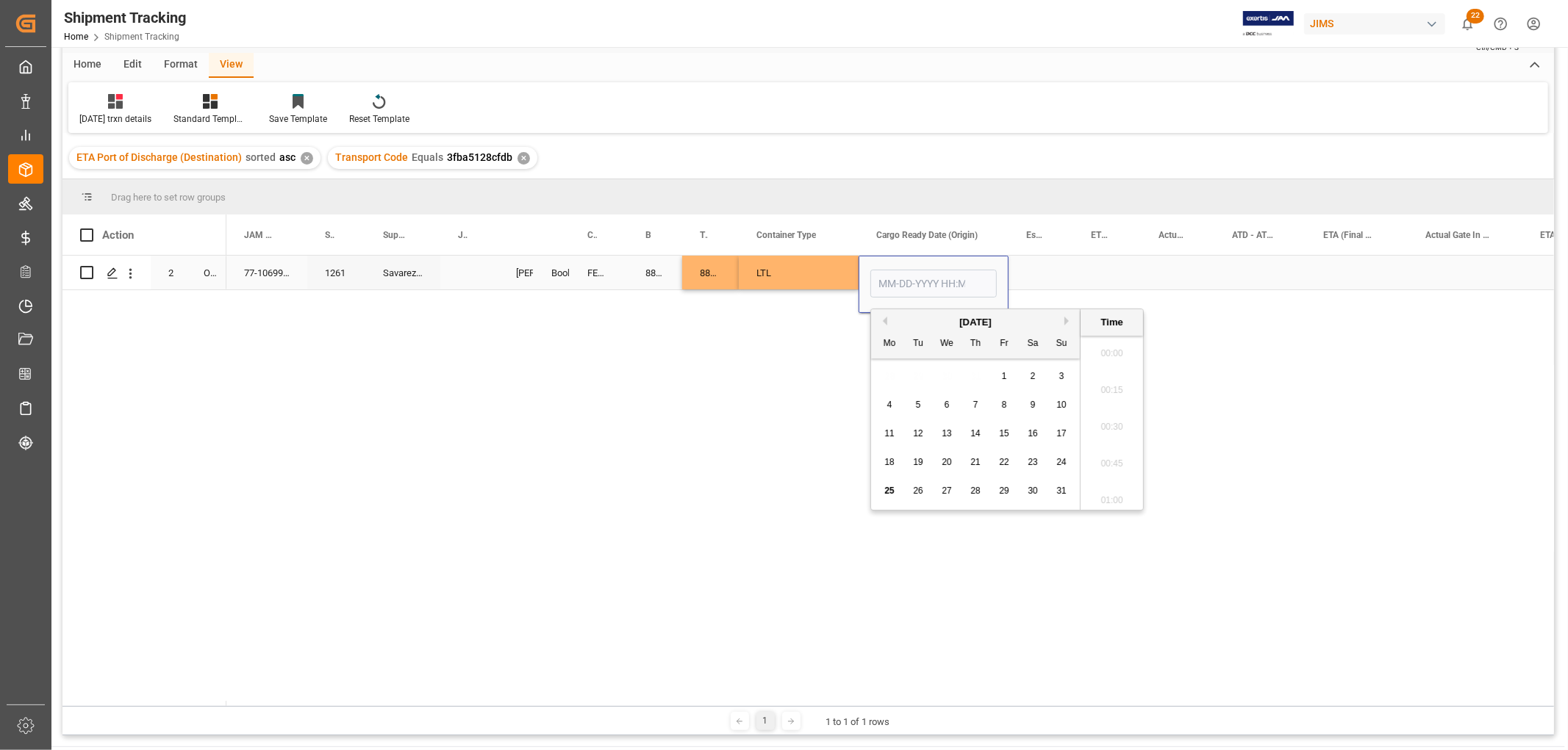
scroll to position [1805, 0]
click at [1002, 468] on div "22" at bounding box center [1004, 463] width 18 height 17
type input "08-22-2025 00:00"
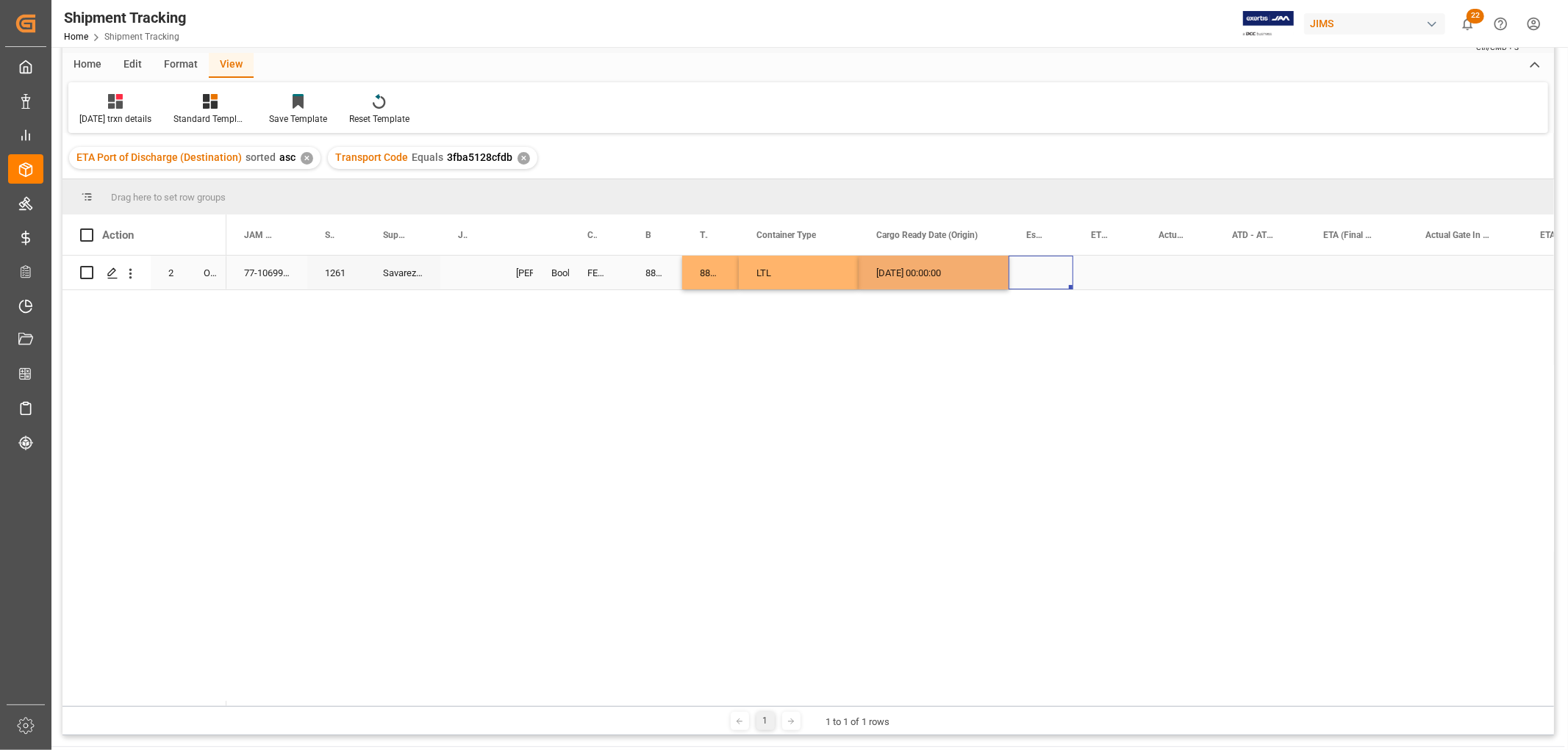
click at [1016, 266] on div "Press SPACE to select this row." at bounding box center [1041, 272] width 65 height 34
click at [1018, 267] on div "Press SPACE to select this row." at bounding box center [1041, 272] width 65 height 34
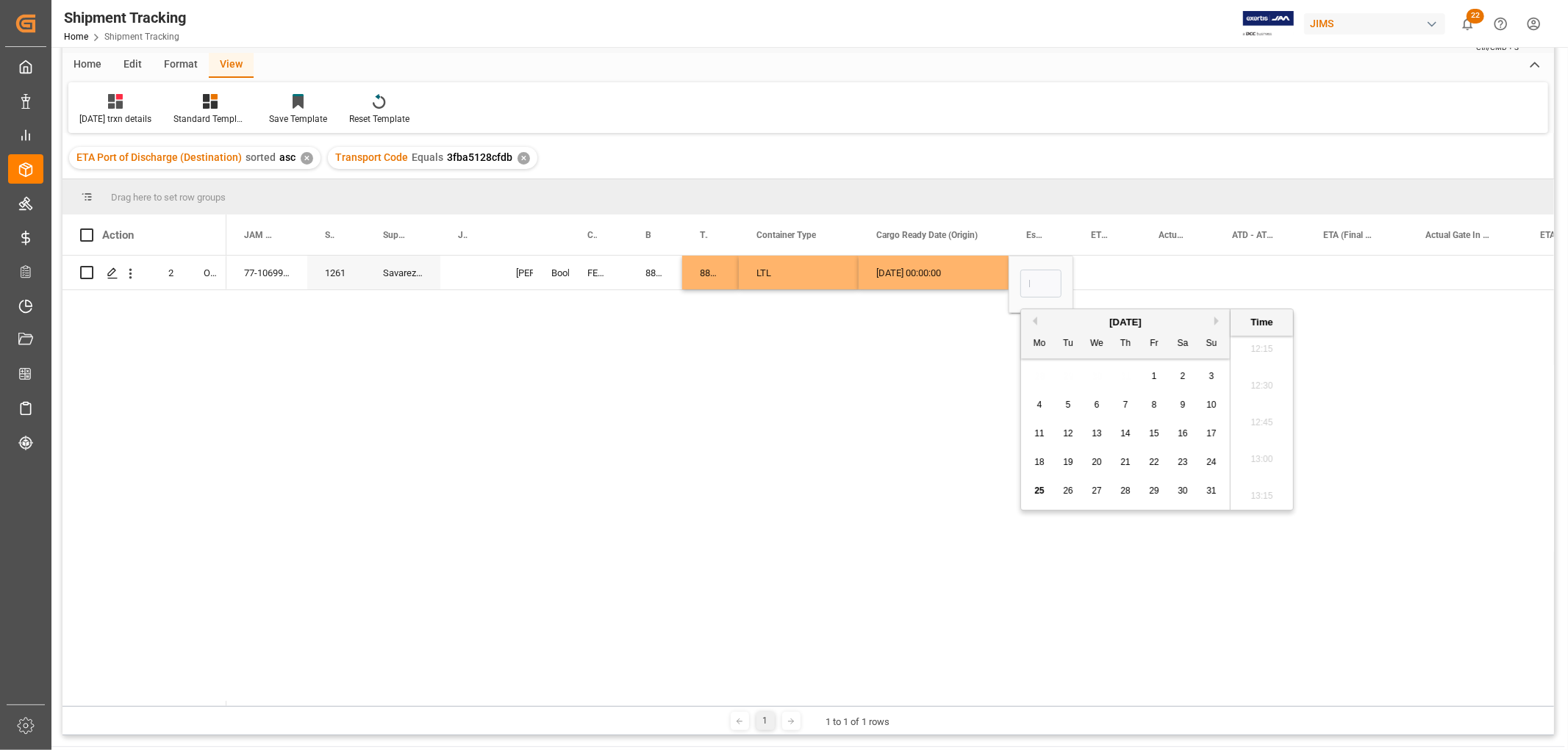
click at [1158, 488] on span "29" at bounding box center [1153, 491] width 9 height 10
type input "08-29-2025 00:00"
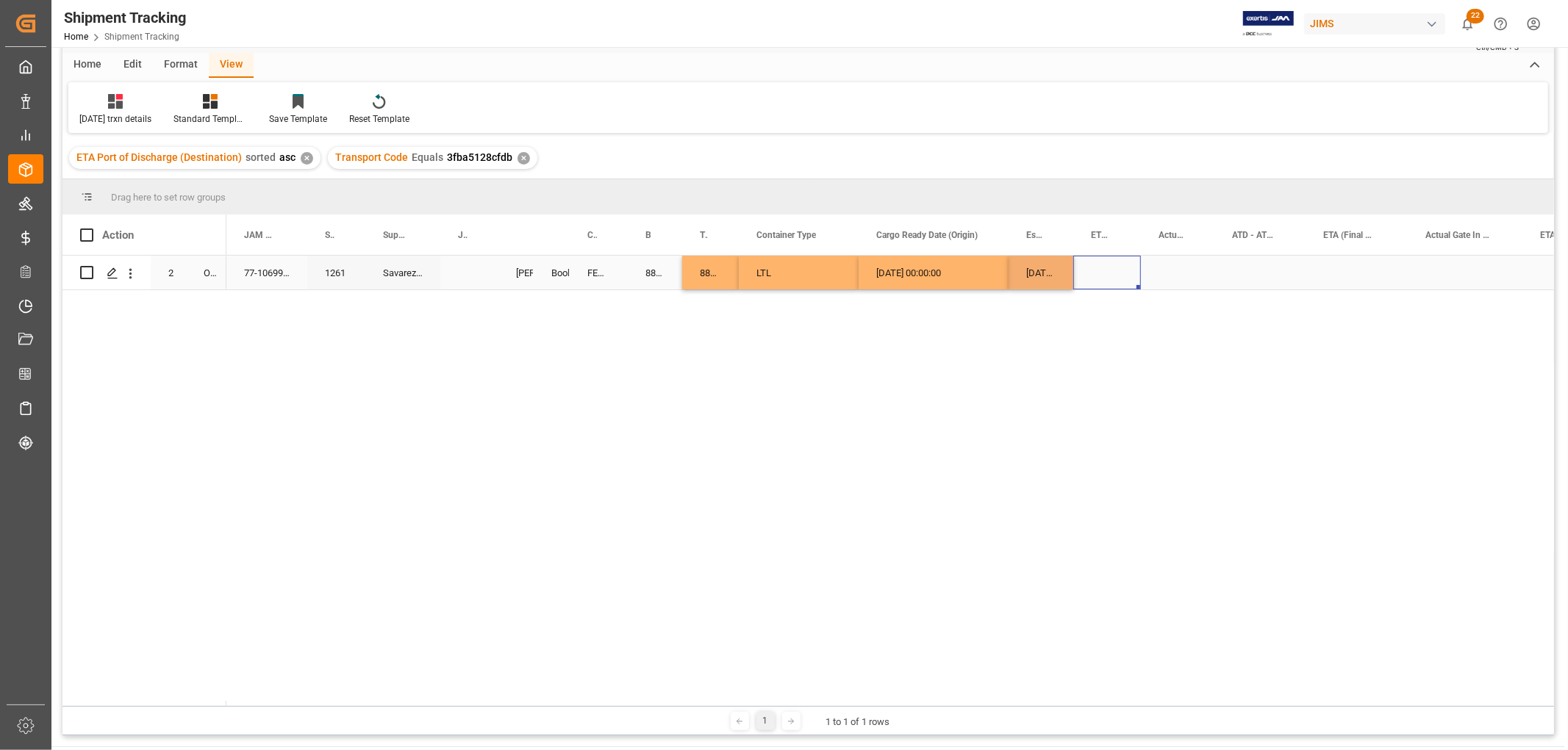
click at [1128, 266] on div "Press SPACE to select this row." at bounding box center [1107, 272] width 67 height 34
click at [1041, 280] on div "[DATE] 00:00:00" at bounding box center [1041, 272] width 65 height 34
drag, startPoint x: 1068, startPoint y: 286, endPoint x: 1088, endPoint y: 285, distance: 20.0
click at [1331, 270] on div "Press SPACE to select this row." at bounding box center [1356, 272] width 102 height 34
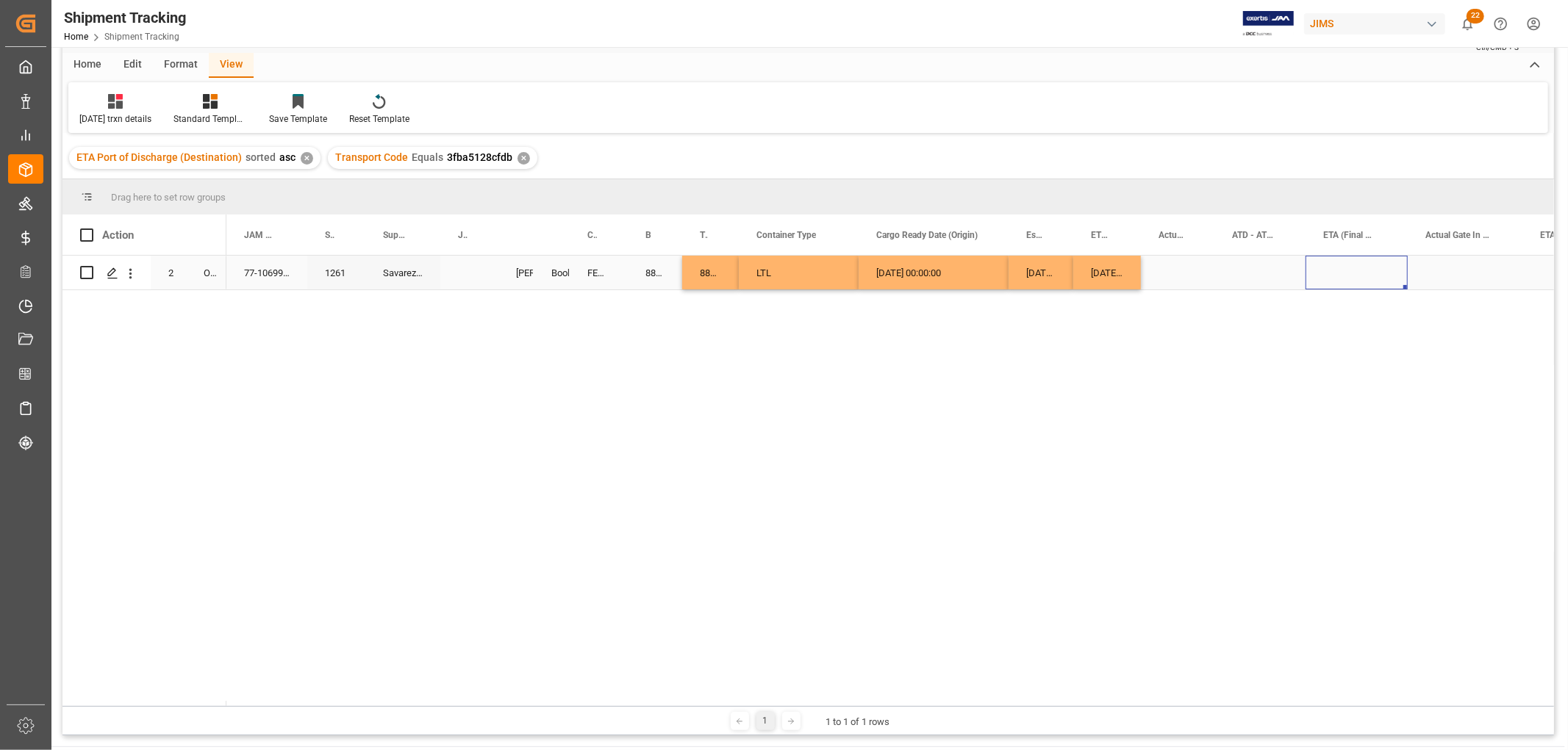
click at [1331, 270] on div "Press SPACE to select this row." at bounding box center [1356, 272] width 102 height 34
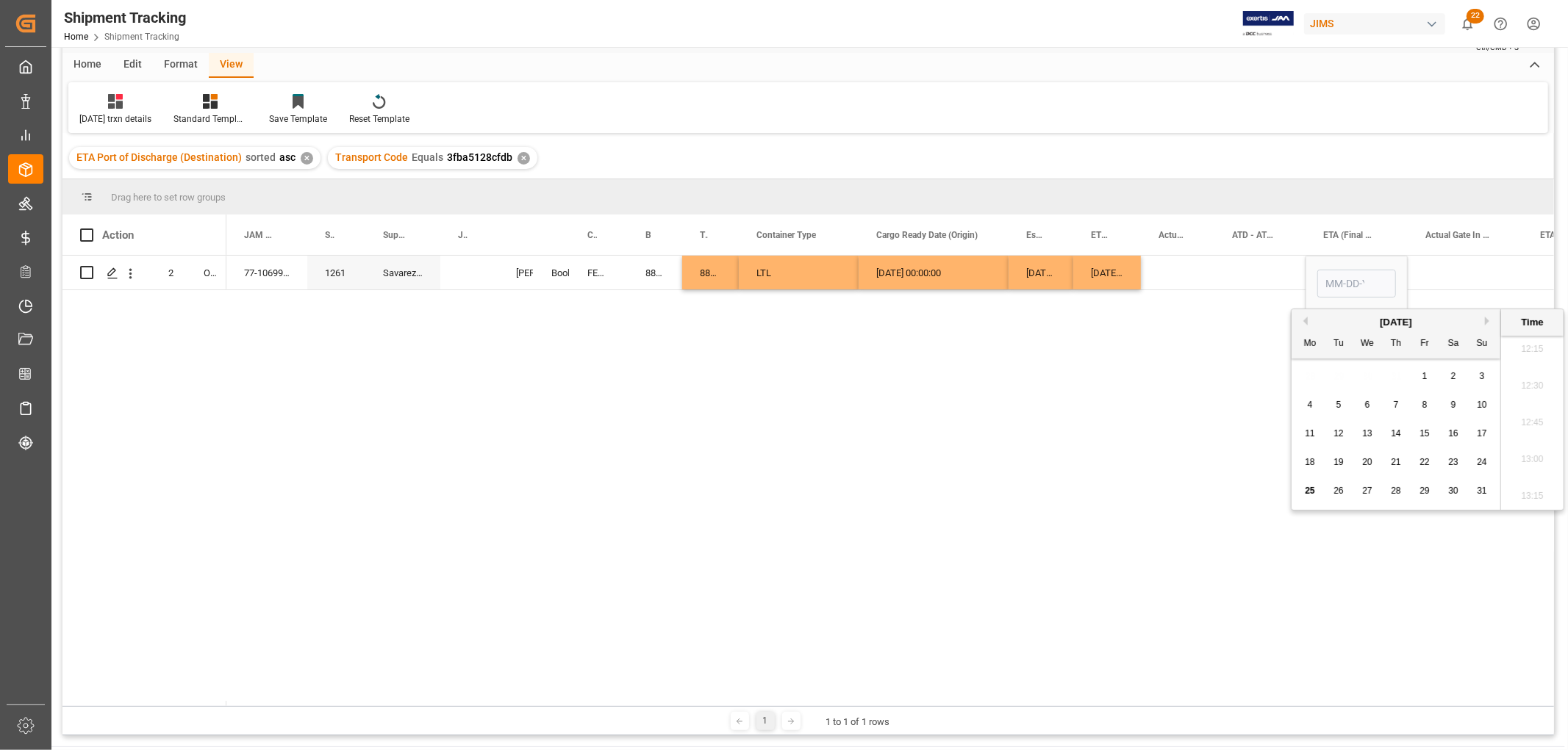
click at [1486, 317] on button "Next Month" at bounding box center [1489, 321] width 9 height 9
click at [1310, 406] on span "8" at bounding box center [1311, 405] width 5 height 10
type input "09-08-2025 00:00"
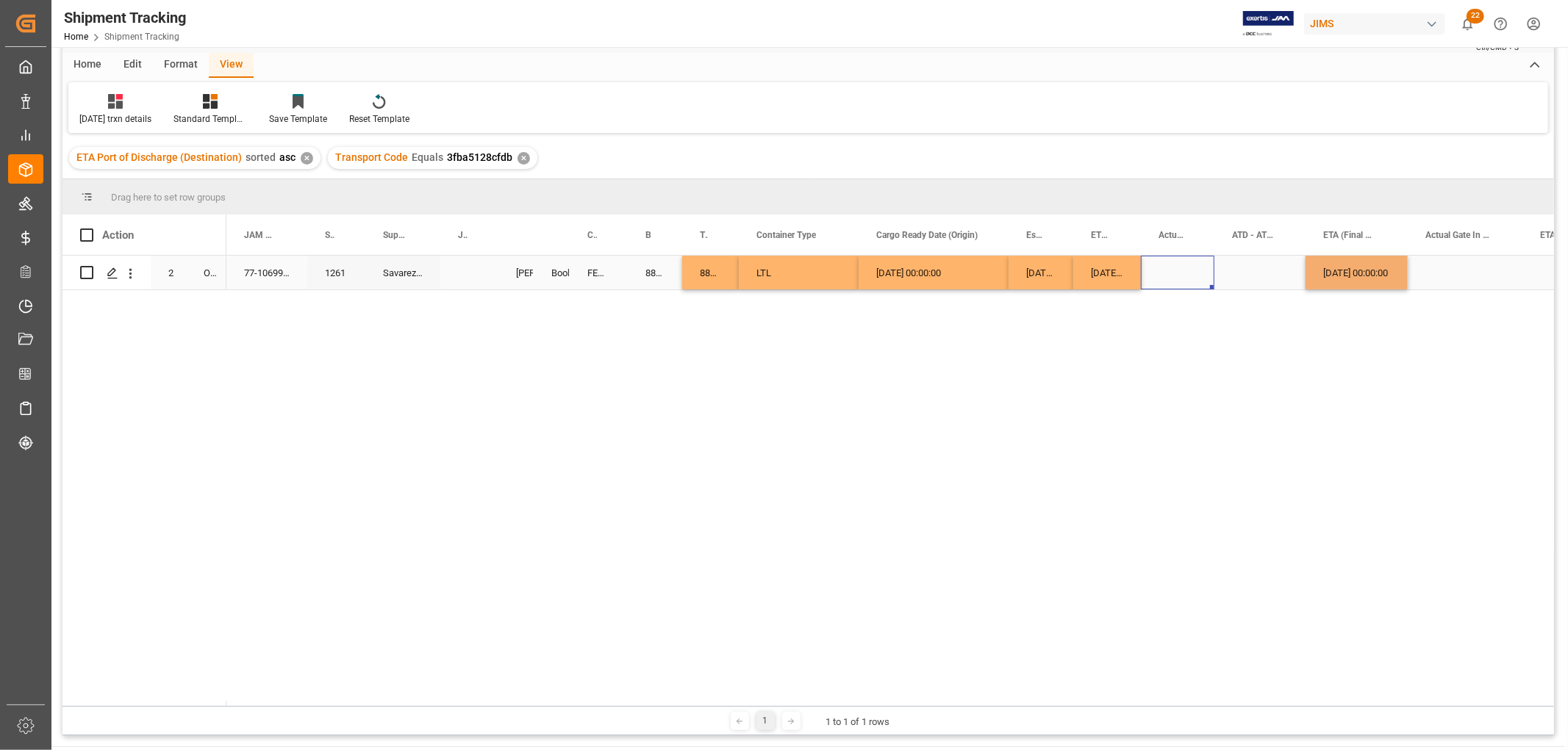
click at [1210, 266] on div "Press SPACE to select this row." at bounding box center [1177, 272] width 73 height 34
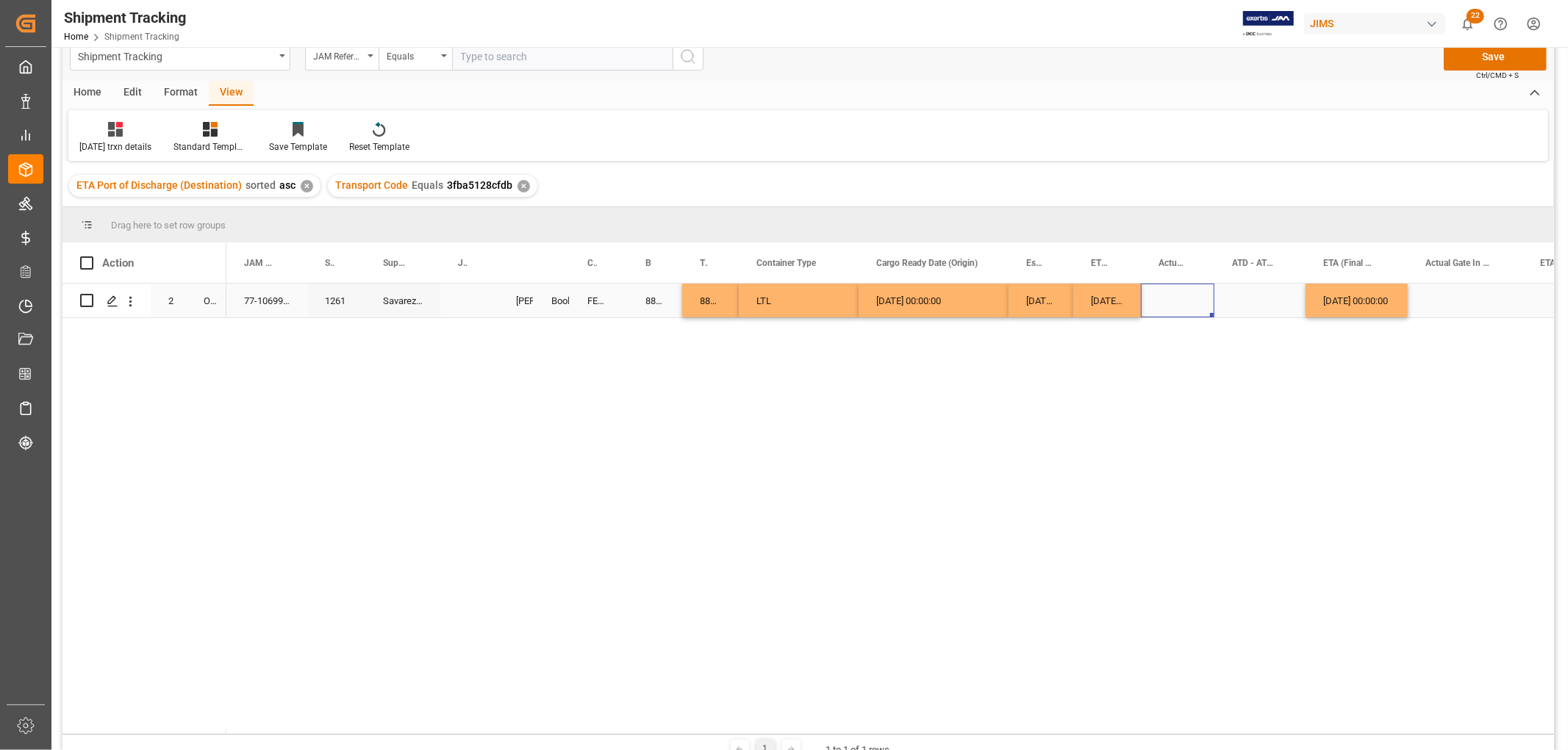
scroll to position [0, 0]
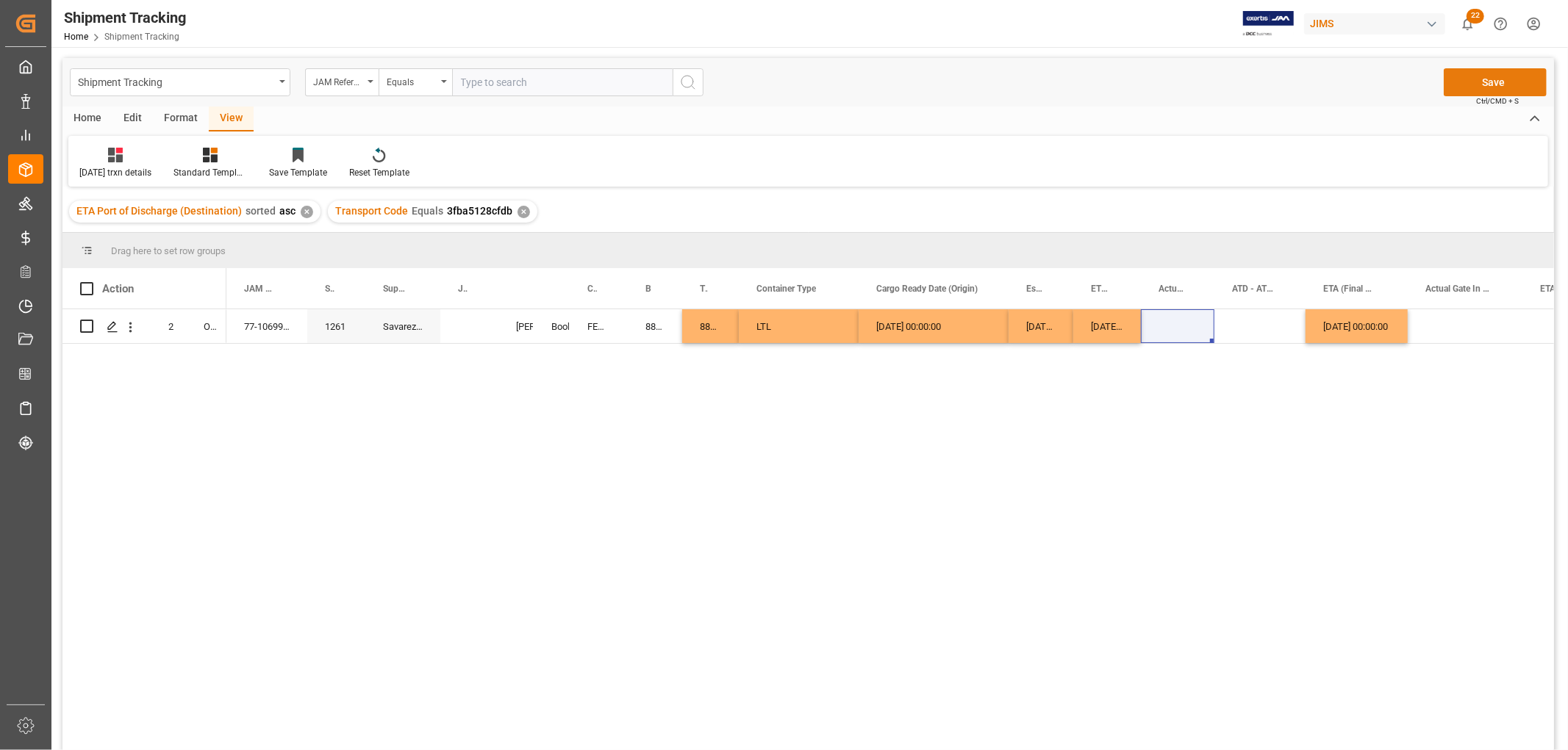
click at [1497, 82] on button "Save" at bounding box center [1496, 82] width 103 height 28
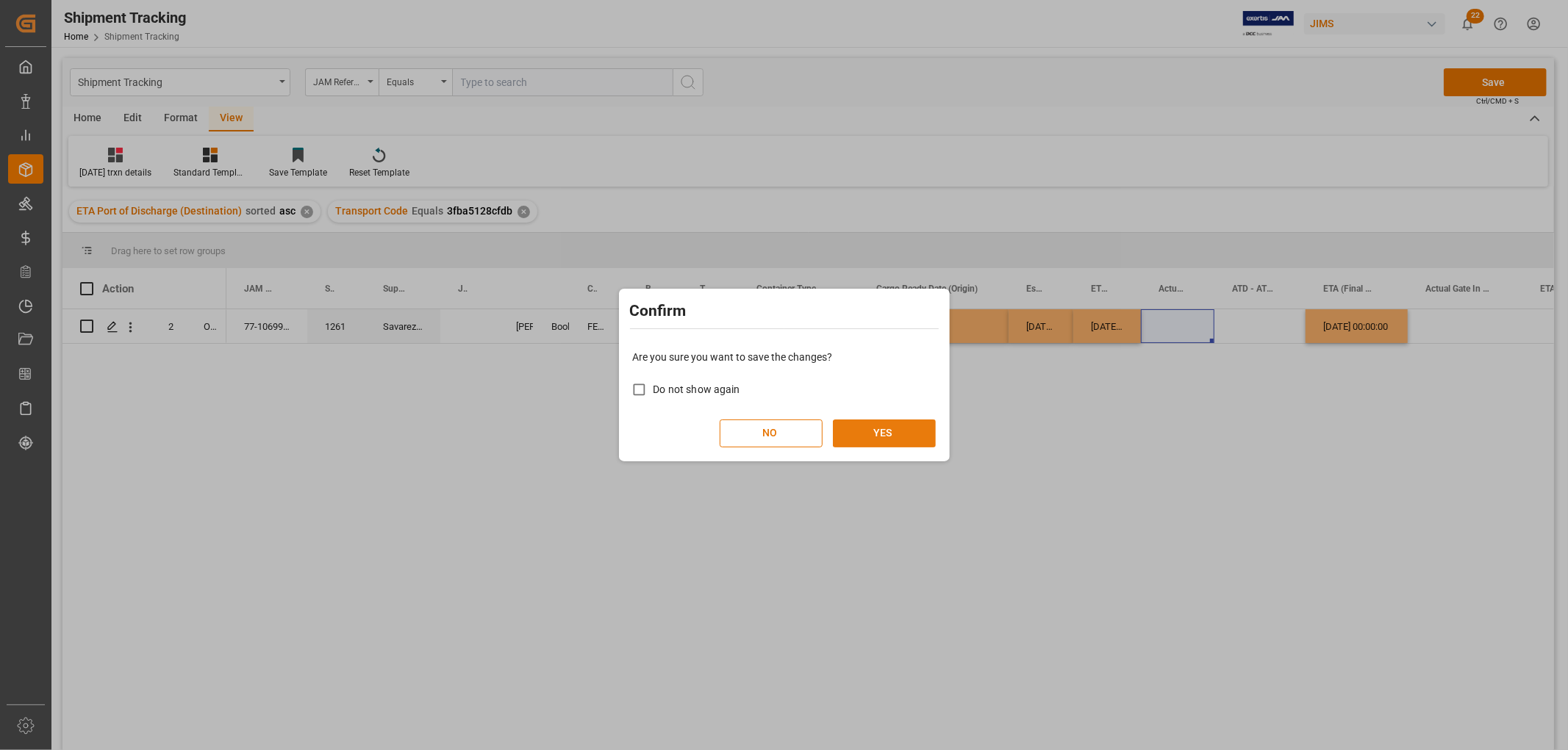
click at [898, 434] on button "YES" at bounding box center [884, 434] width 103 height 28
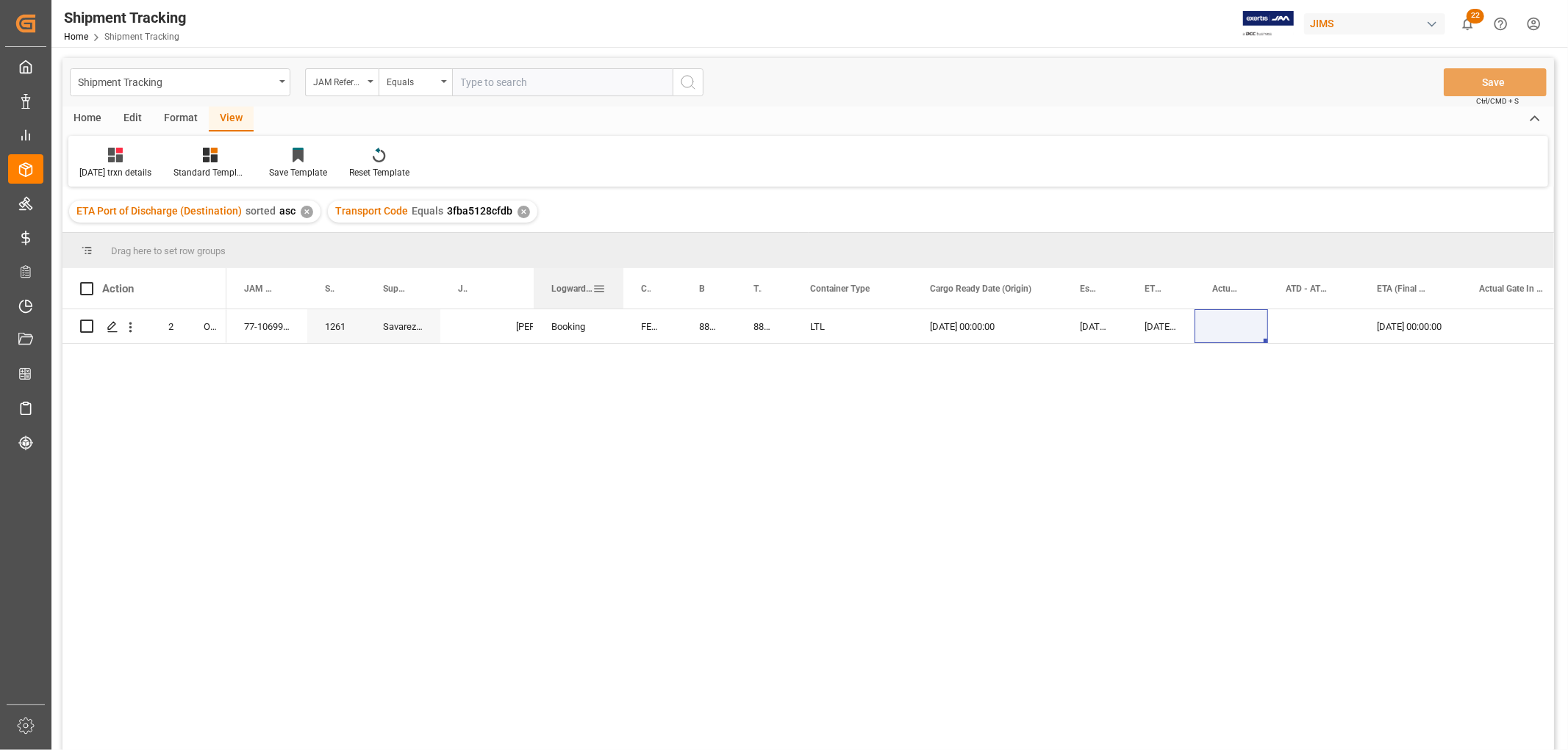
drag, startPoint x: 568, startPoint y: 281, endPoint x: 621, endPoint y: 286, distance: 53.2
click at [621, 286] on div at bounding box center [623, 288] width 6 height 41
click at [585, 322] on div "Booking" at bounding box center [578, 327] width 54 height 34
click at [599, 328] on div "Booking" at bounding box center [578, 327] width 54 height 34
click at [597, 328] on div "Booking" at bounding box center [578, 327] width 54 height 34
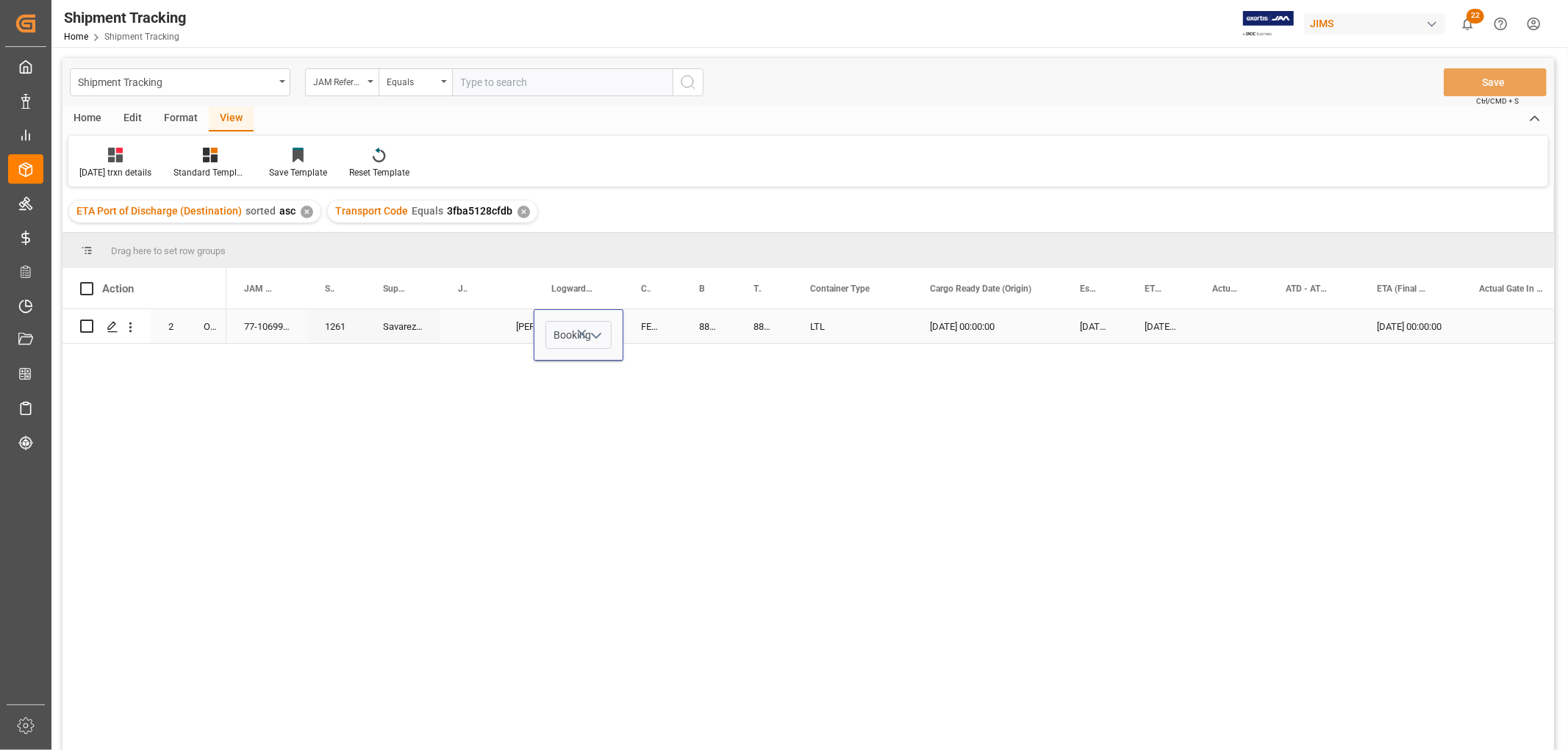
click at [598, 333] on icon "open menu" at bounding box center [595, 335] width 17 height 17
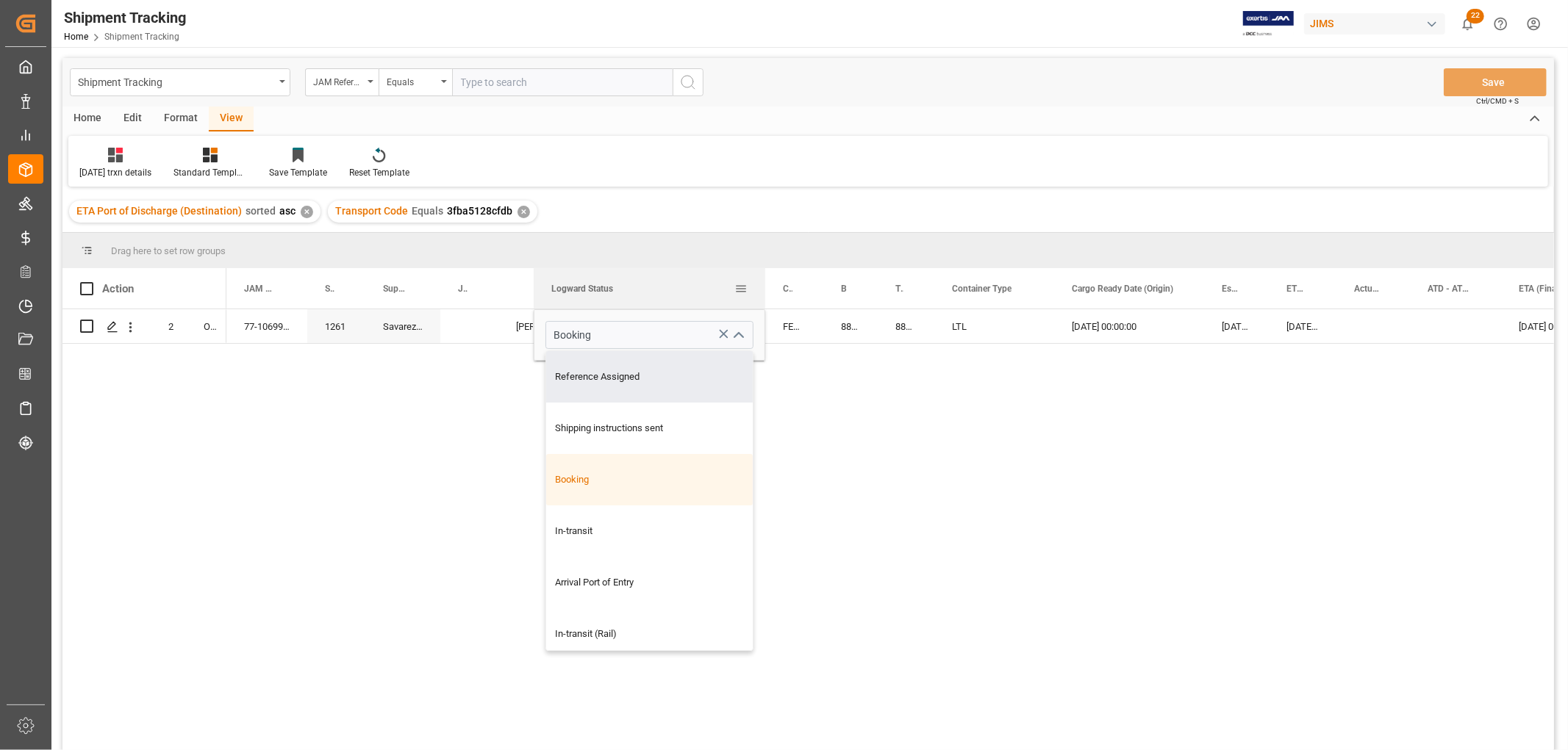
drag, startPoint x: 621, startPoint y: 277, endPoint x: 763, endPoint y: 285, distance: 142.2
click at [763, 285] on div at bounding box center [765, 288] width 6 height 41
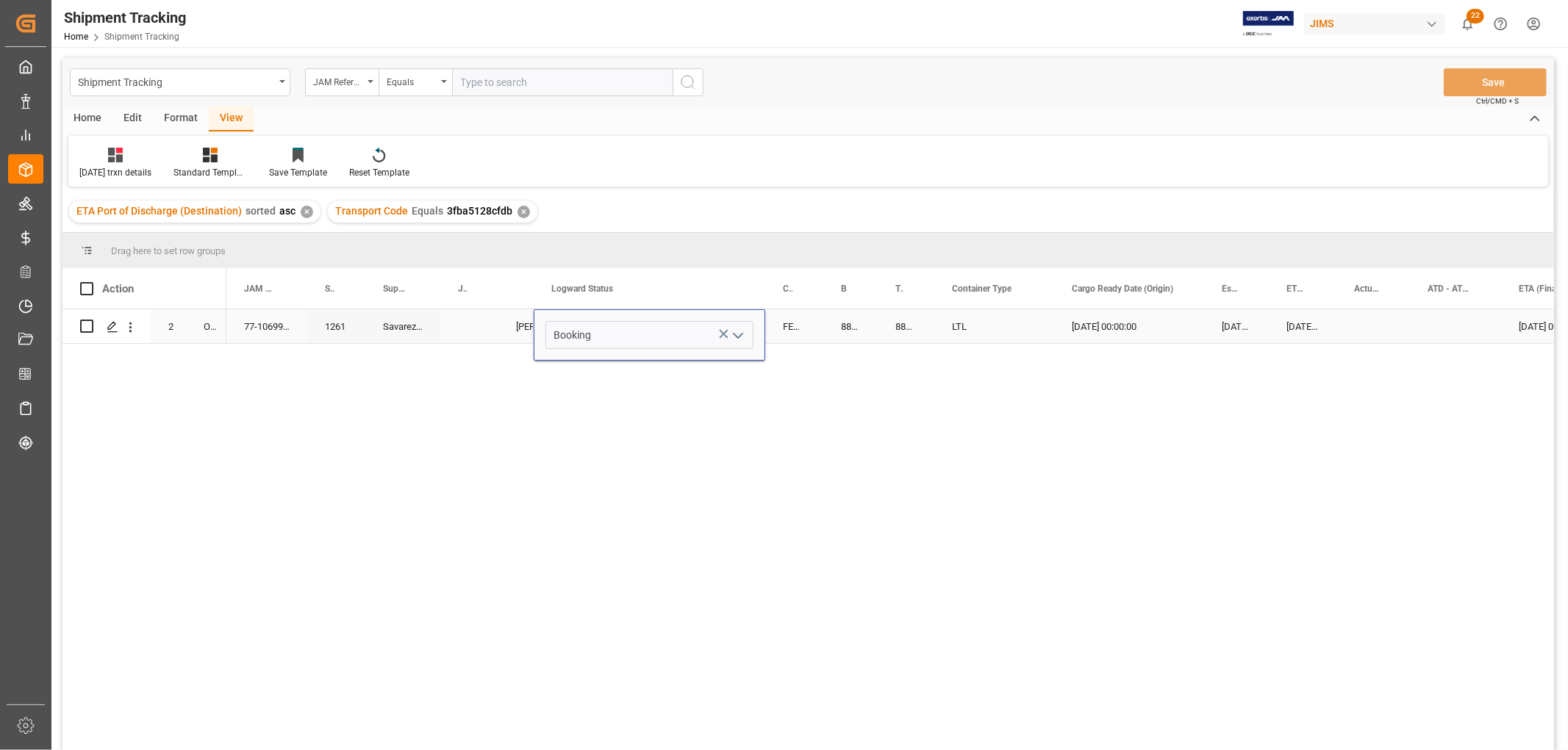
click at [744, 332] on icon "open menu" at bounding box center [738, 335] width 17 height 17
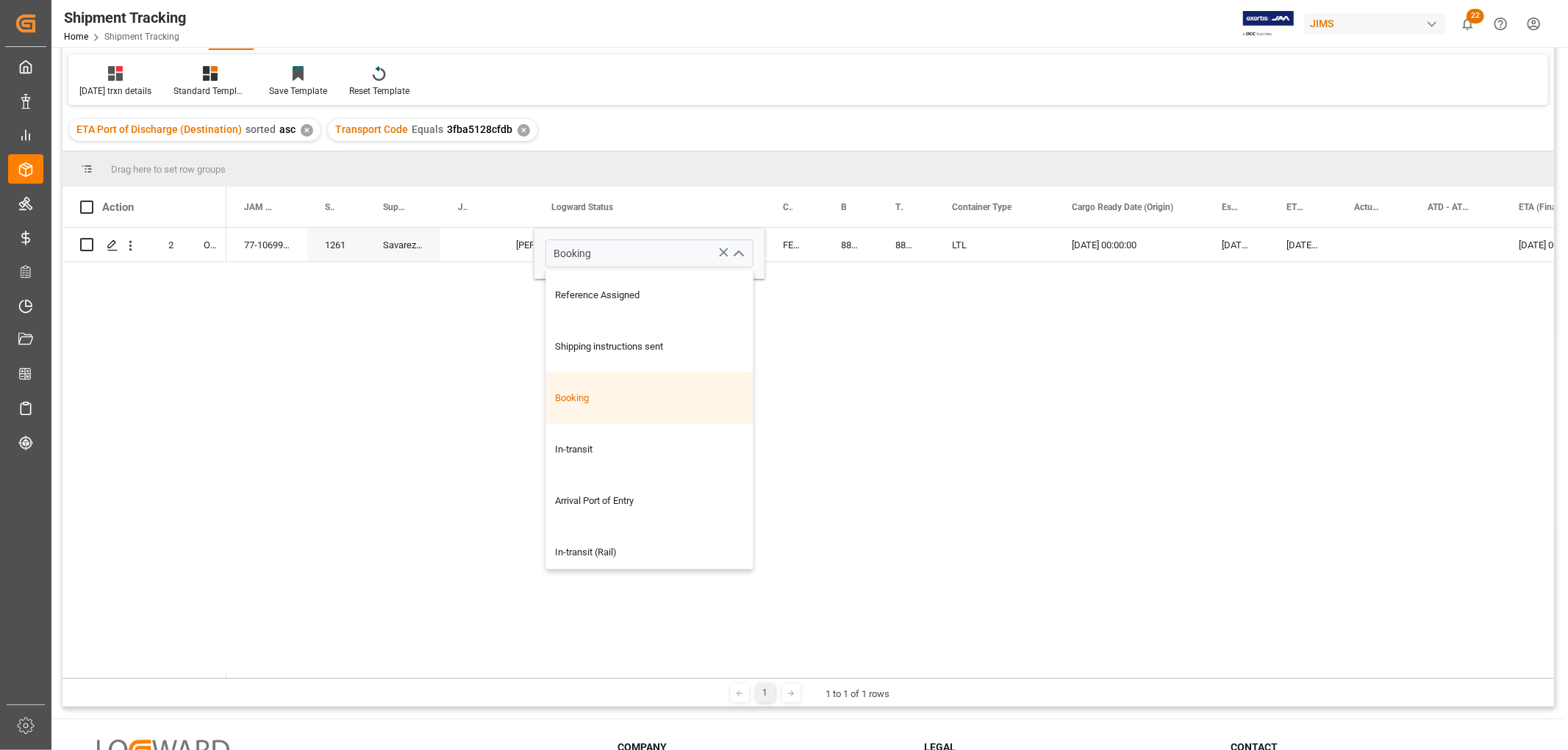
click at [888, 341] on div "77-10699-FR 1261 Savarez S.A Shyamala Mantha Booking Reference Assigned Shippin…" at bounding box center [890, 453] width 1328 height 450
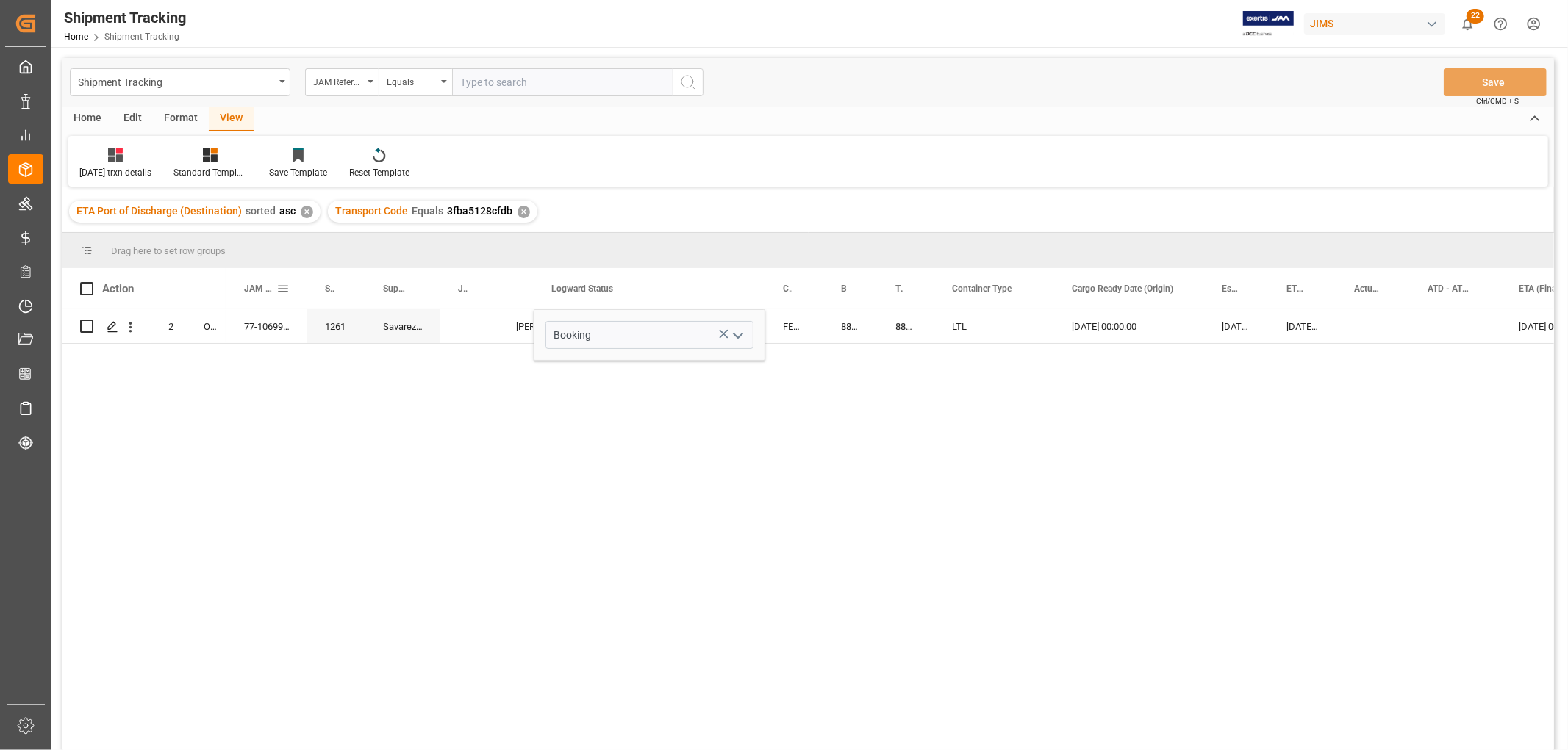
click at [296, 287] on div "JAM Reference Number" at bounding box center [266, 288] width 81 height 41
click at [282, 286] on span at bounding box center [283, 289] width 13 height 13
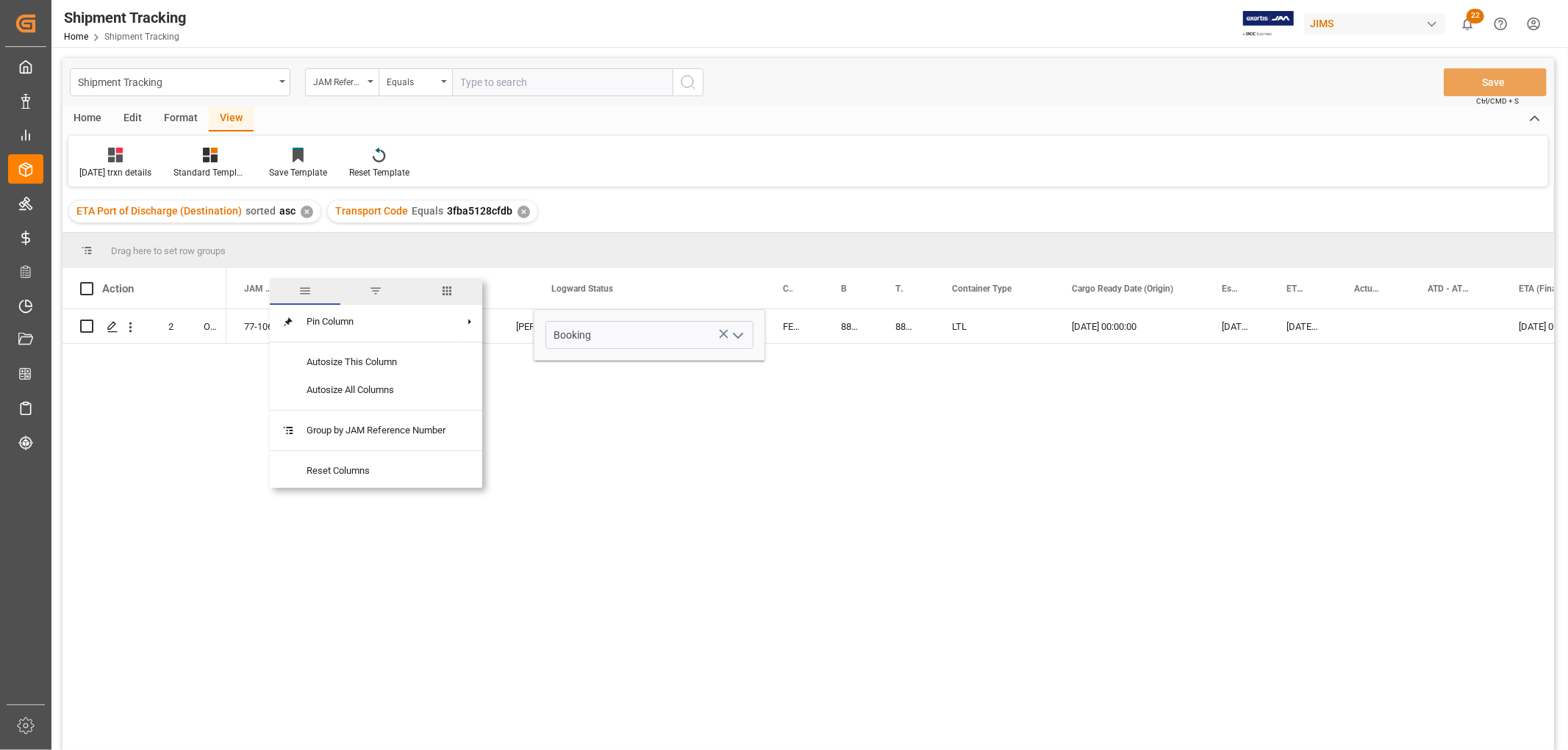
click at [450, 291] on span "columns" at bounding box center [447, 291] width 13 height 13
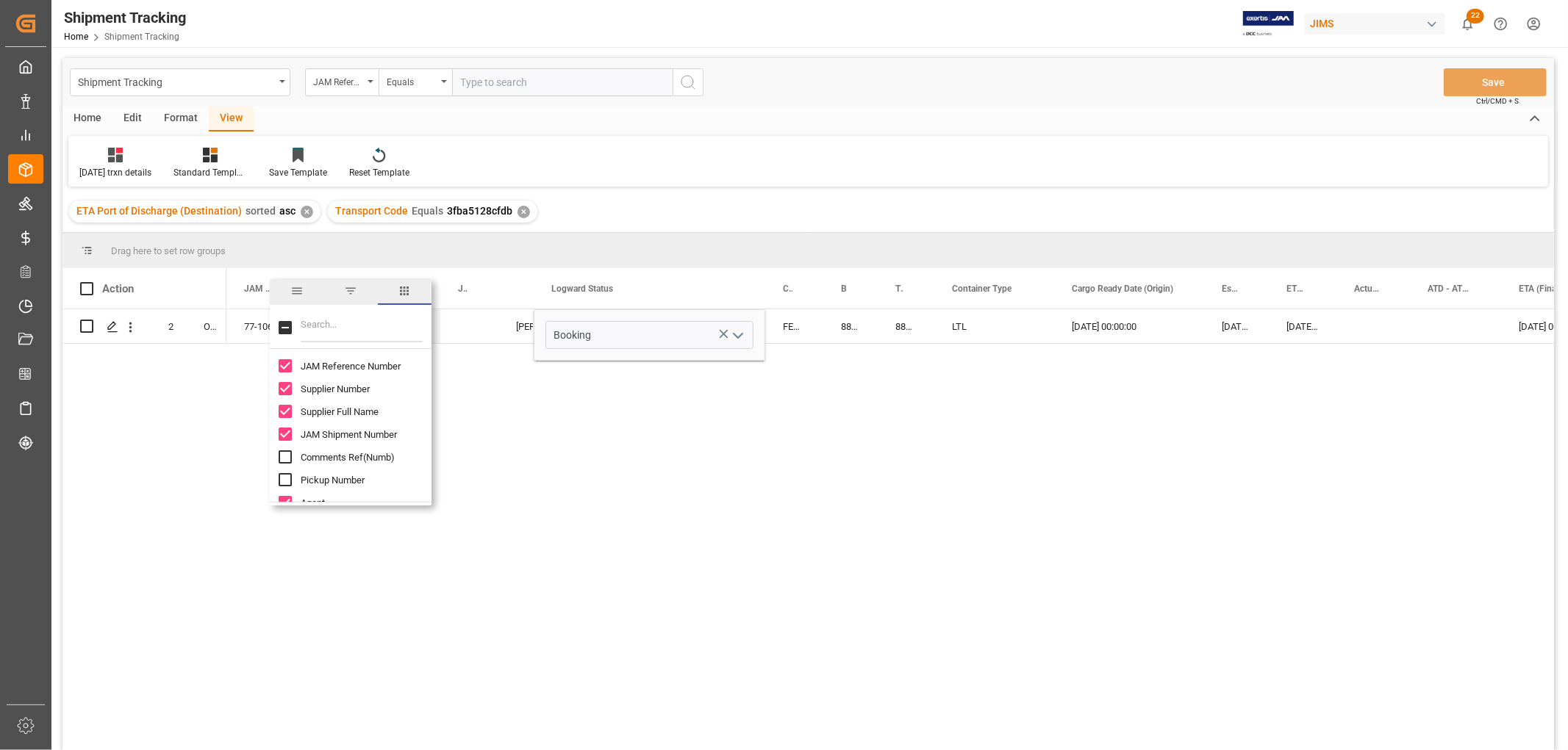
click at [331, 322] on input "Filter Columns Input" at bounding box center [361, 327] width 122 height 29
type input "eta"
checkbox input "true"
click at [1020, 327] on div "LTL" at bounding box center [994, 326] width 120 height 34
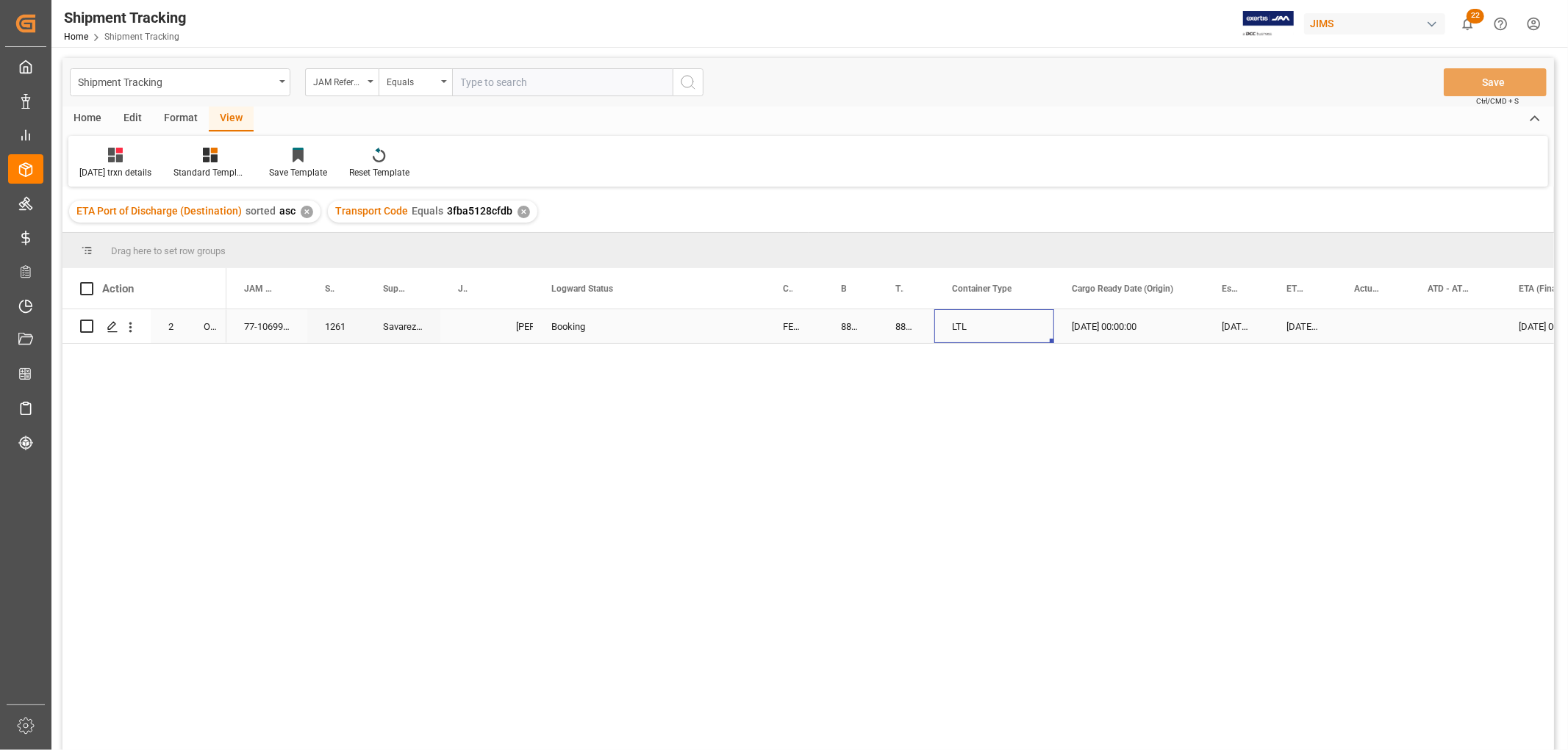
click at [1020, 327] on div "LTL" at bounding box center [994, 326] width 120 height 34
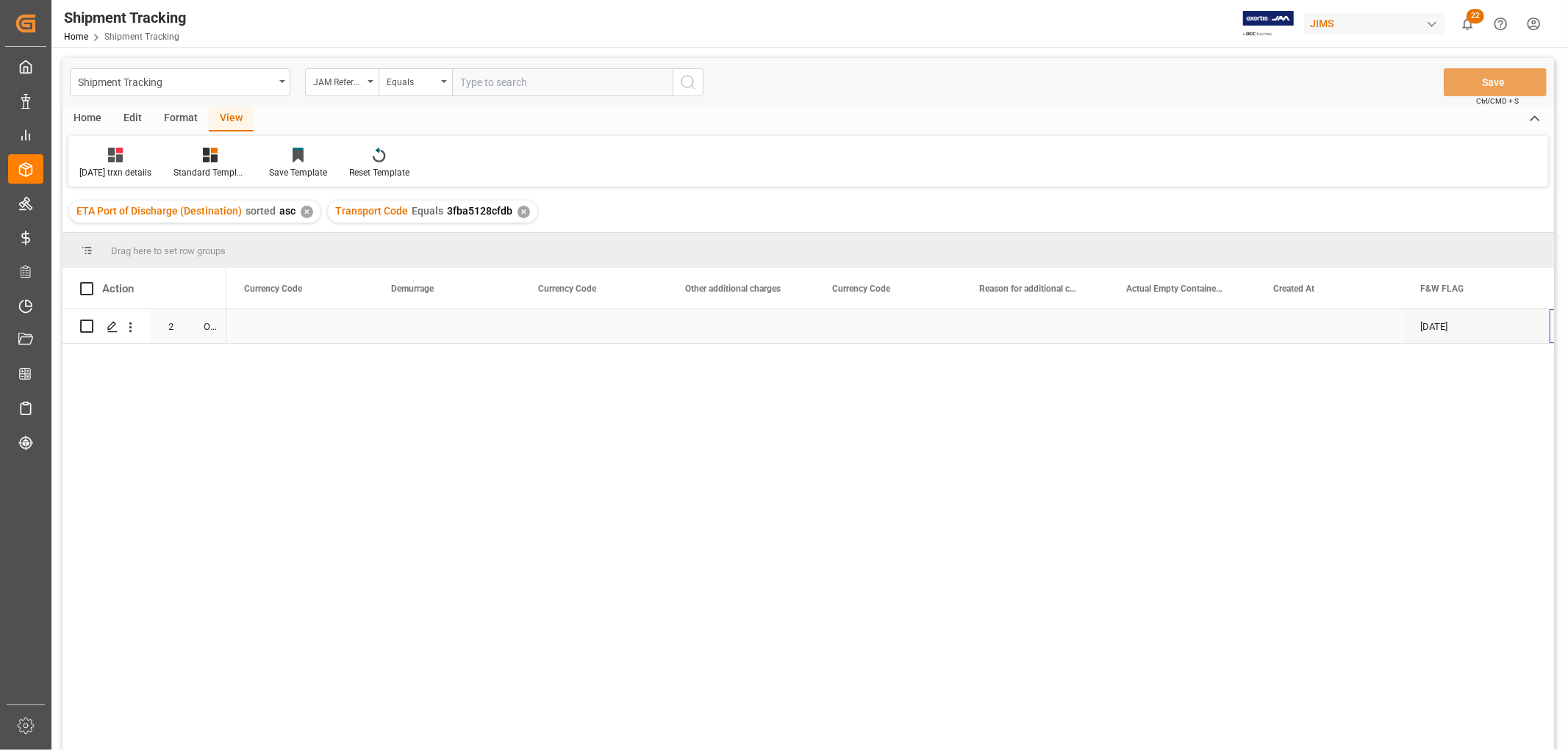
scroll to position [0, 4448]
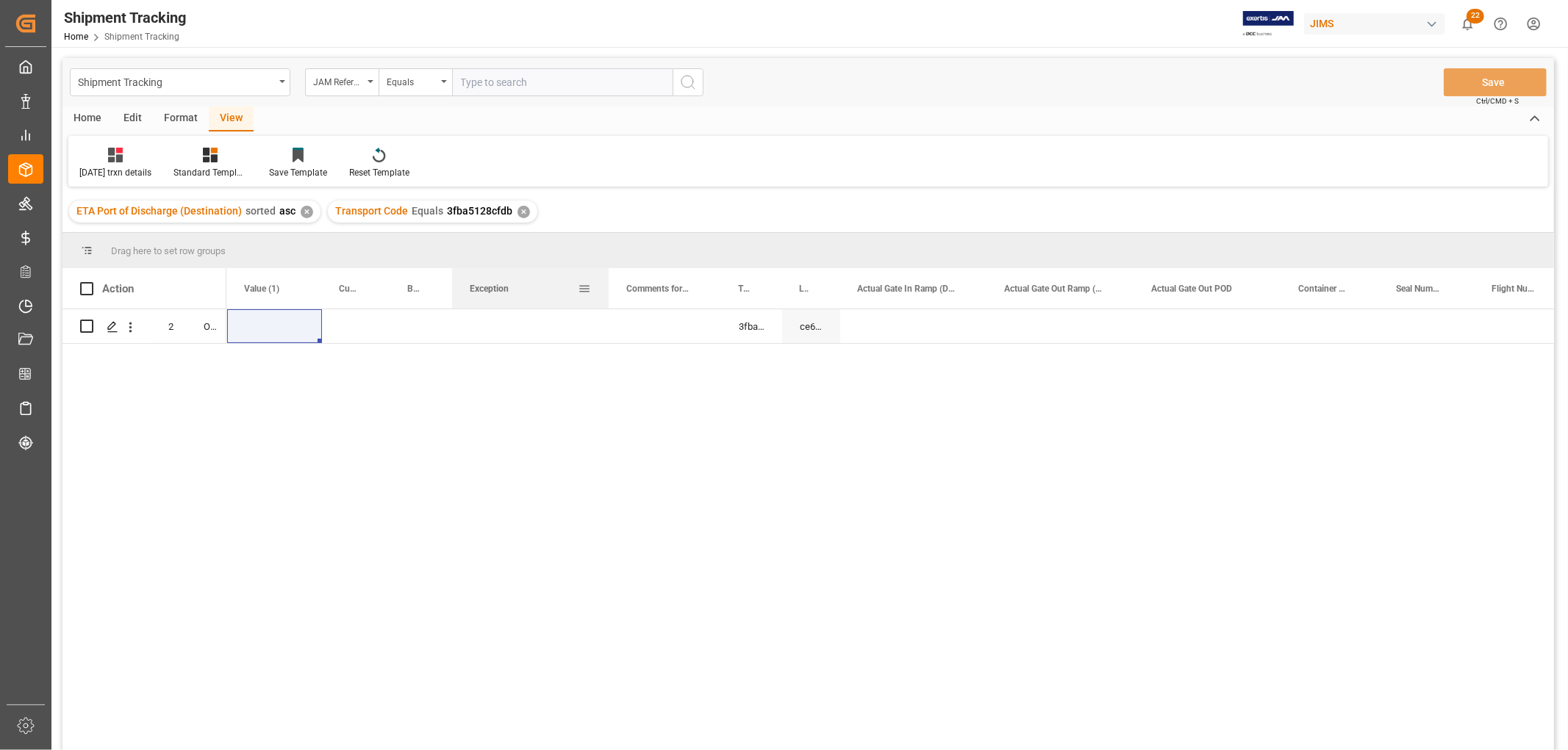
drag, startPoint x: 505, startPoint y: 273, endPoint x: 608, endPoint y: 280, distance: 103.2
click at [608, 280] on div at bounding box center [609, 288] width 6 height 41
click at [664, 285] on span "Comments for customers ([PERSON_NAME])" at bounding box center [658, 289] width 63 height 10
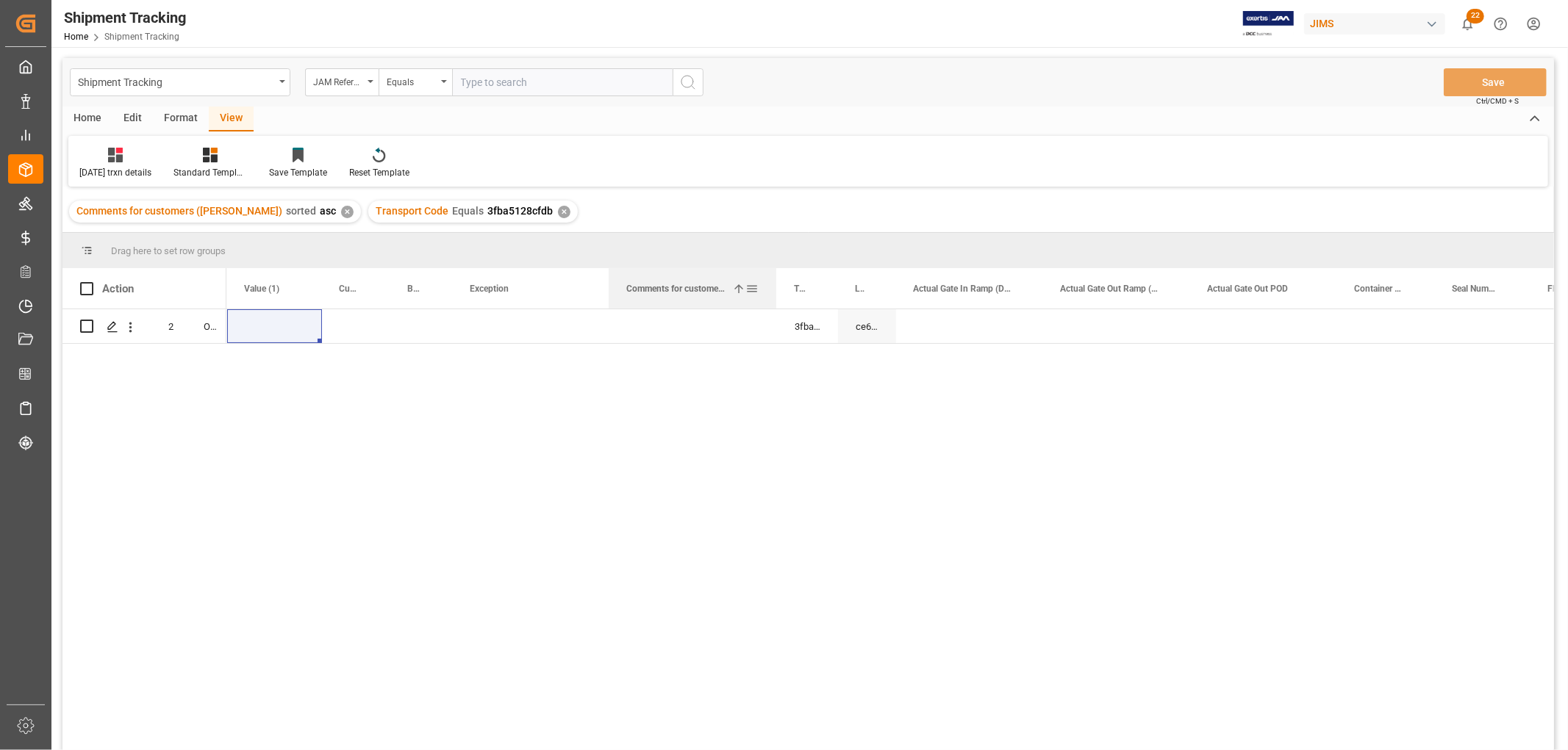
drag, startPoint x: 719, startPoint y: 278, endPoint x: 775, endPoint y: 280, distance: 56.0
click at [775, 280] on div at bounding box center [776, 288] width 6 height 41
click at [658, 323] on div "Press SPACE to select this row." at bounding box center [693, 326] width 167 height 34
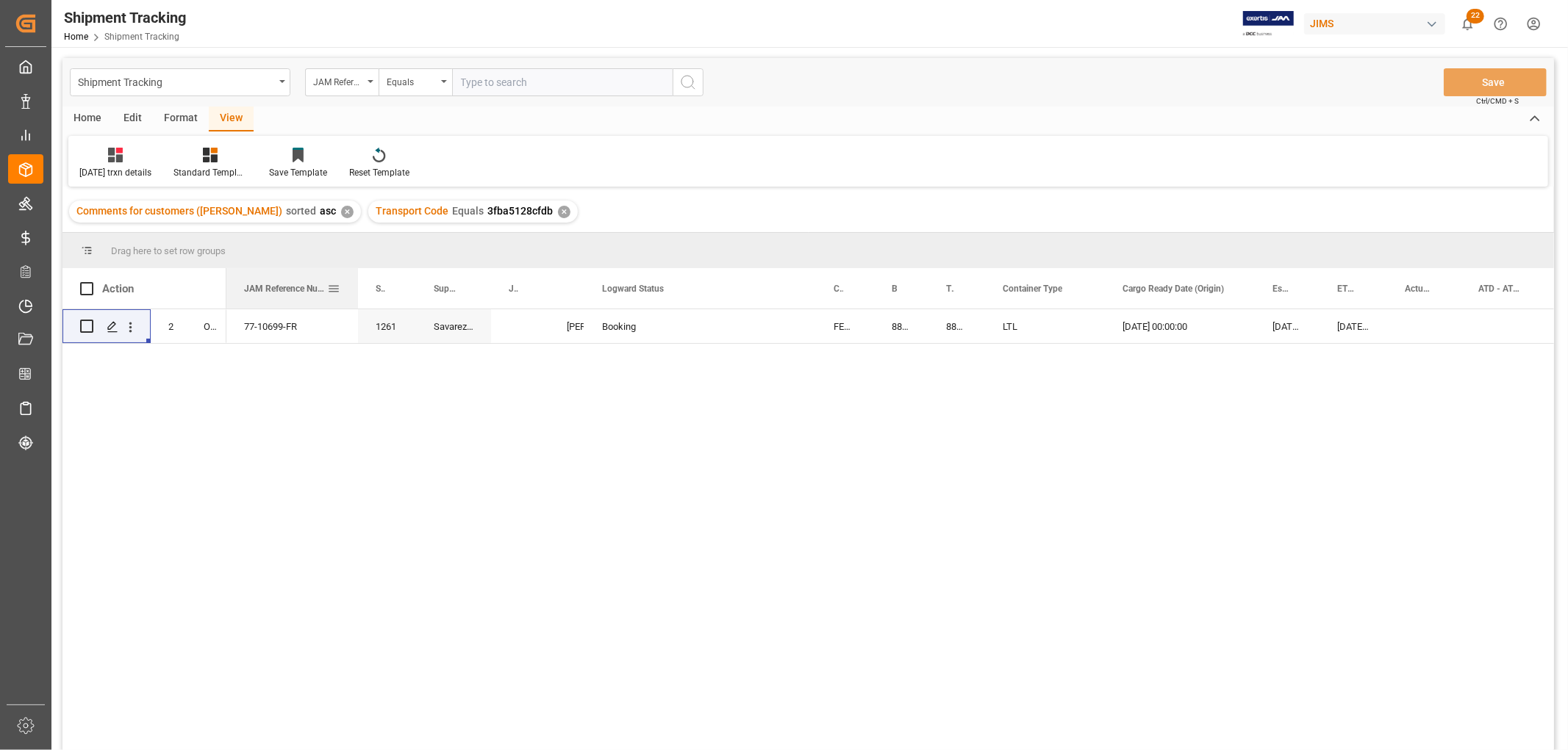
drag, startPoint x: 304, startPoint y: 277, endPoint x: 355, endPoint y: 284, distance: 51.5
click at [355, 284] on div at bounding box center [357, 288] width 6 height 41
click at [496, 438] on div "09-08-2025 00:00:00 08-29-2025 00:00:00 08-29-2025 00:00:00 08-22-2025 00:00:00…" at bounding box center [890, 534] width 1328 height 450
click at [522, 325] on div "Press SPACE to select this row." at bounding box center [520, 326] width 58 height 34
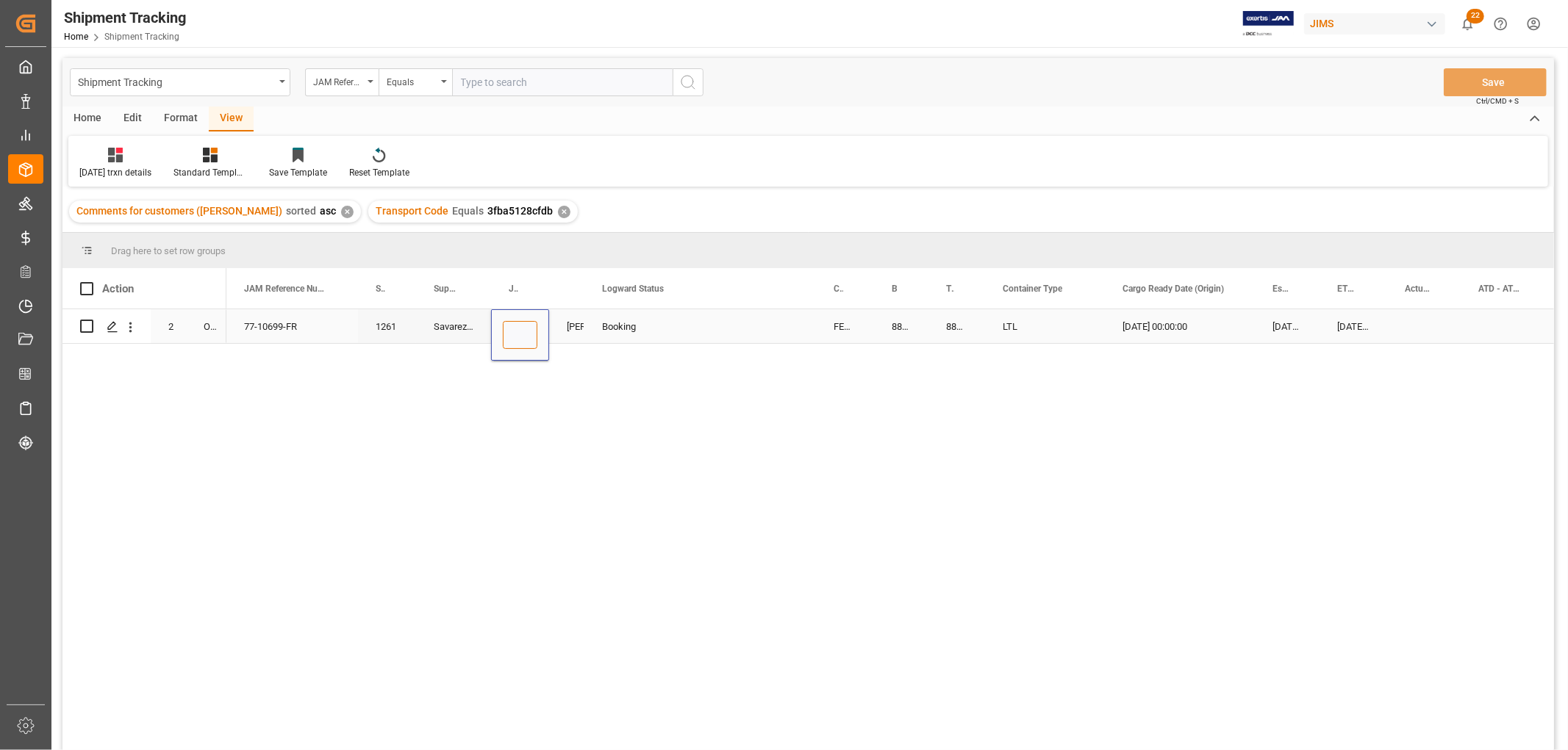
click at [524, 335] on input "Press SPACE to select this row." at bounding box center [520, 335] width 34 height 28
paste input "72686"
type input "72686"
click at [745, 330] on div "Booking" at bounding box center [700, 327] width 197 height 34
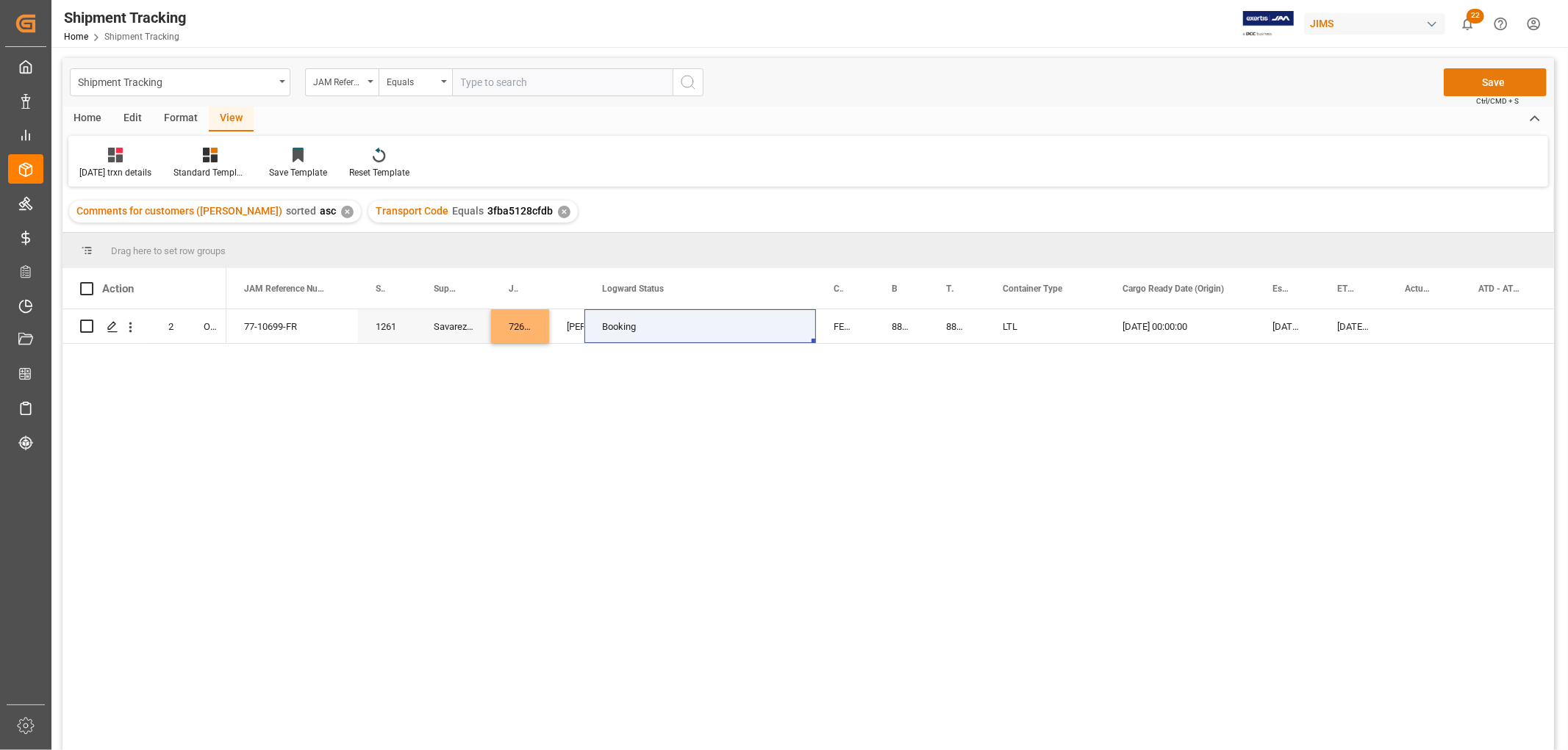
click at [1491, 87] on button "Save" at bounding box center [1496, 82] width 103 height 28
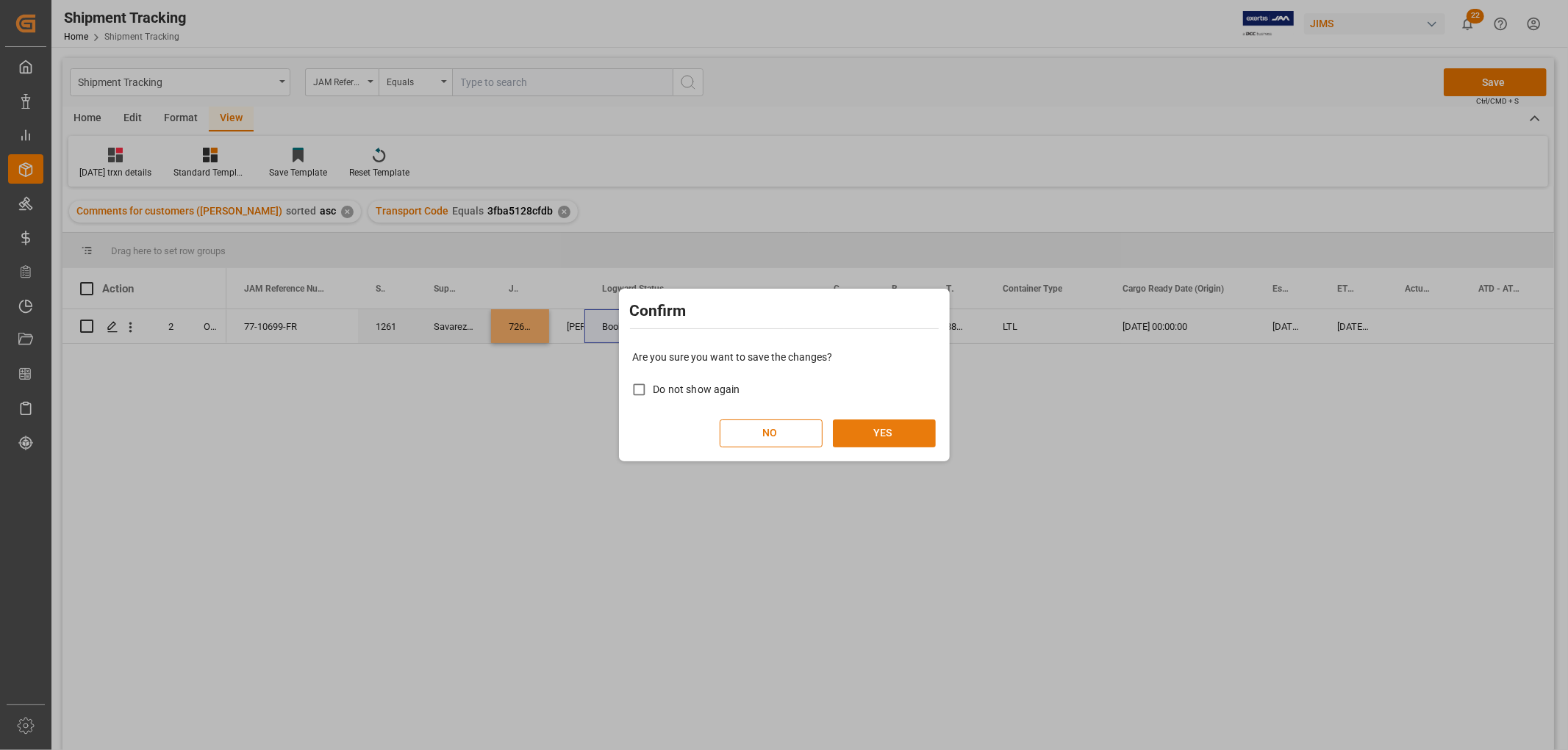
click at [877, 441] on button "YES" at bounding box center [884, 434] width 103 height 28
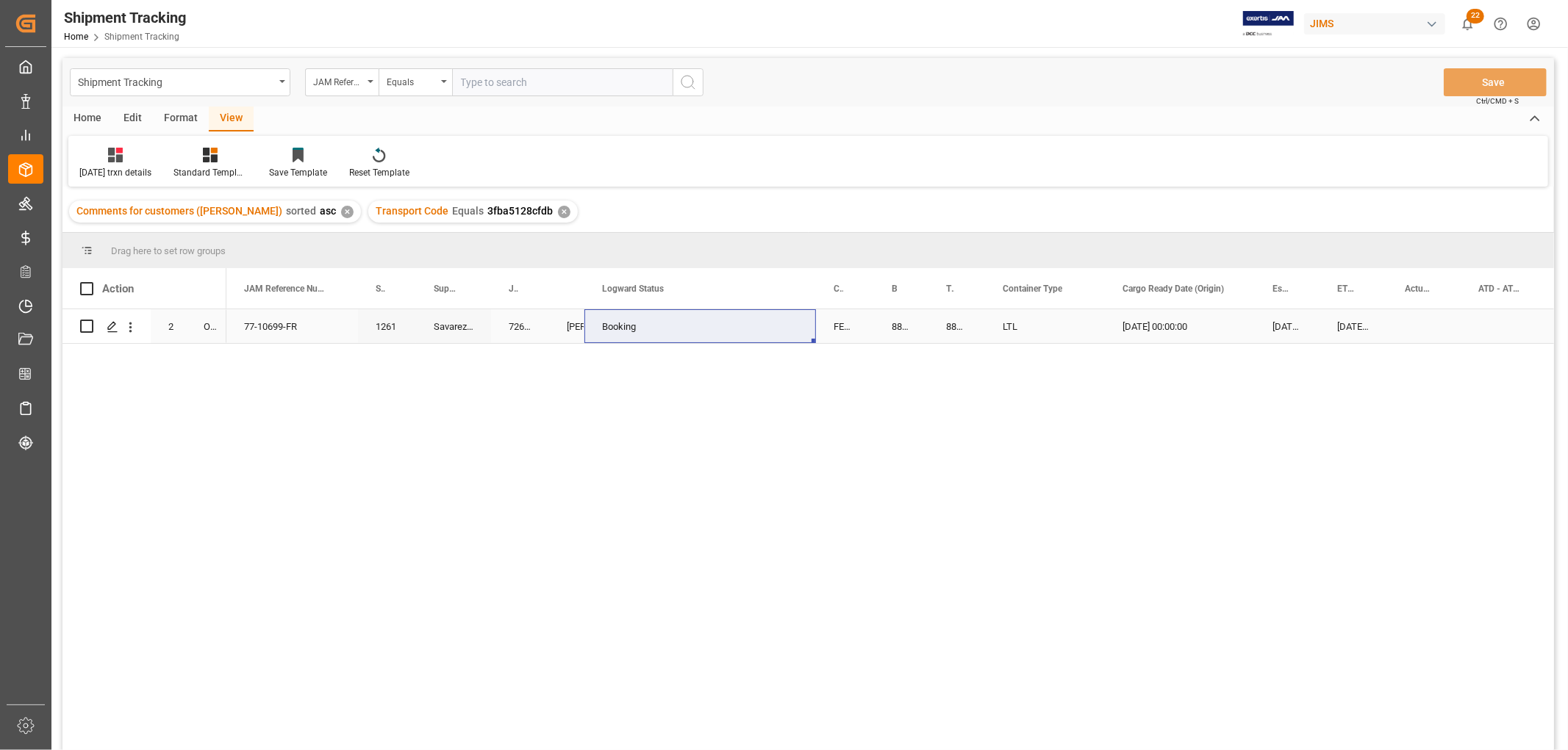
click at [318, 330] on div "77-10699-FR" at bounding box center [292, 326] width 132 height 34
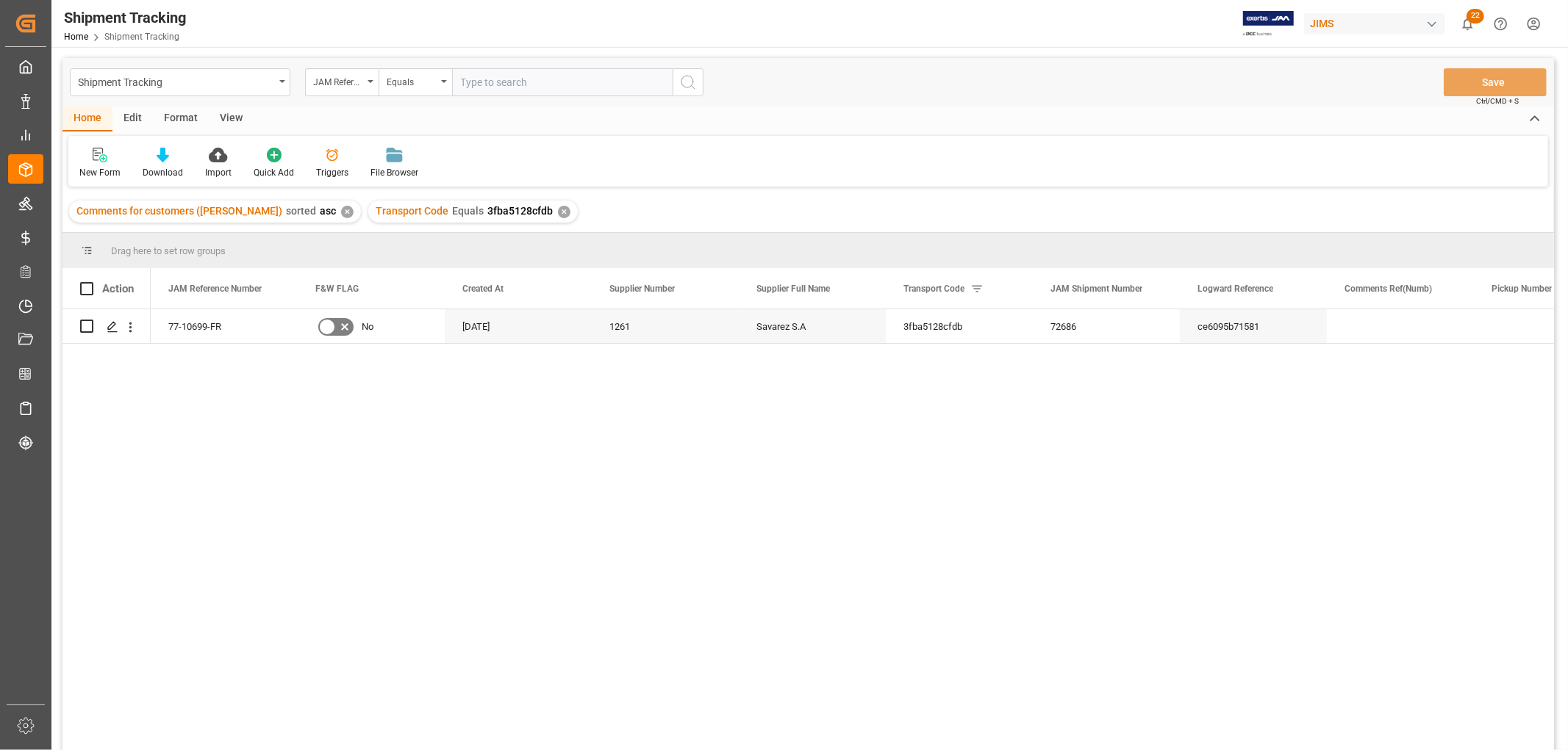
click at [237, 115] on div "View" at bounding box center [231, 119] width 45 height 25
click at [91, 170] on div "Default" at bounding box center [93, 173] width 28 height 13
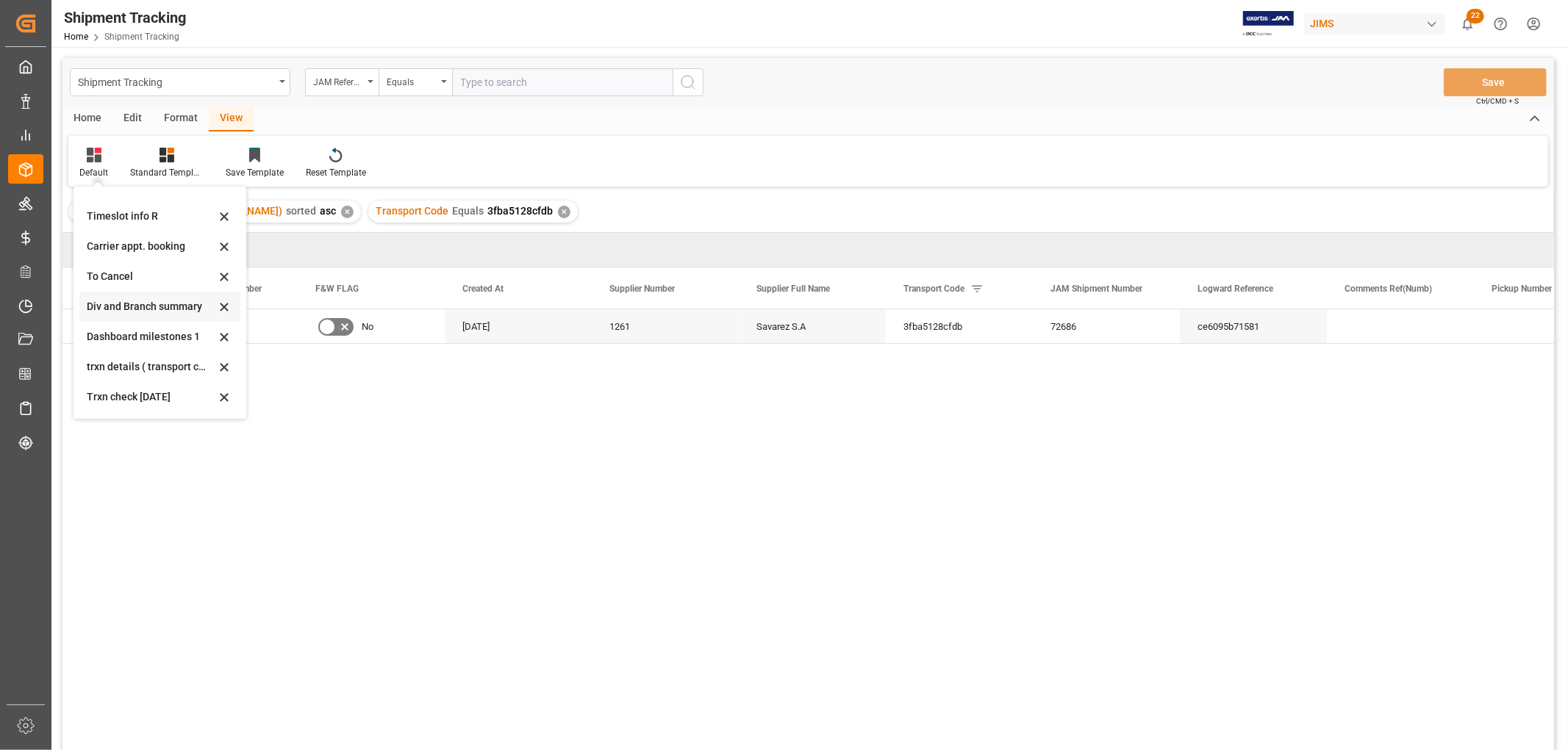
scroll to position [141, 0]
click at [116, 368] on div "[DATE] trxn details" at bounding box center [151, 369] width 129 height 16
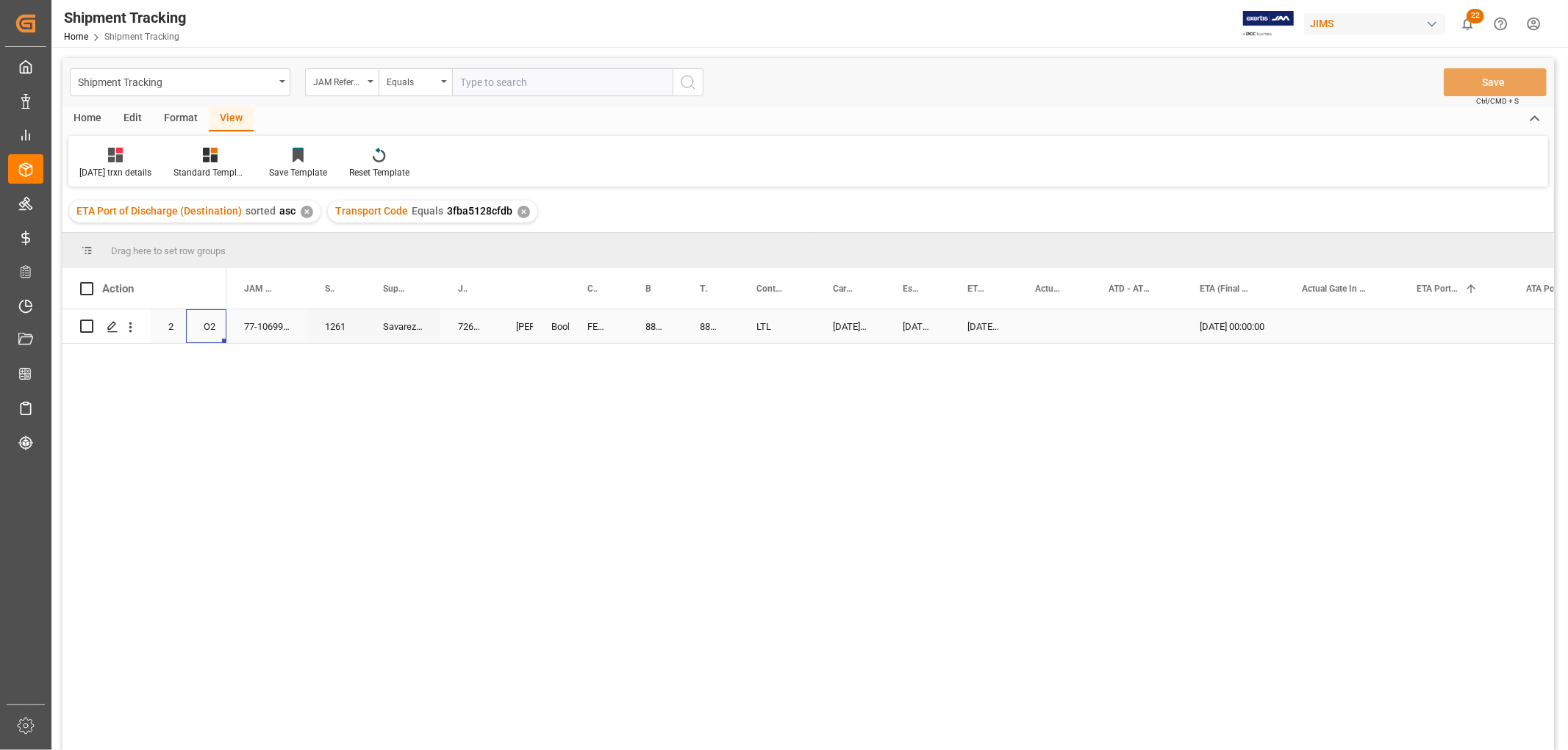
click at [203, 315] on div "O2" at bounding box center [206, 326] width 41 height 34
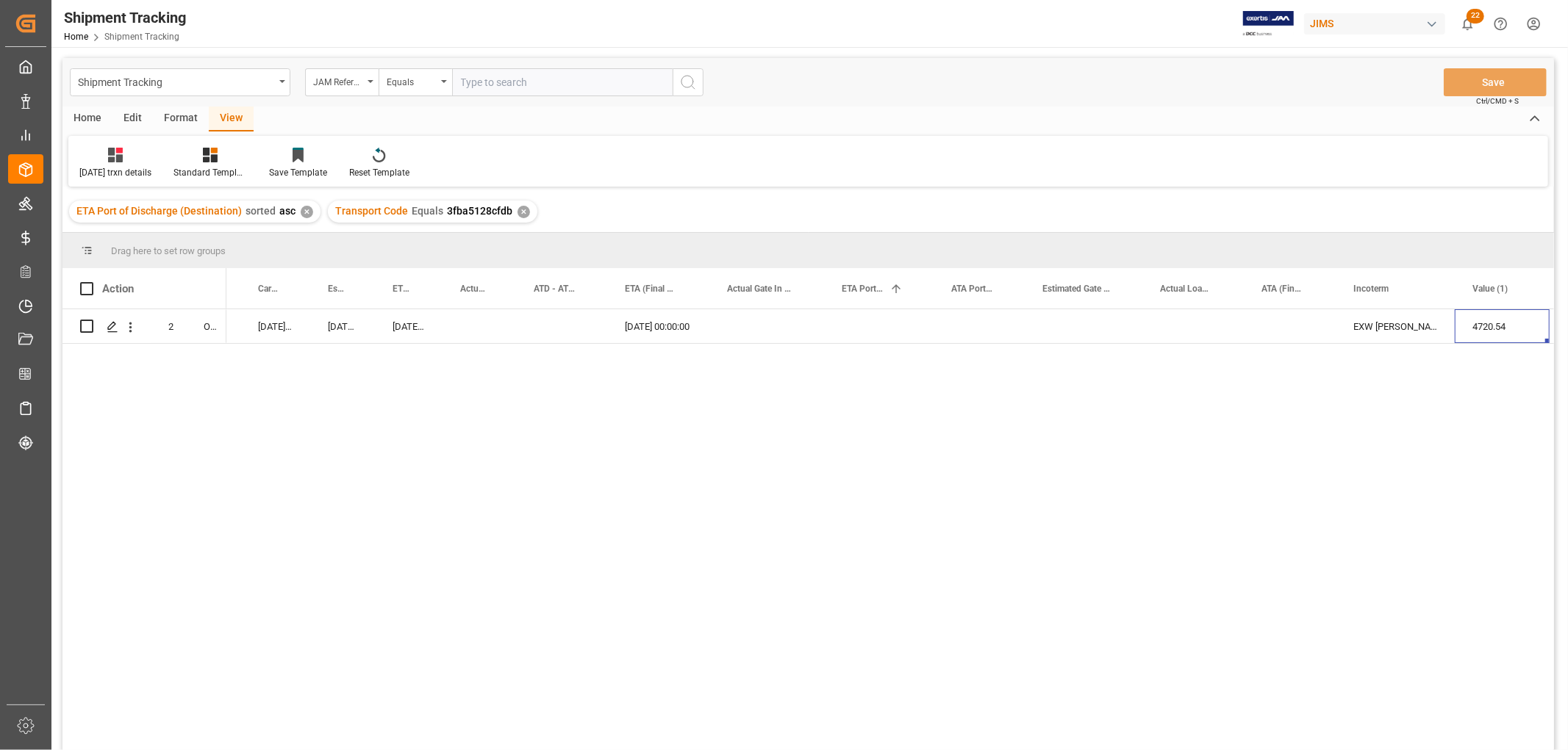
scroll to position [0, 644]
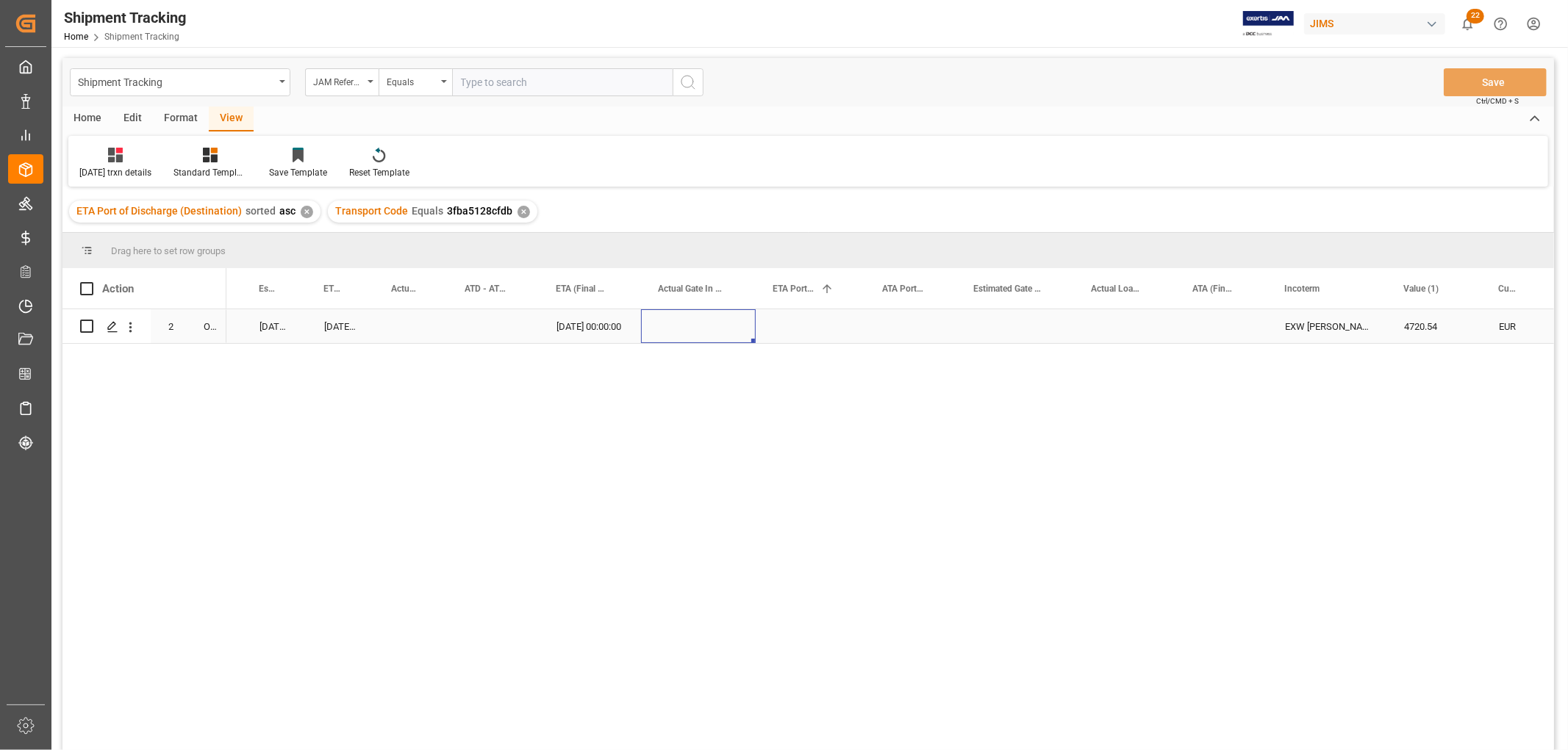
click at [724, 329] on div "Press SPACE to select this row." at bounding box center [699, 326] width 115 height 34
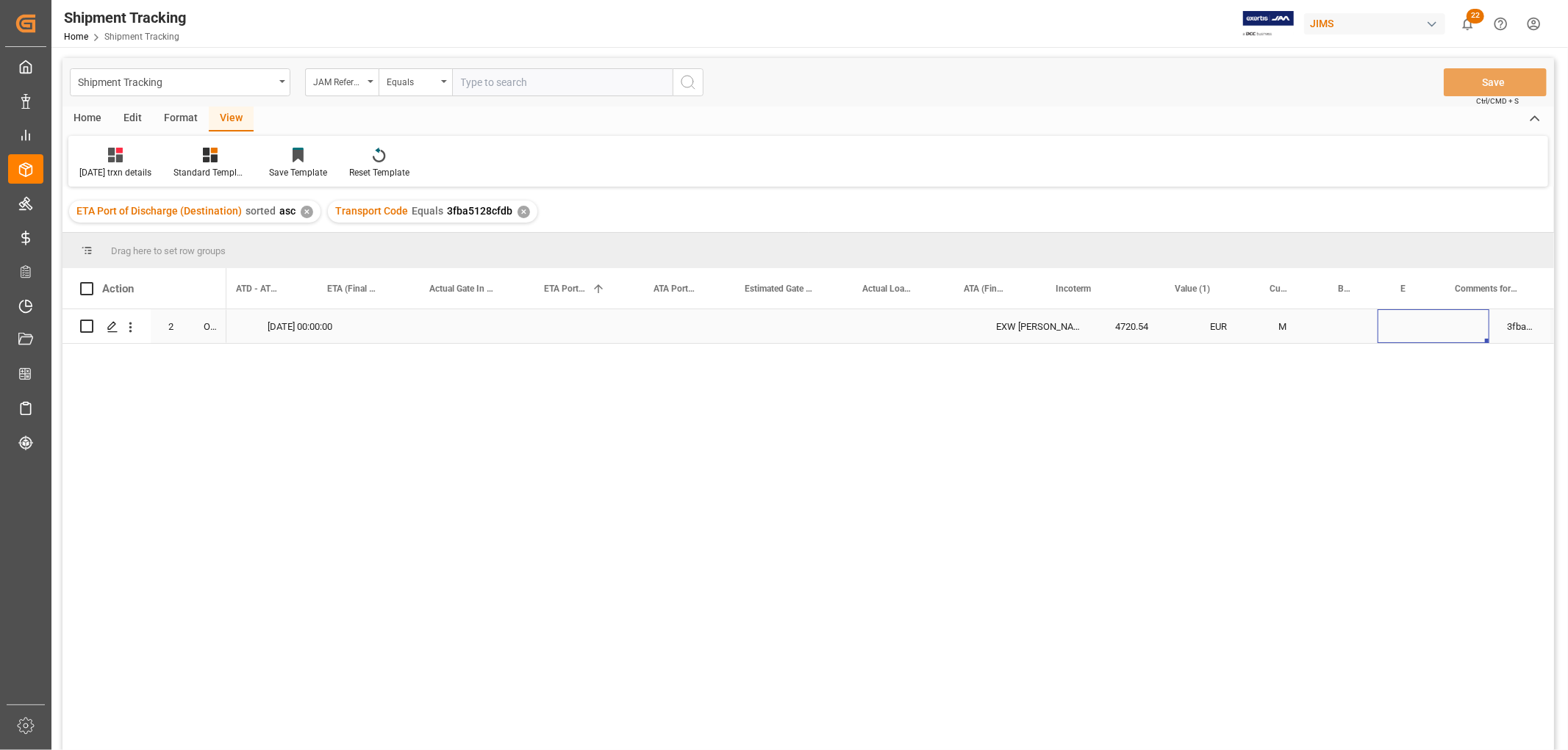
scroll to position [0, 933]
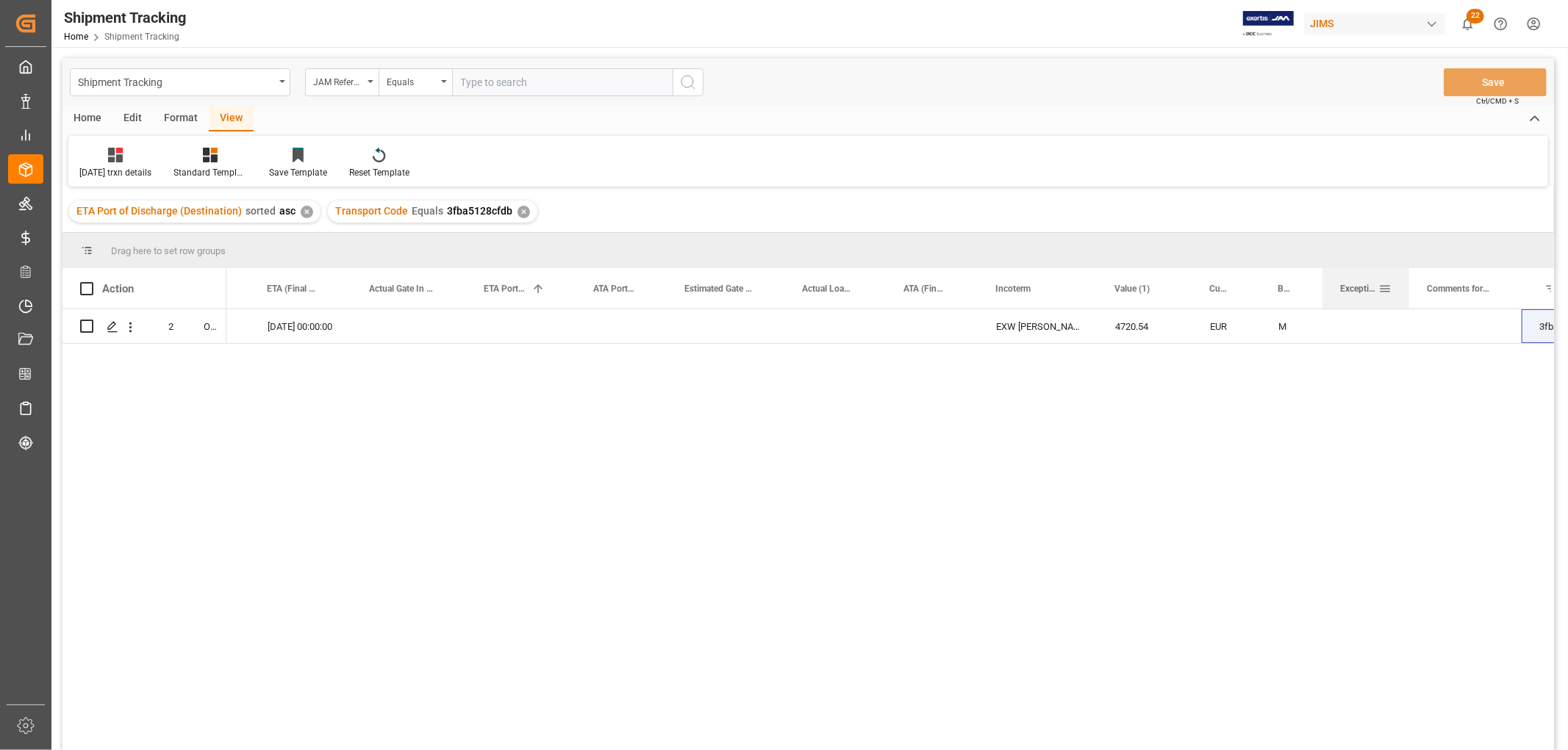
drag, startPoint x: 1375, startPoint y: 278, endPoint x: 1407, endPoint y: 282, distance: 32.2
click at [1407, 282] on div at bounding box center [1409, 288] width 6 height 41
click at [780, 327] on div "Press SPACE to select this row." at bounding box center [726, 326] width 117 height 34
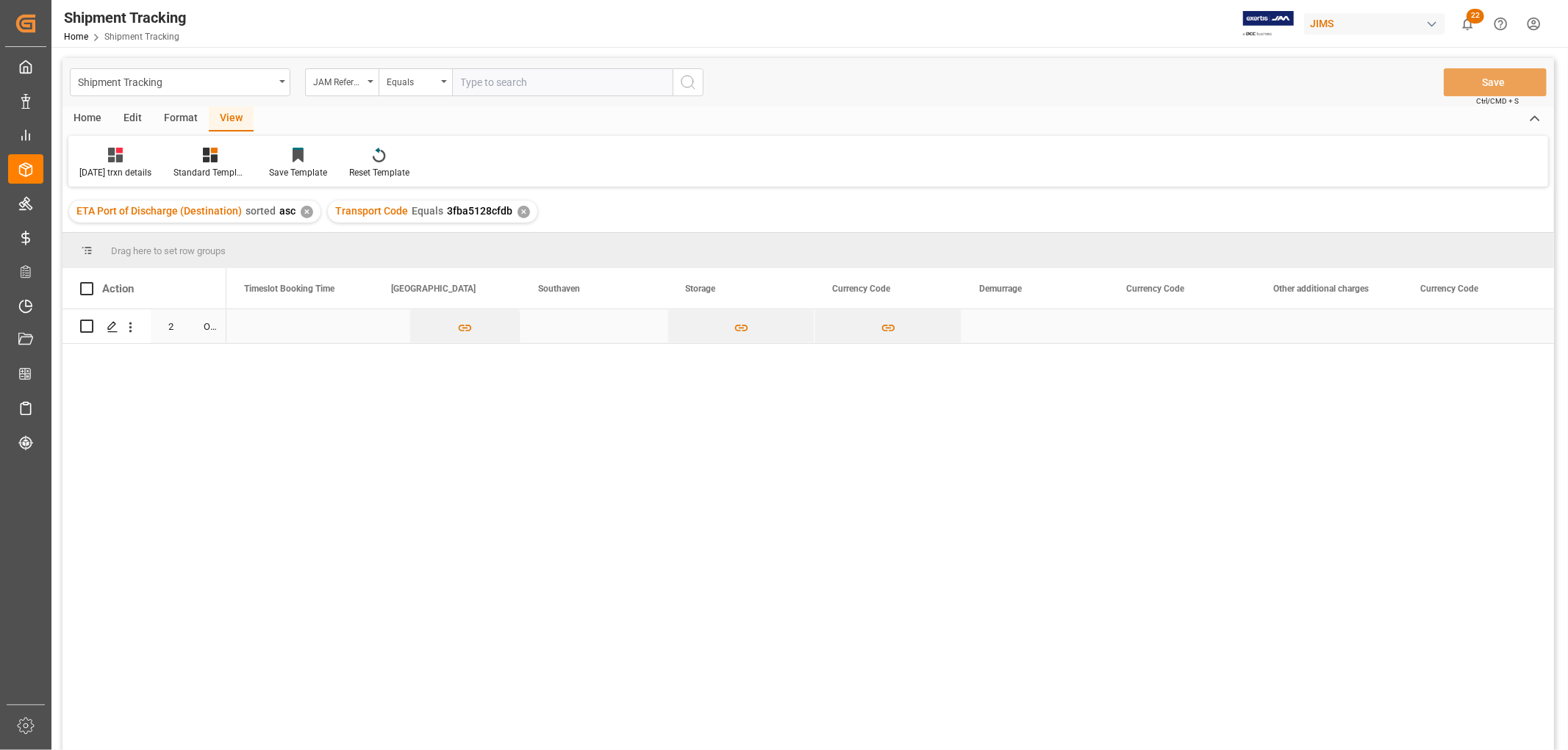
scroll to position [0, 0]
drag, startPoint x: 1283, startPoint y: 286, endPoint x: 736, endPoint y: 332, distance: 548.9
click at [736, 332] on div "Action Mode of Transport Order Type ETA (drayage) 1 2" at bounding box center [808, 514] width 1491 height 492
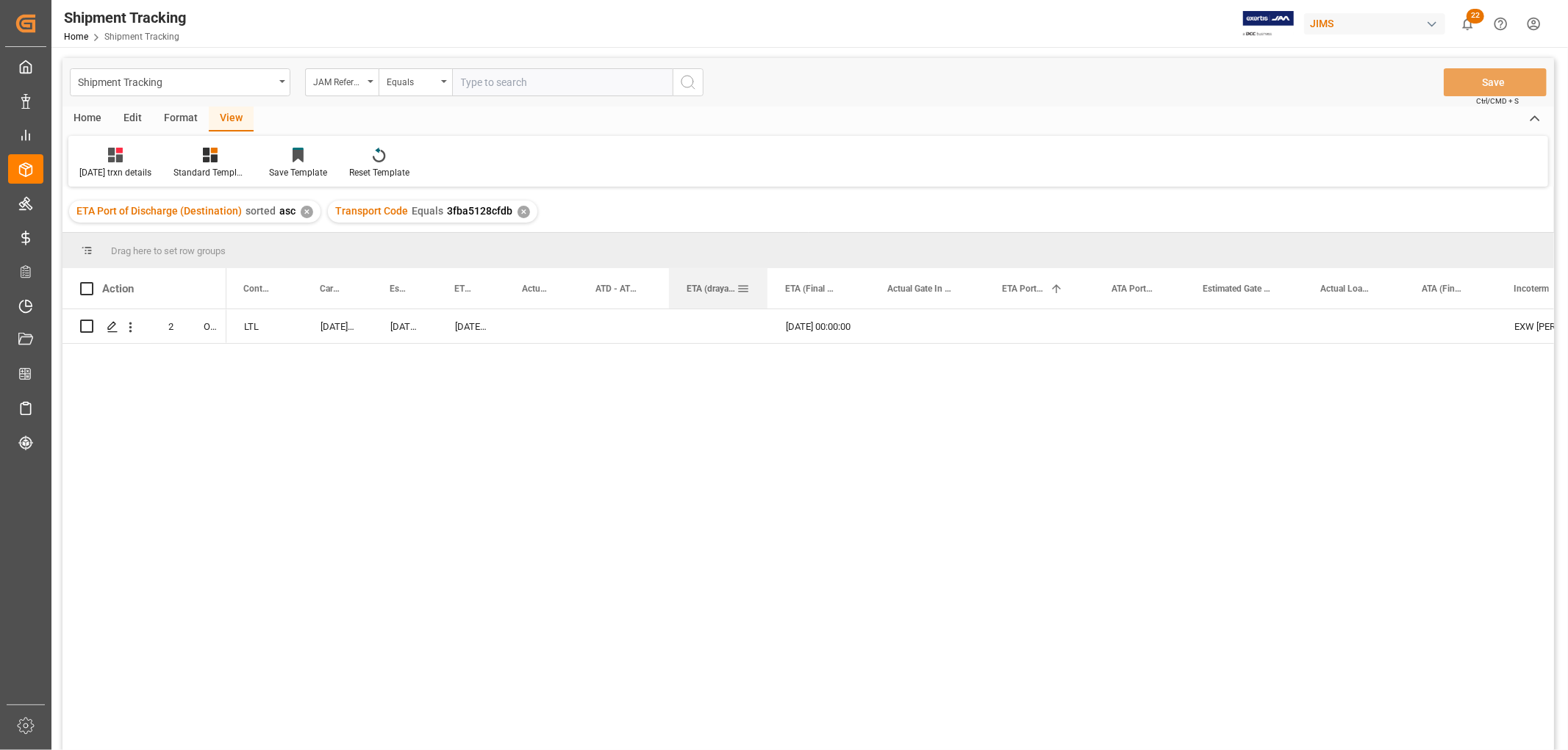
drag, startPoint x: 814, startPoint y: 275, endPoint x: 766, endPoint y: 296, distance: 52.4
click at [766, 296] on div at bounding box center [767, 288] width 6 height 41
click at [666, 285] on div at bounding box center [667, 288] width 6 height 41
click at [624, 317] on div "Press SPACE to select this row." at bounding box center [624, 326] width 90 height 34
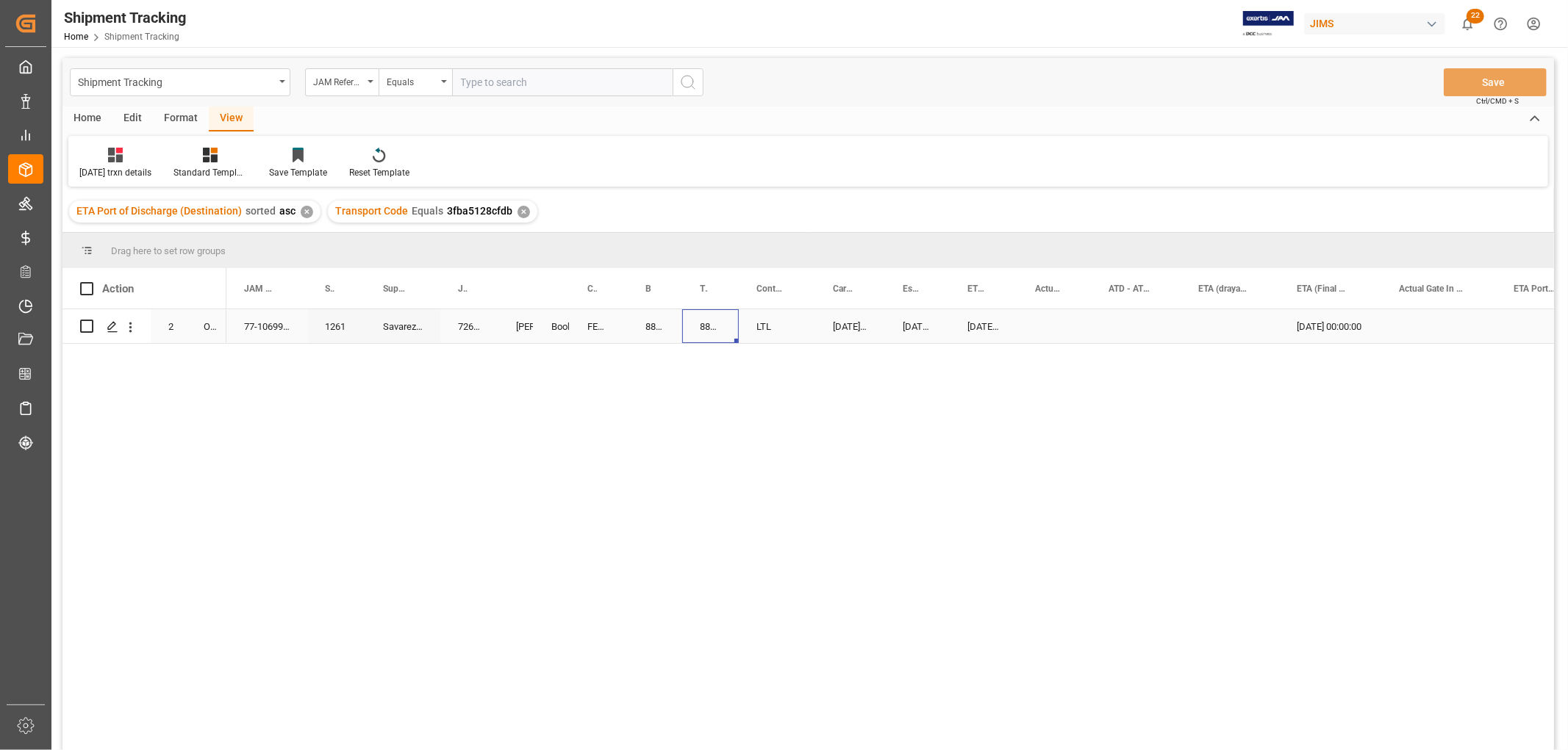
click at [712, 329] on div "883829509170" at bounding box center [710, 326] width 57 height 34
click at [310, 165] on div "Save Template" at bounding box center [298, 163] width 80 height 32
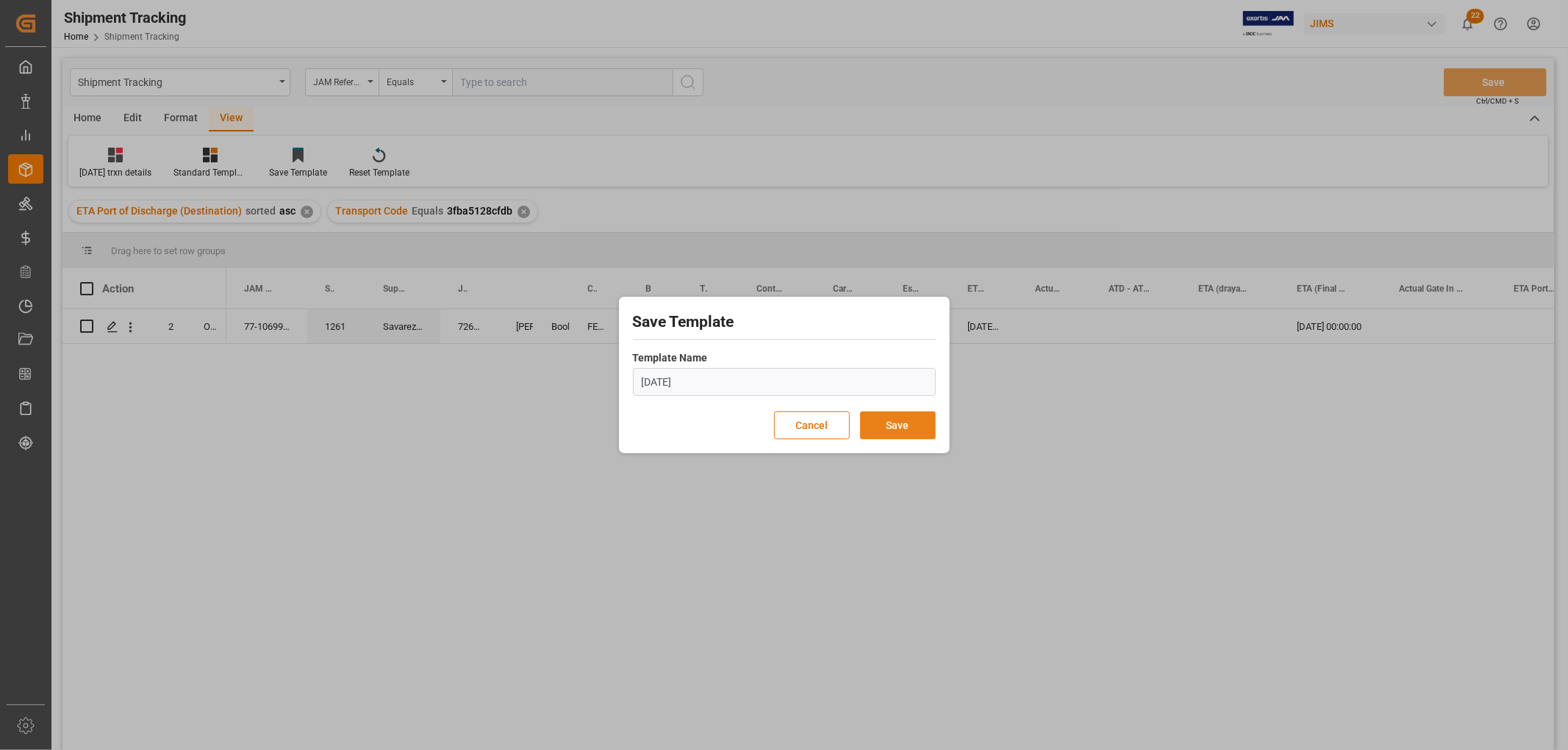
type input "[DATE]"
click at [907, 427] on button "Save" at bounding box center [898, 425] width 76 height 28
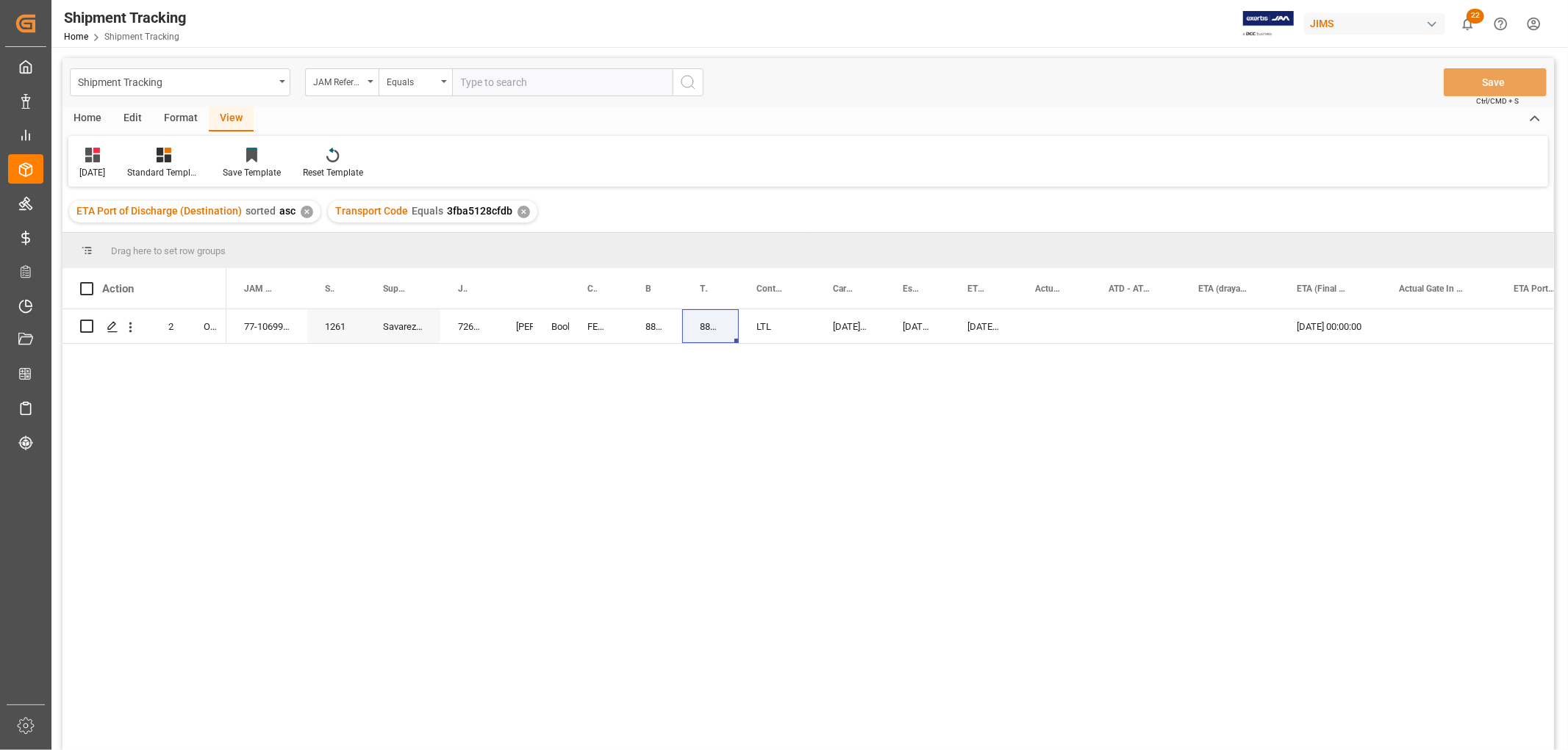
click at [970, 607] on div "[DATE] 00:00:00 [DATE] 00:00:00 [DATE] 00:00:00 [DATE] 00:00:00 LTL 88382950917…" at bounding box center [890, 534] width 1328 height 450
click at [480, 657] on div "[DATE] 00:00:00 [DATE] 00:00:00 [DATE] 00:00:00 [DATE] 00:00:00 LTL 88382950917…" at bounding box center [890, 534] width 1328 height 450
